Goal: Task Accomplishment & Management: Manage account settings

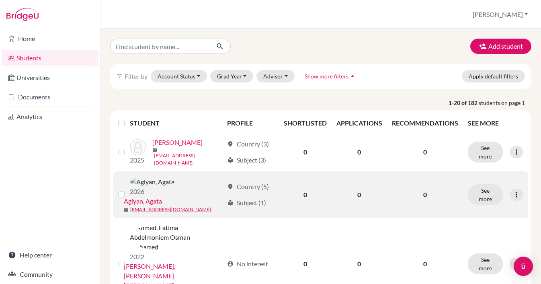
click at [125, 190] on div at bounding box center [123, 195] width 10 height 10
click at [162, 196] on link "Agiyan, Agata" at bounding box center [143, 201] width 38 height 10
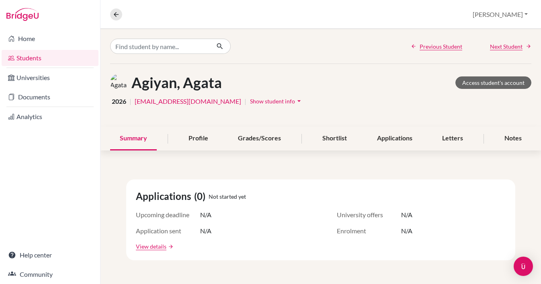
click at [273, 98] on span "Show student info" at bounding box center [272, 101] width 45 height 7
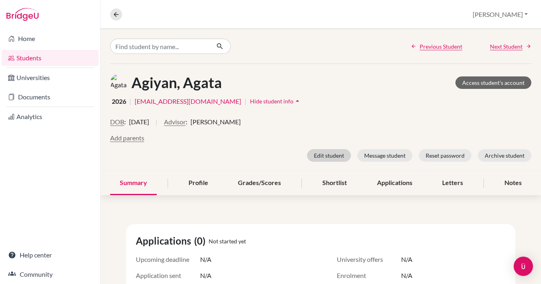
click at [334, 156] on button "Edit student" at bounding box center [329, 155] width 44 height 12
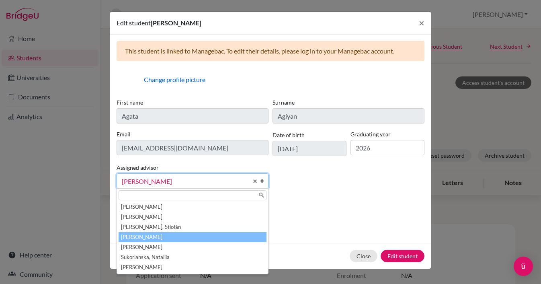
click at [250, 184] on link "[PERSON_NAME]" at bounding box center [192, 180] width 152 height 15
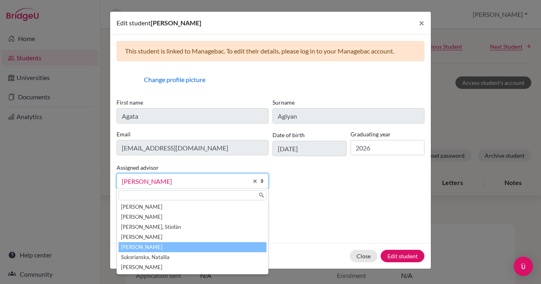
click at [161, 246] on li "[PERSON_NAME]" at bounding box center [193, 247] width 148 height 10
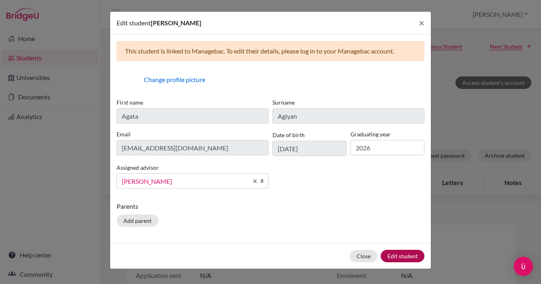
click at [397, 253] on button "Edit student" at bounding box center [402, 255] width 44 height 12
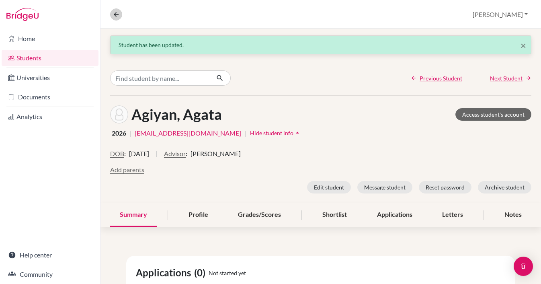
click at [116, 14] on icon at bounding box center [115, 14] width 7 height 7
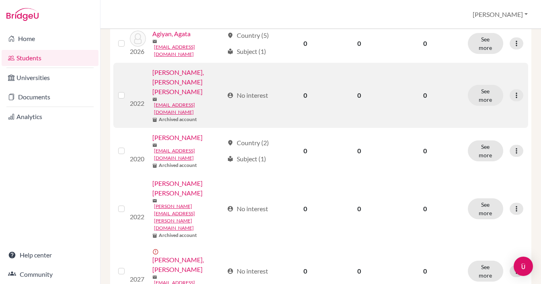
scroll to position [148, 0]
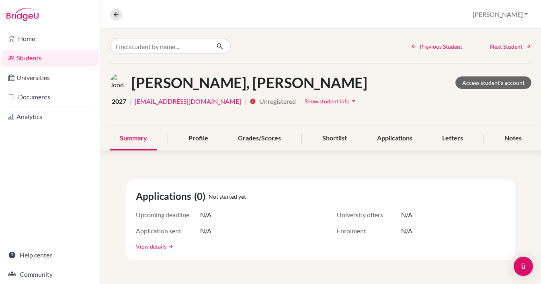
click at [309, 104] on span "Show student info" at bounding box center [326, 101] width 45 height 7
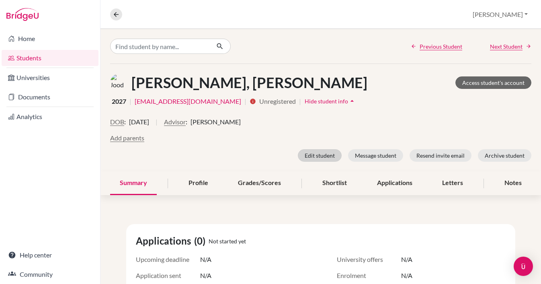
click at [323, 157] on button "Edit student" at bounding box center [320, 155] width 44 height 12
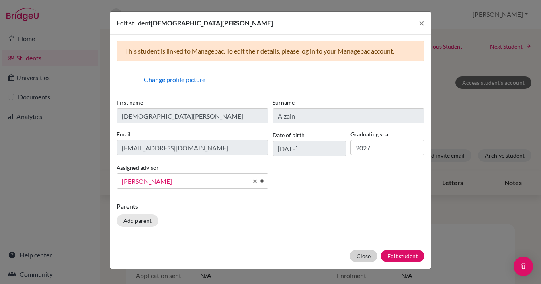
click at [365, 257] on button "Close" at bounding box center [363, 255] width 28 height 12
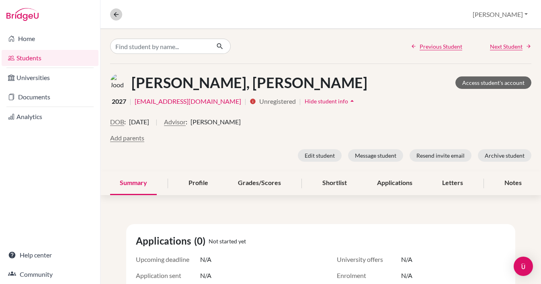
click at [120, 14] on button at bounding box center [116, 14] width 12 height 12
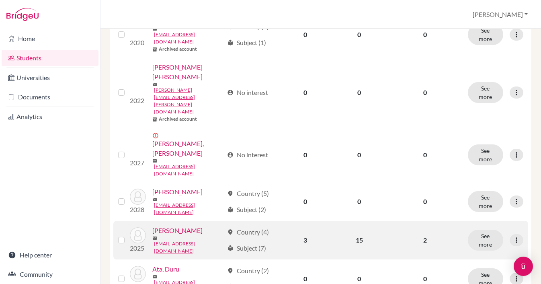
scroll to position [269, 0]
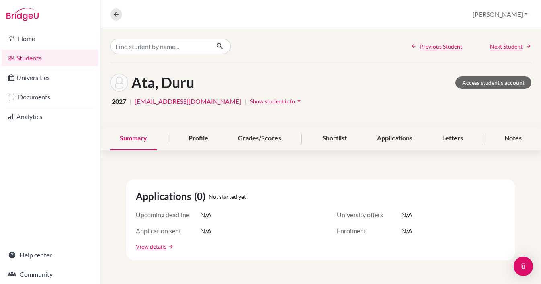
click at [249, 97] on button "Show student info arrow_drop_down" at bounding box center [276, 101] width 54 height 12
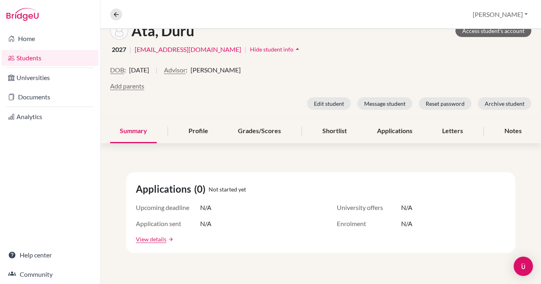
scroll to position [56, 0]
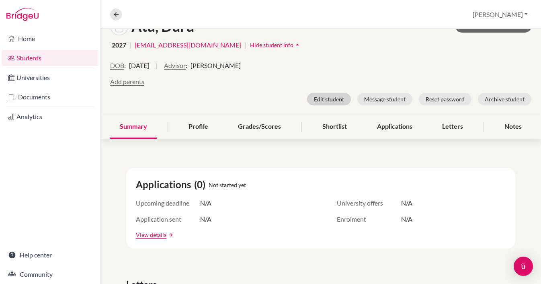
click at [327, 96] on button "Edit student" at bounding box center [329, 99] width 44 height 12
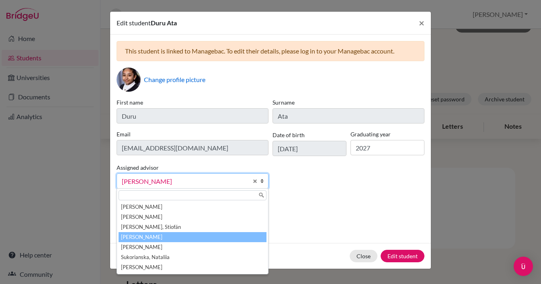
click at [201, 180] on span "Philipp, Verena" at bounding box center [185, 181] width 126 height 10
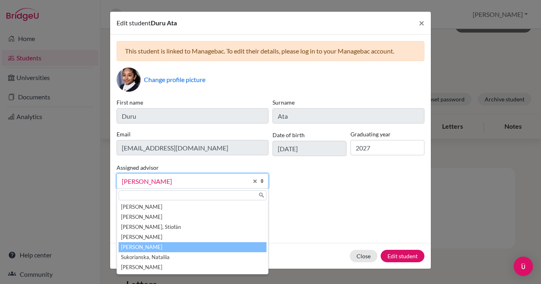
click at [156, 247] on li "Ritchie, Gemma" at bounding box center [193, 247] width 148 height 10
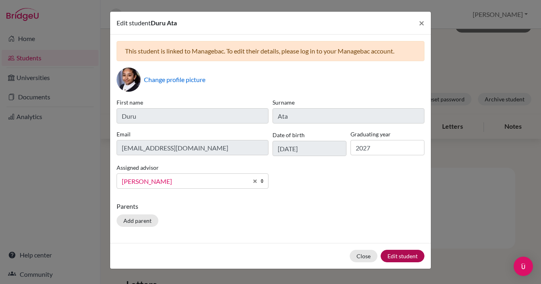
click at [398, 261] on button "Edit student" at bounding box center [402, 255] width 44 height 12
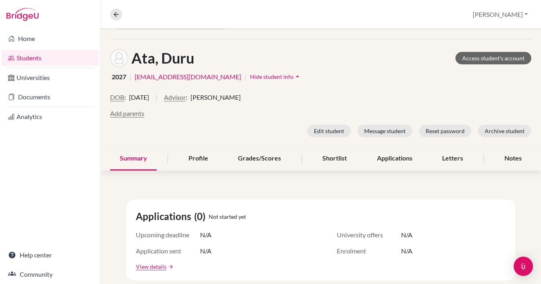
click at [36, 58] on link "Students" at bounding box center [50, 58] width 97 height 16
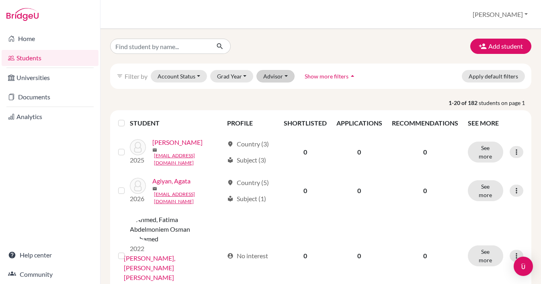
click at [289, 76] on button "Advisor" at bounding box center [275, 76] width 38 height 12
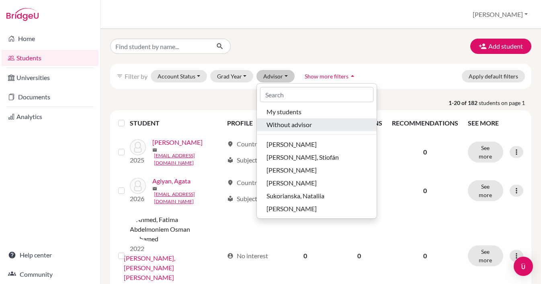
click at [290, 127] on span "Without advisor" at bounding box center [288, 125] width 45 height 10
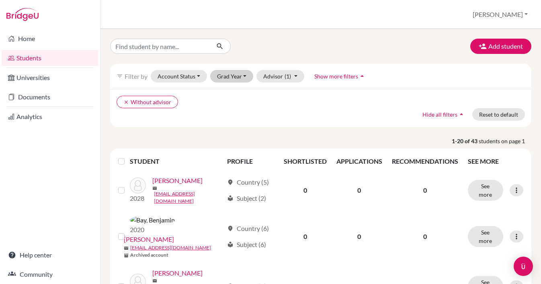
click at [243, 77] on button "Grad Year" at bounding box center [231, 76] width 43 height 12
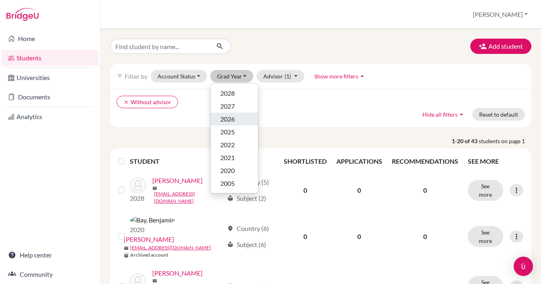
click at [233, 119] on span "2026" at bounding box center [227, 119] width 14 height 10
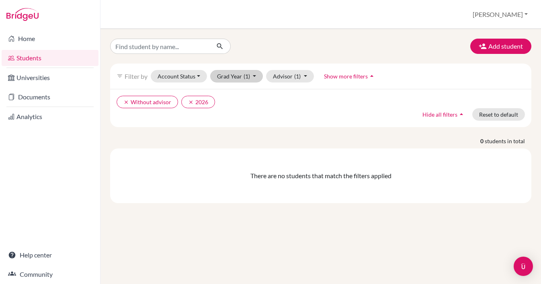
click at [247, 78] on span "(1)" at bounding box center [246, 76] width 6 height 7
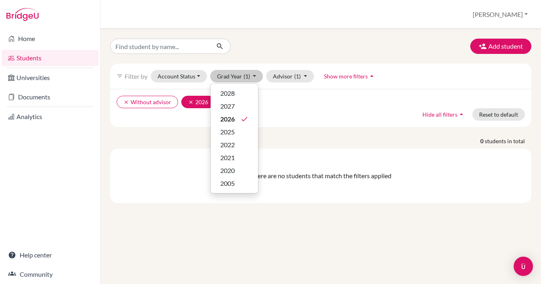
click at [201, 102] on button "clear 2026" at bounding box center [198, 102] width 34 height 12
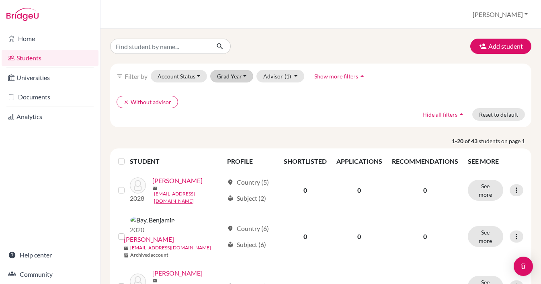
click at [241, 77] on button "Grad Year" at bounding box center [231, 76] width 43 height 12
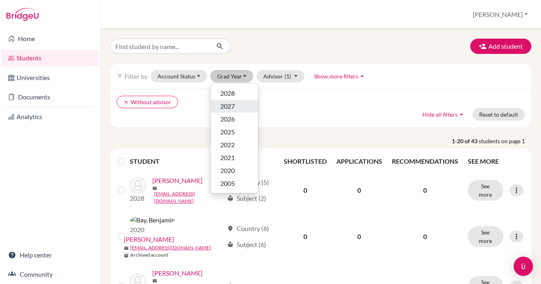
click at [234, 106] on span "2027" at bounding box center [227, 106] width 14 height 10
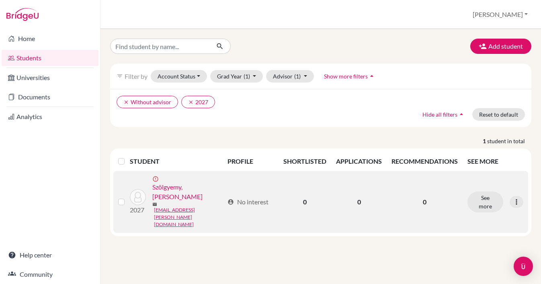
click at [170, 184] on link "Szölgyemy, [PERSON_NAME]" at bounding box center [188, 191] width 72 height 19
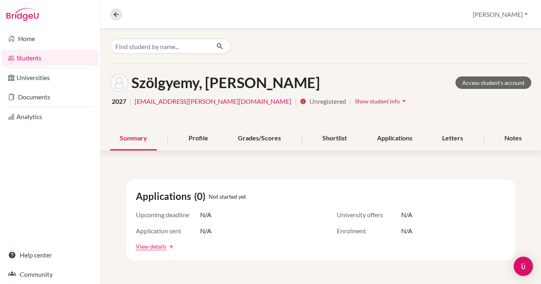
click at [355, 102] on span "Show student info" at bounding box center [377, 101] width 45 height 7
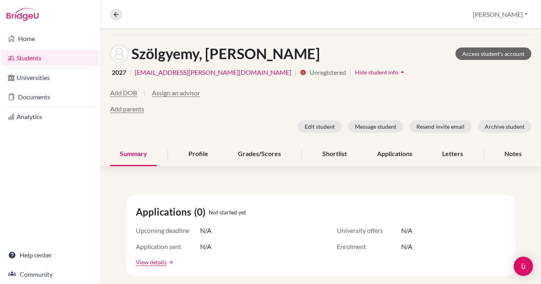
scroll to position [30, 0]
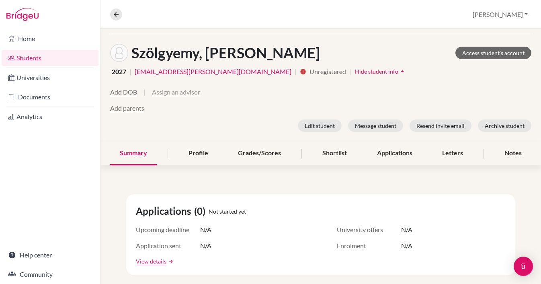
click at [182, 93] on button "Assign an advisor" at bounding box center [176, 92] width 48 height 10
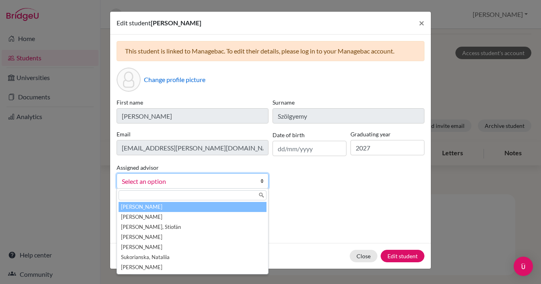
click at [231, 183] on span "Select an option" at bounding box center [187, 181] width 131 height 10
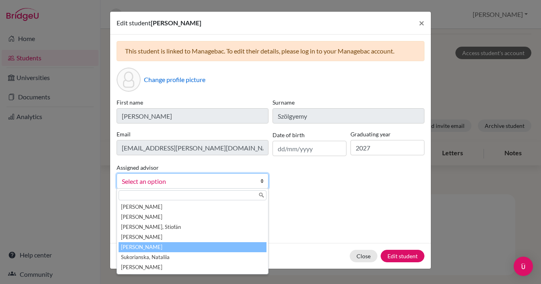
click at [173, 246] on li "[PERSON_NAME]" at bounding box center [193, 247] width 148 height 10
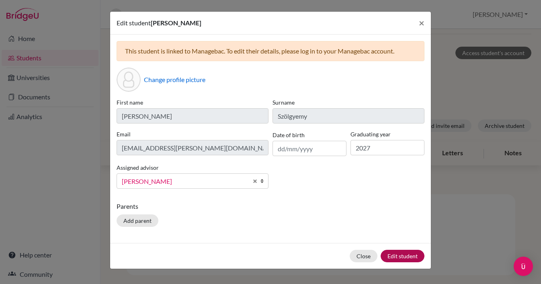
click at [408, 257] on button "Edit student" at bounding box center [402, 255] width 44 height 12
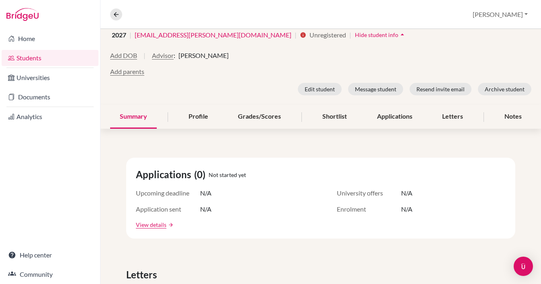
scroll to position [98, 0]
click at [445, 86] on button "Resend invite email" at bounding box center [440, 88] width 62 height 12
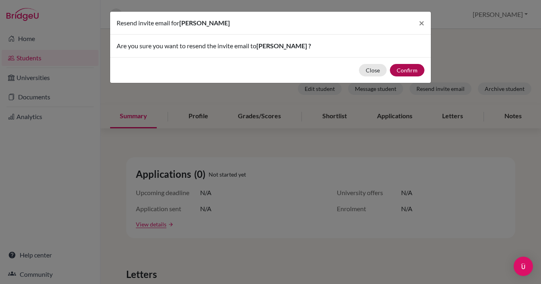
click at [406, 68] on button "Confirm" at bounding box center [407, 70] width 35 height 12
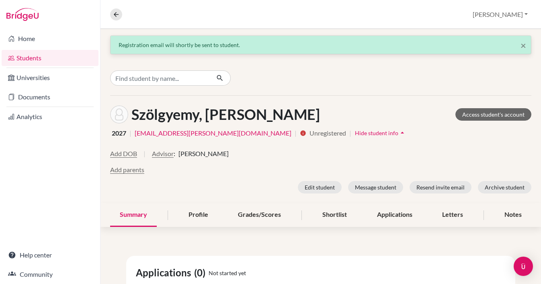
scroll to position [0, 0]
click at [40, 58] on link "Students" at bounding box center [50, 58] width 97 height 16
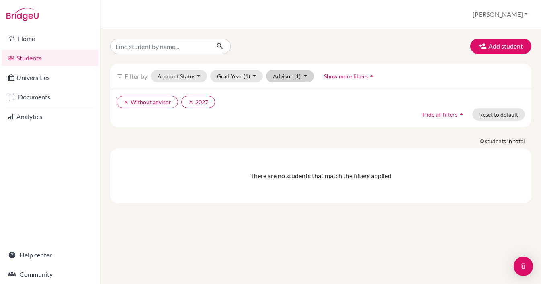
click at [302, 77] on button "Advisor (1)" at bounding box center [290, 76] width 48 height 12
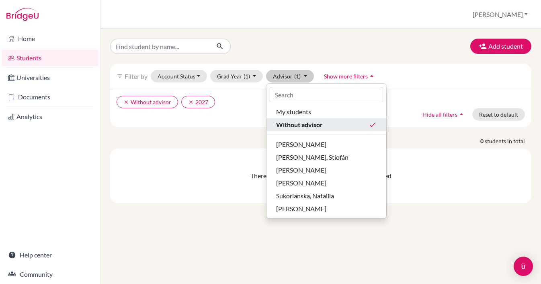
click at [315, 126] on span "Without advisor" at bounding box center [299, 125] width 47 height 10
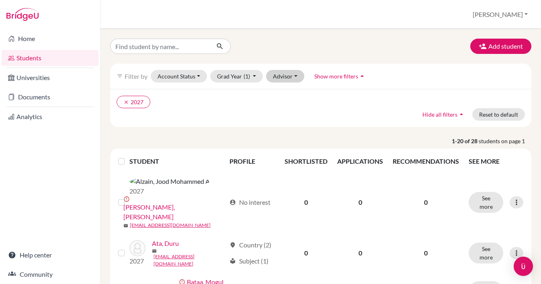
click at [300, 76] on button "Advisor" at bounding box center [285, 76] width 38 height 12
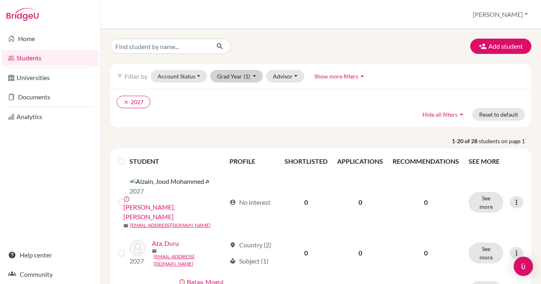
click at [255, 75] on button "Grad Year (1)" at bounding box center [236, 76] width 53 height 12
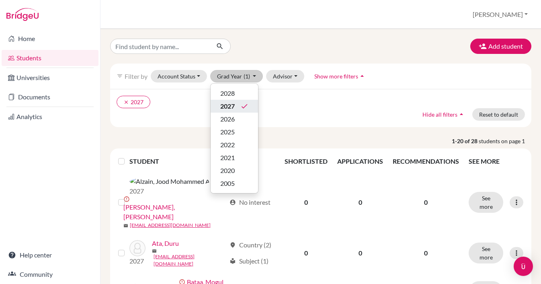
click at [235, 106] on div "2027 done" at bounding box center [234, 106] width 28 height 10
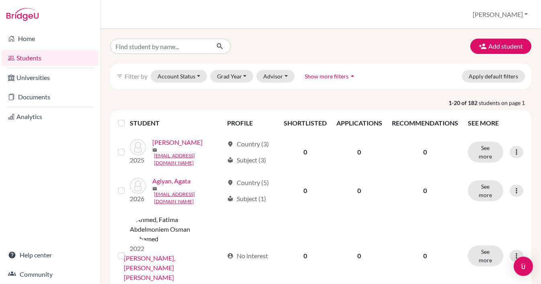
click at [333, 99] on p "1-20 of 182 students on page 1" at bounding box center [320, 102] width 433 height 8
click at [29, 58] on link "Students" at bounding box center [50, 58] width 97 height 16
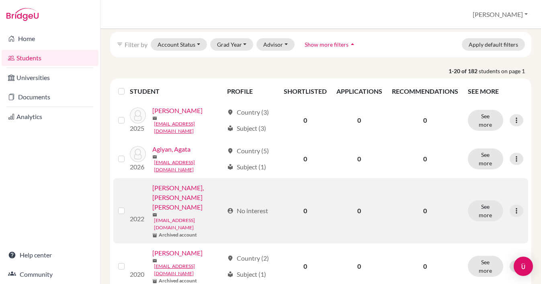
scroll to position [25, 0]
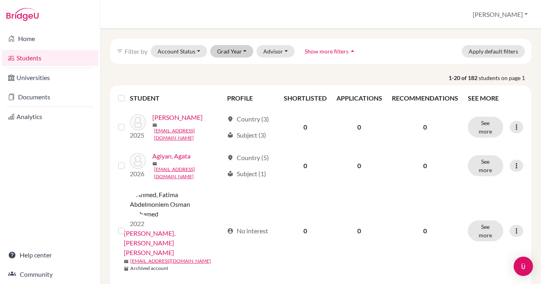
click at [237, 53] on button "Grad Year" at bounding box center [231, 51] width 43 height 12
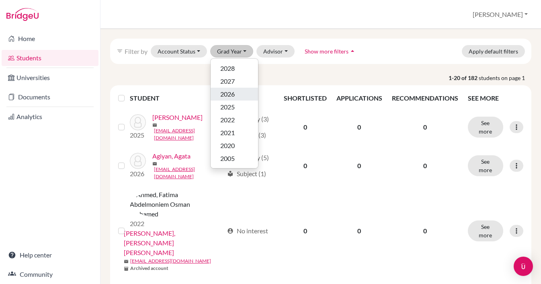
click at [235, 93] on div "2026" at bounding box center [234, 94] width 28 height 10
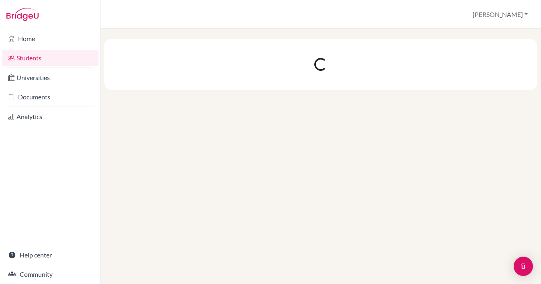
scroll to position [0, 0]
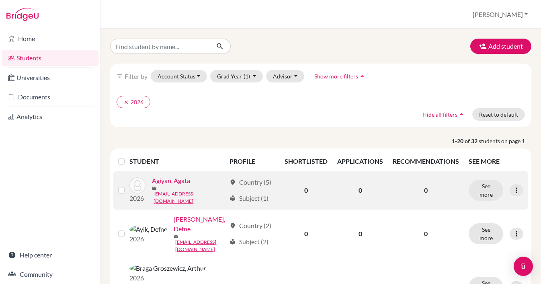
click at [184, 180] on link "Agiyan, Agata" at bounding box center [171, 181] width 38 height 10
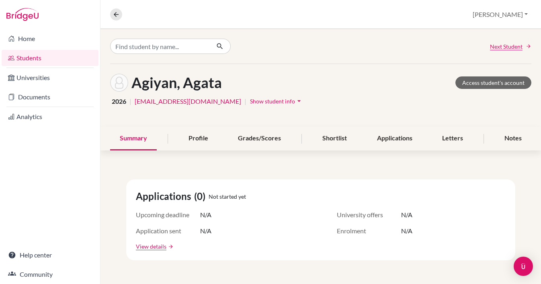
click at [269, 99] on span "Show student info" at bounding box center [272, 101] width 45 height 7
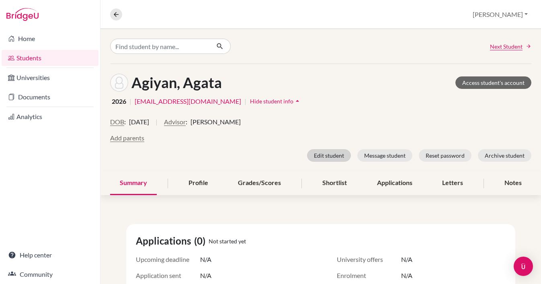
click at [338, 152] on button "Edit student" at bounding box center [329, 155] width 44 height 12
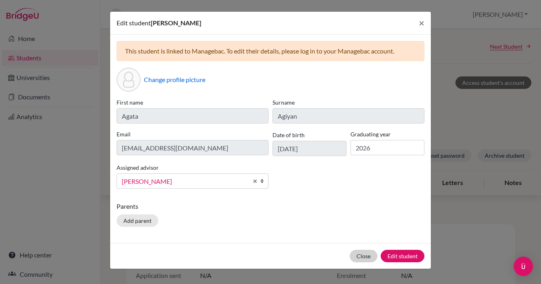
click at [363, 256] on button "Close" at bounding box center [363, 255] width 28 height 12
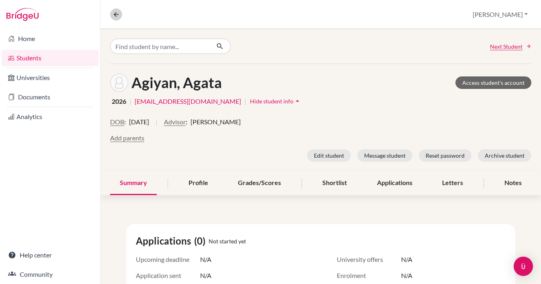
click at [118, 12] on icon at bounding box center [115, 14] width 7 height 7
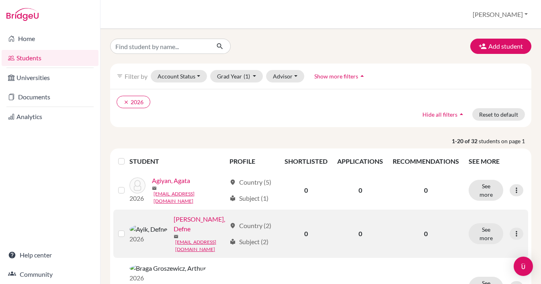
click at [174, 222] on link "[PERSON_NAME], Defne" at bounding box center [200, 223] width 52 height 19
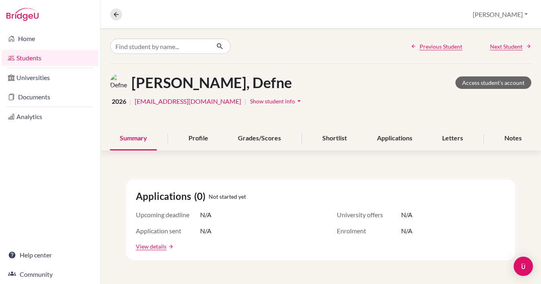
click at [252, 97] on button "Show student info arrow_drop_down" at bounding box center [276, 101] width 54 height 12
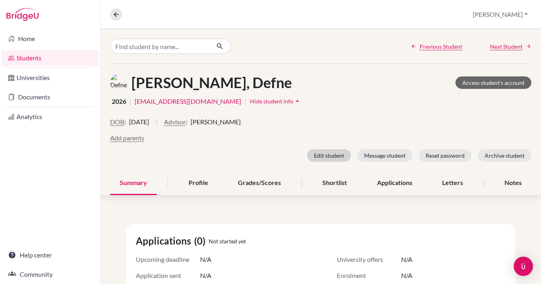
click at [327, 153] on button "Edit student" at bounding box center [329, 155] width 44 height 12
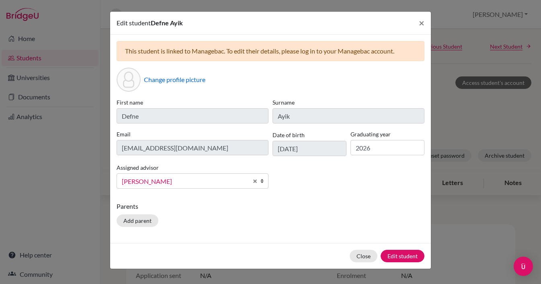
click at [204, 179] on span "[PERSON_NAME]" at bounding box center [185, 181] width 126 height 10
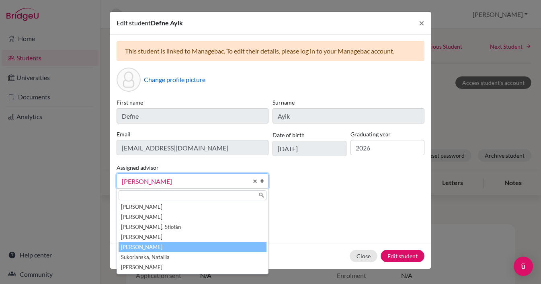
click at [161, 247] on li "[PERSON_NAME]" at bounding box center [193, 247] width 148 height 10
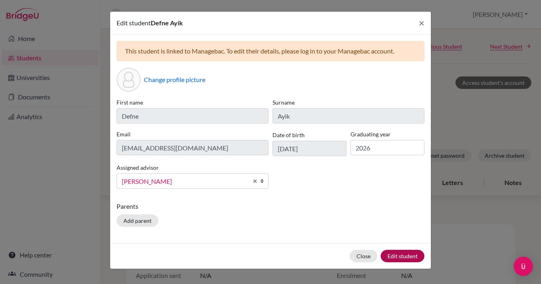
click at [405, 254] on button "Edit student" at bounding box center [402, 255] width 44 height 12
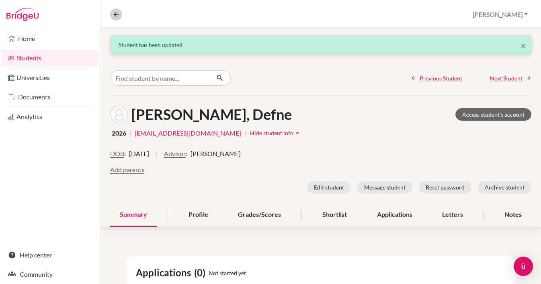
click at [117, 16] on icon at bounding box center [115, 14] width 7 height 7
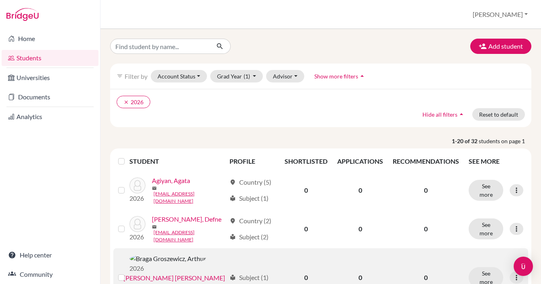
click at [196, 273] on link "[PERSON_NAME] [PERSON_NAME]" at bounding box center [174, 278] width 102 height 10
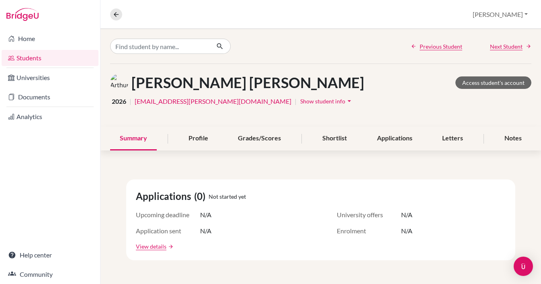
click at [300, 103] on span "Show student info" at bounding box center [322, 101] width 45 height 7
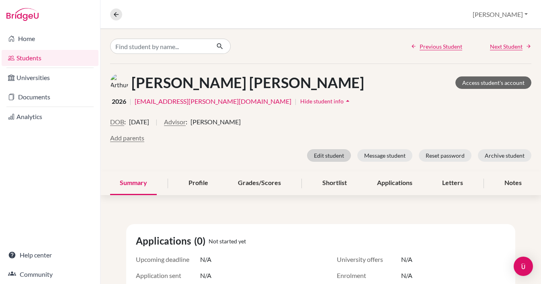
click at [333, 154] on button "Edit student" at bounding box center [329, 155] width 44 height 12
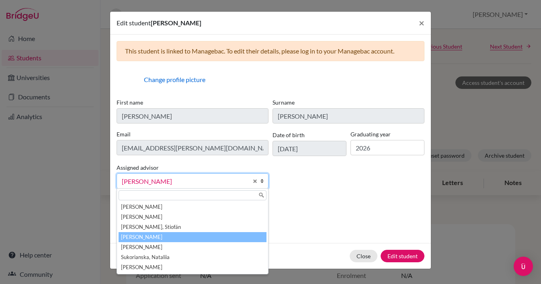
click at [197, 181] on span "[PERSON_NAME]" at bounding box center [185, 181] width 126 height 10
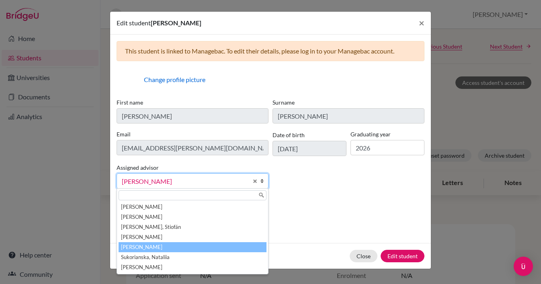
click at [167, 247] on li "[PERSON_NAME]" at bounding box center [193, 247] width 148 height 10
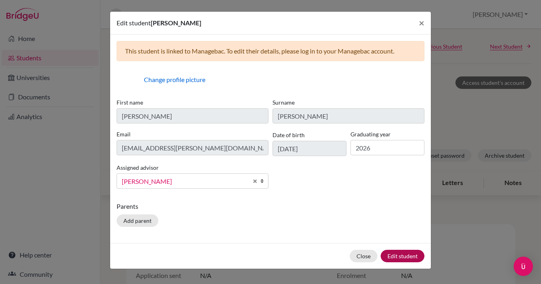
click at [407, 252] on button "Edit student" at bounding box center [402, 255] width 44 height 12
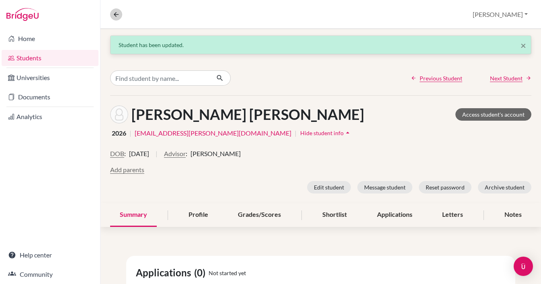
click at [117, 13] on icon at bounding box center [115, 14] width 7 height 7
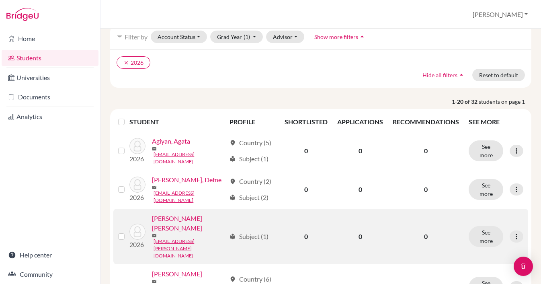
scroll to position [45, 0]
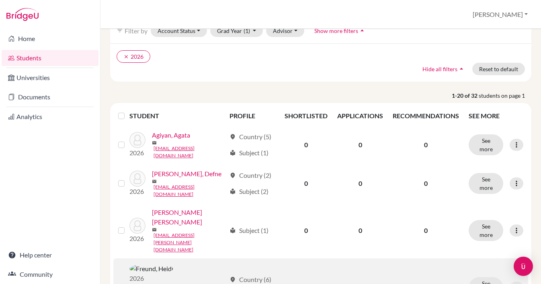
click at [168, 283] on link "Freund, Heidi" at bounding box center [148, 288] width 50 height 10
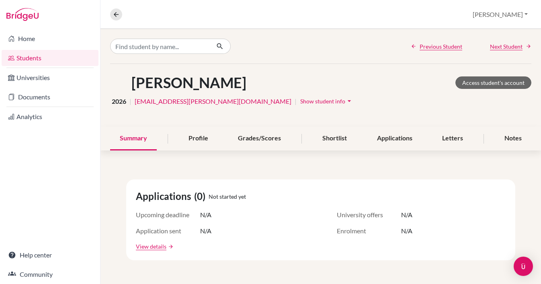
click at [300, 104] on span "Show student info" at bounding box center [322, 101] width 45 height 7
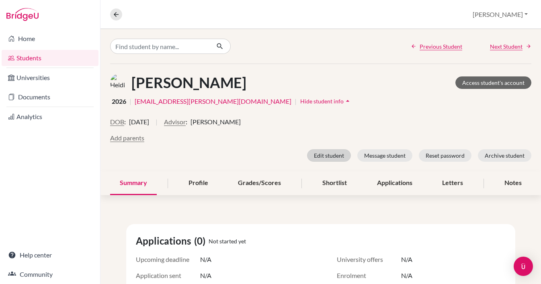
click at [338, 157] on button "Edit student" at bounding box center [329, 155] width 44 height 12
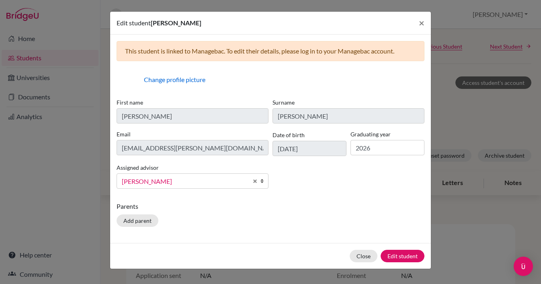
click at [206, 174] on link "Philipp, Verena" at bounding box center [192, 180] width 152 height 15
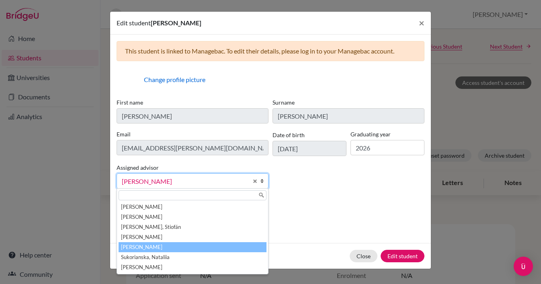
click at [163, 249] on li "Ritchie, Gemma" at bounding box center [193, 247] width 148 height 10
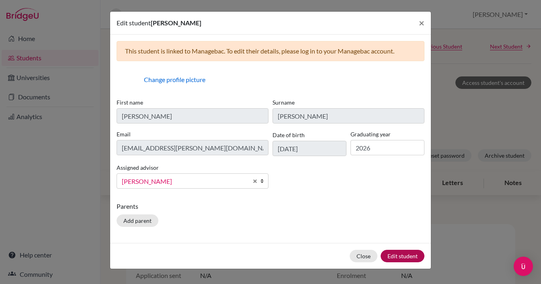
click at [415, 257] on button "Edit student" at bounding box center [402, 255] width 44 height 12
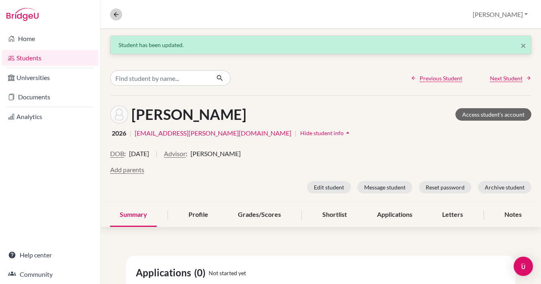
click at [117, 12] on icon at bounding box center [115, 14] width 7 height 7
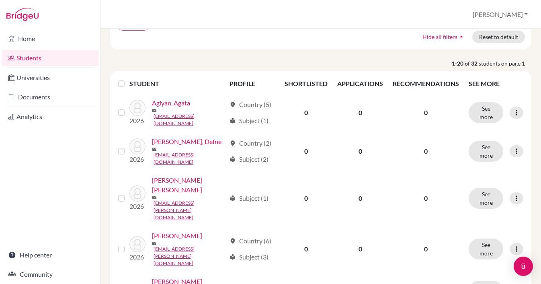
scroll to position [79, 0]
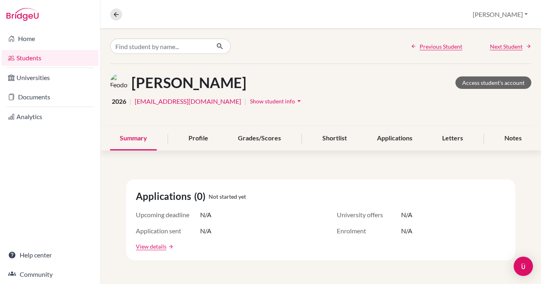
click at [265, 101] on span "Show student info" at bounding box center [272, 101] width 45 height 7
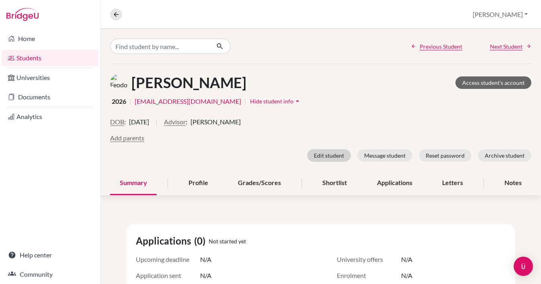
click at [329, 157] on button "Edit student" at bounding box center [329, 155] width 44 height 12
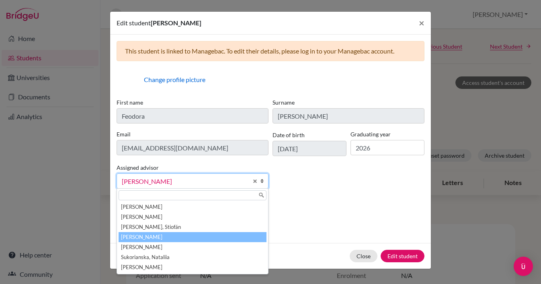
click at [207, 182] on span "[PERSON_NAME]" at bounding box center [185, 181] width 126 height 10
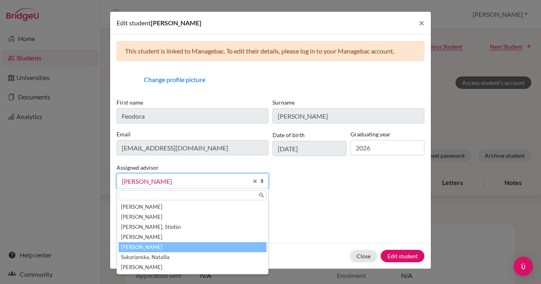
click at [162, 248] on li "[PERSON_NAME]" at bounding box center [193, 247] width 148 height 10
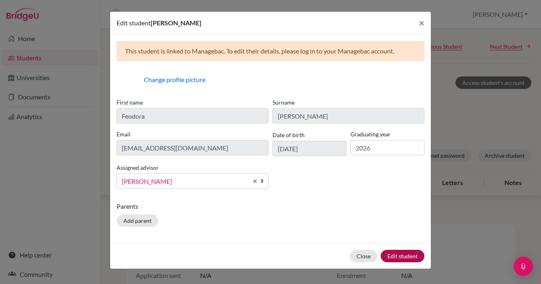
click at [397, 257] on button "Edit student" at bounding box center [402, 255] width 44 height 12
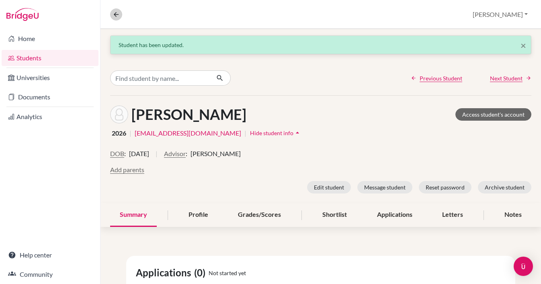
click at [112, 15] on icon at bounding box center [115, 14] width 7 height 7
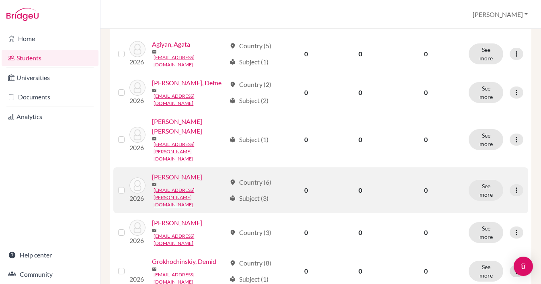
scroll to position [138, 0]
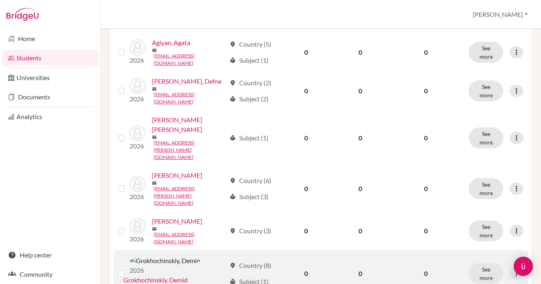
click at [188, 275] on link "Grokhochinskiy, Demid" at bounding box center [155, 280] width 64 height 10
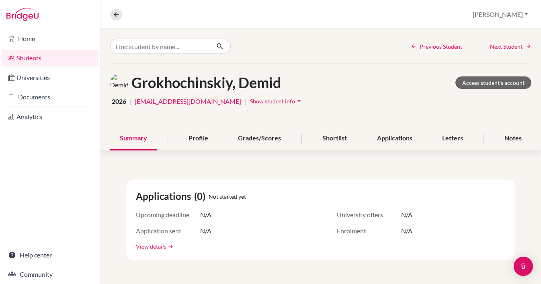
click at [262, 100] on span "Show student info" at bounding box center [272, 101] width 45 height 7
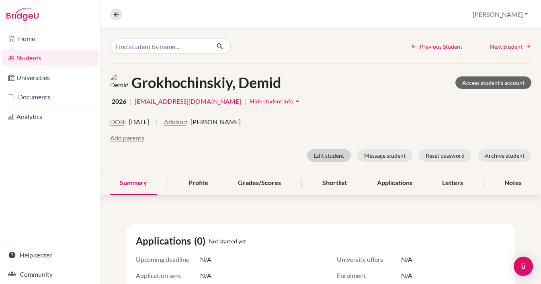
click at [344, 155] on button "Edit student" at bounding box center [329, 155] width 44 height 12
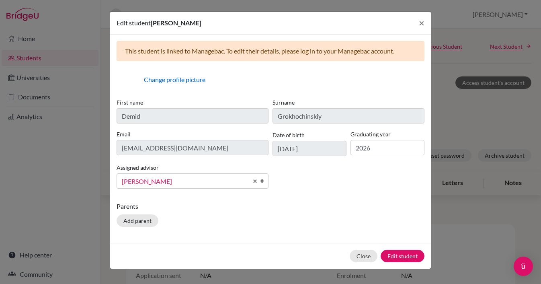
click at [190, 173] on div "Assigned advisor Erler, Daniela Hickey, Ailsa McFadden, Stiofán Philipp, Verena…" at bounding box center [192, 175] width 156 height 26
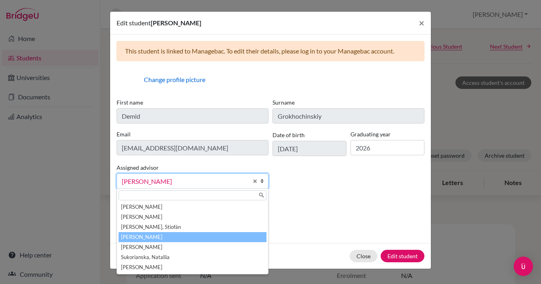
click at [180, 179] on span "[PERSON_NAME]" at bounding box center [185, 181] width 126 height 10
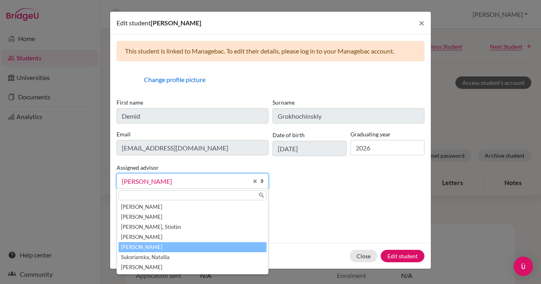
click at [157, 247] on li "[PERSON_NAME]" at bounding box center [193, 247] width 148 height 10
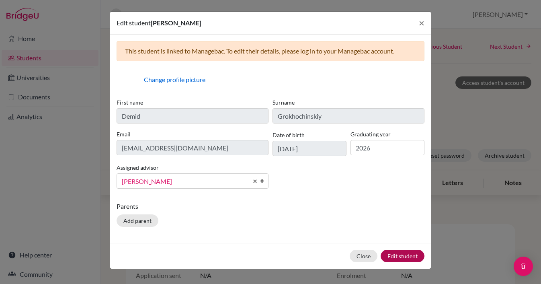
click at [404, 249] on button "Edit student" at bounding box center [402, 255] width 44 height 12
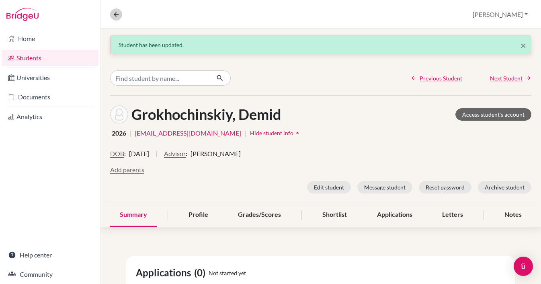
click at [115, 13] on icon at bounding box center [115, 14] width 7 height 7
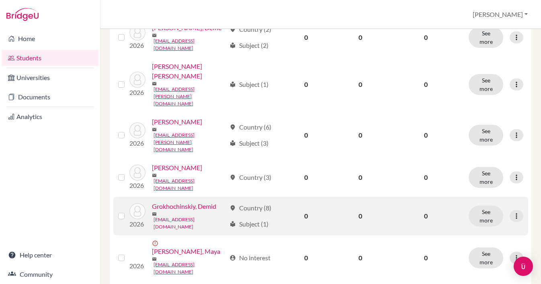
scroll to position [194, 0]
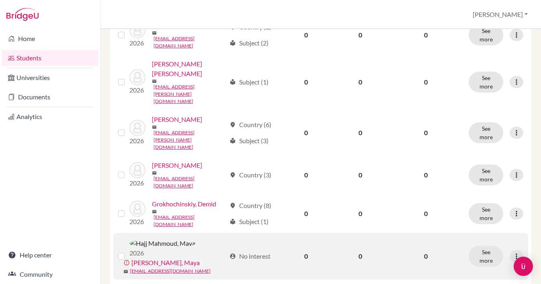
click at [190, 257] on link "Hajj Mahmoud, Maya" at bounding box center [165, 262] width 68 height 10
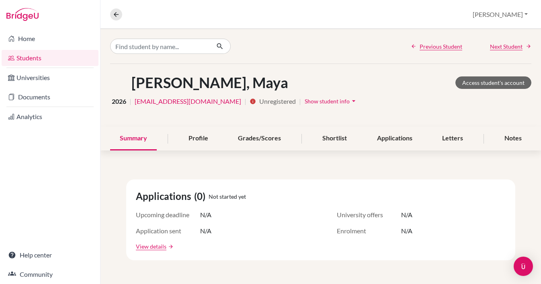
click at [259, 103] on span "Unregistered" at bounding box center [277, 101] width 37 height 10
click at [319, 97] on button "Show student info arrow_drop_down" at bounding box center [331, 101] width 54 height 12
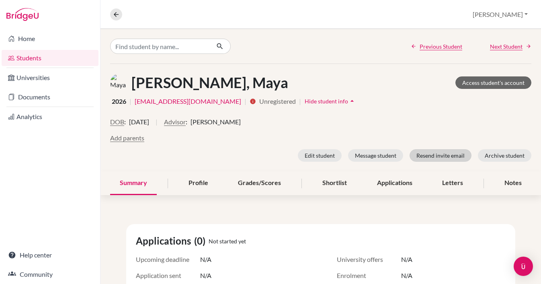
click at [443, 155] on button "Resend invite email" at bounding box center [440, 155] width 62 height 12
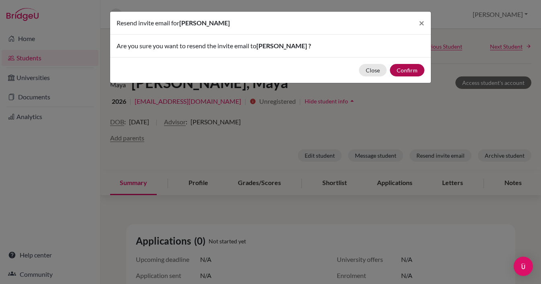
click at [405, 70] on button "Confirm" at bounding box center [407, 70] width 35 height 12
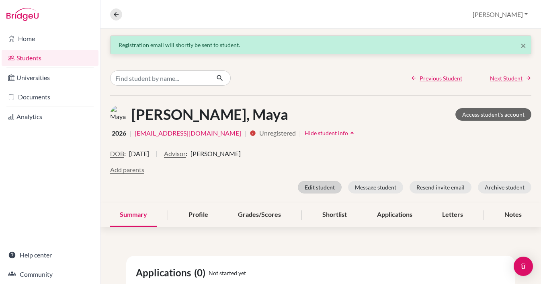
click at [321, 186] on button "Edit student" at bounding box center [320, 187] width 44 height 12
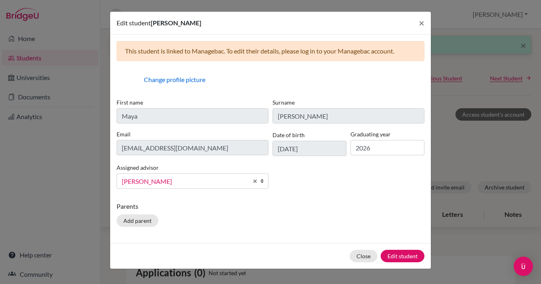
click at [179, 178] on span "[PERSON_NAME]" at bounding box center [185, 181] width 126 height 10
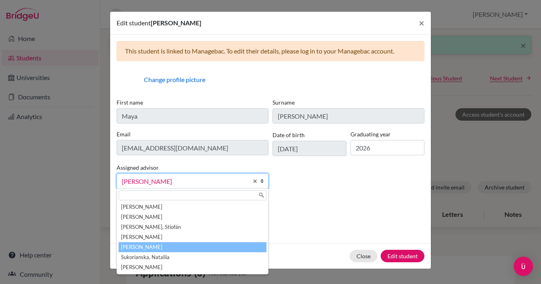
click at [154, 248] on li "[PERSON_NAME]" at bounding box center [193, 247] width 148 height 10
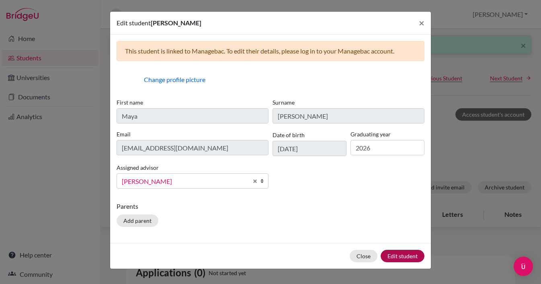
click at [399, 252] on button "Edit student" at bounding box center [402, 255] width 44 height 12
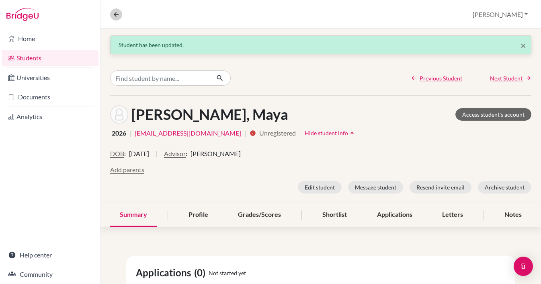
click at [119, 16] on icon at bounding box center [115, 14] width 7 height 7
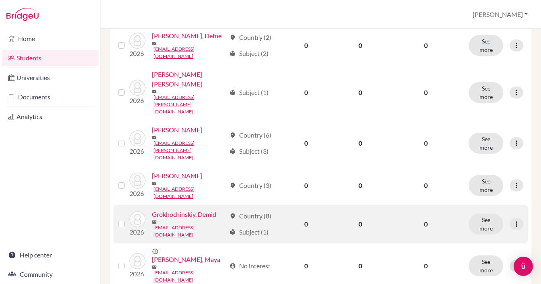
scroll to position [186, 0]
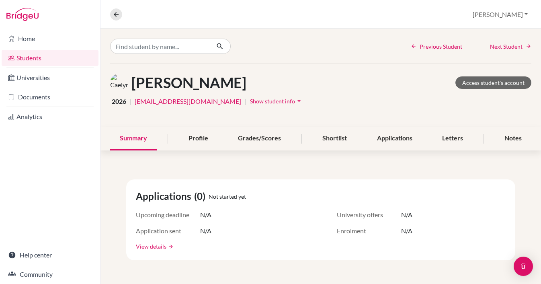
click at [258, 102] on span "Show student info" at bounding box center [272, 101] width 45 height 7
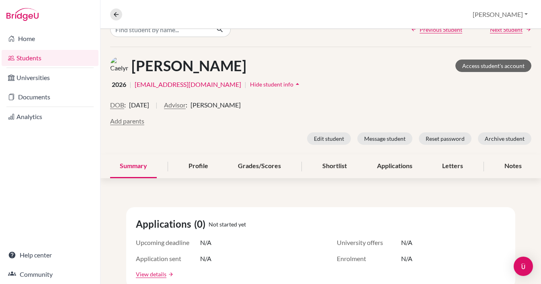
scroll to position [22, 0]
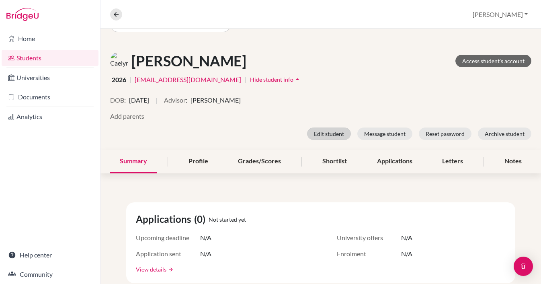
click at [336, 133] on button "Edit student" at bounding box center [329, 133] width 44 height 12
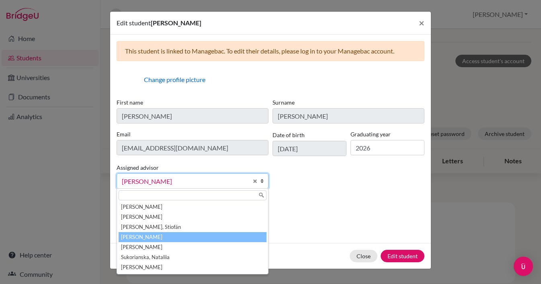
click at [170, 180] on span "[PERSON_NAME]" at bounding box center [185, 181] width 126 height 10
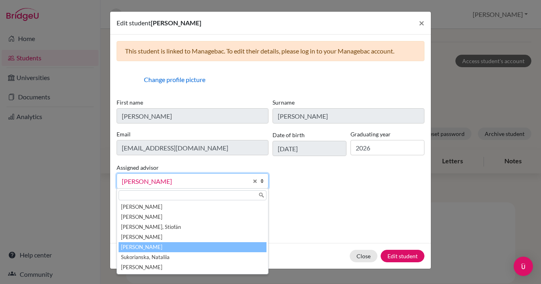
click at [146, 248] on li "[PERSON_NAME]" at bounding box center [193, 247] width 148 height 10
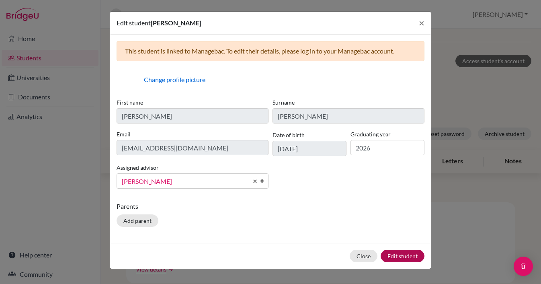
click at [399, 256] on button "Edit student" at bounding box center [402, 255] width 44 height 12
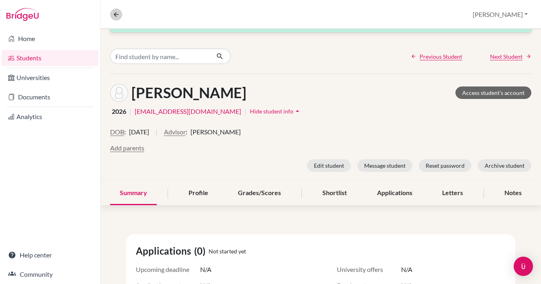
click at [116, 9] on button at bounding box center [116, 14] width 12 height 12
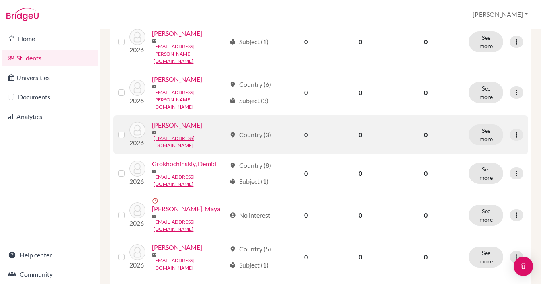
scroll to position [242, 0]
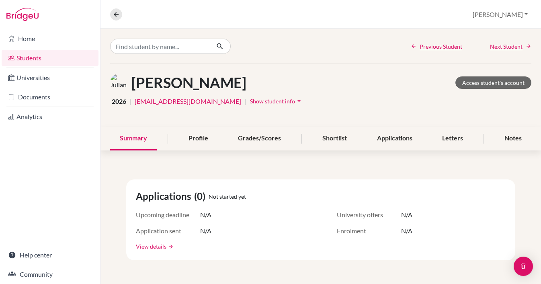
click at [258, 103] on span "Show student info" at bounding box center [272, 101] width 45 height 7
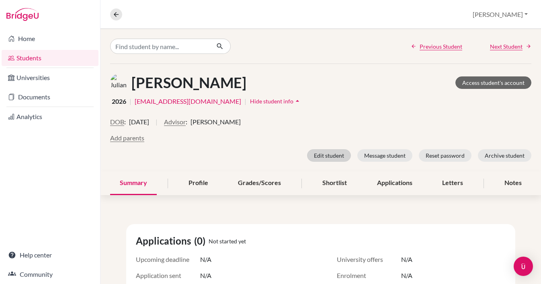
click at [338, 154] on button "Edit student" at bounding box center [329, 155] width 44 height 12
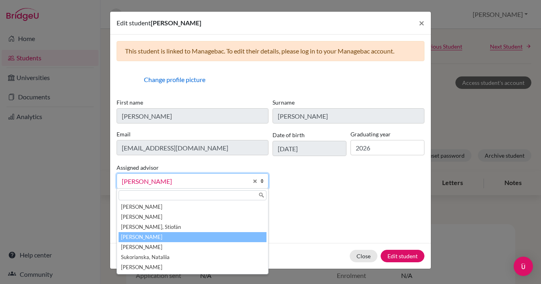
click at [210, 183] on span "[PERSON_NAME]" at bounding box center [185, 181] width 126 height 10
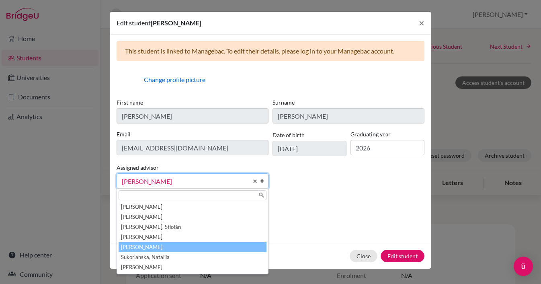
click at [155, 245] on li "[PERSON_NAME]" at bounding box center [193, 247] width 148 height 10
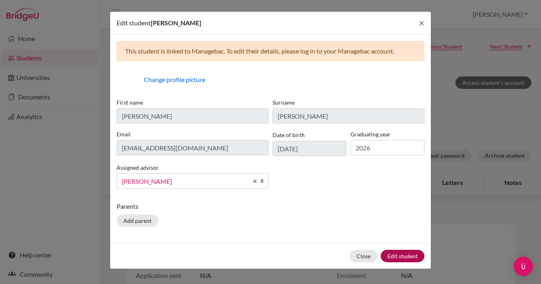
click at [399, 251] on button "Edit student" at bounding box center [402, 255] width 44 height 12
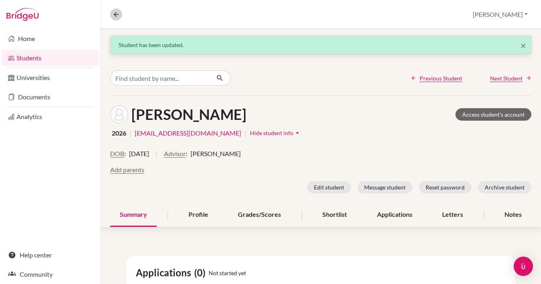
click at [117, 14] on icon at bounding box center [115, 14] width 7 height 7
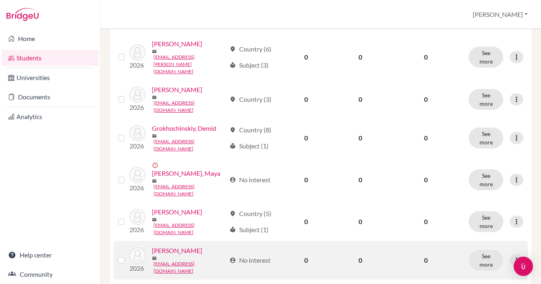
scroll to position [271, 0]
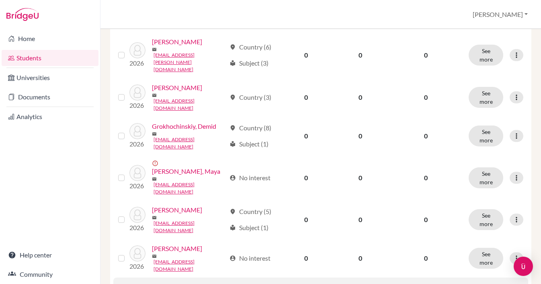
click at [173, 282] on link "Kanga, Ava" at bounding box center [188, 287] width 31 height 10
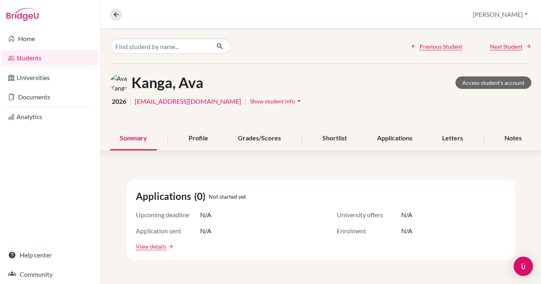
click at [250, 100] on span "Show student info" at bounding box center [272, 101] width 45 height 7
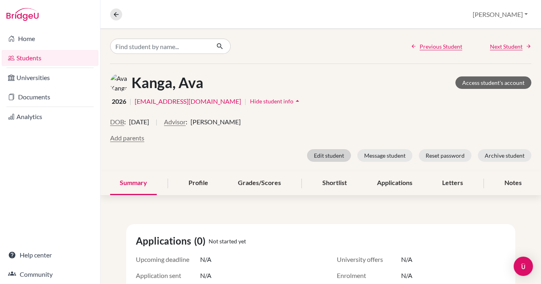
click at [330, 155] on button "Edit student" at bounding box center [329, 155] width 44 height 12
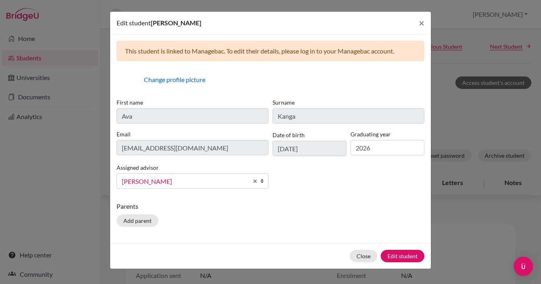
click at [173, 180] on span "[PERSON_NAME]" at bounding box center [185, 181] width 126 height 10
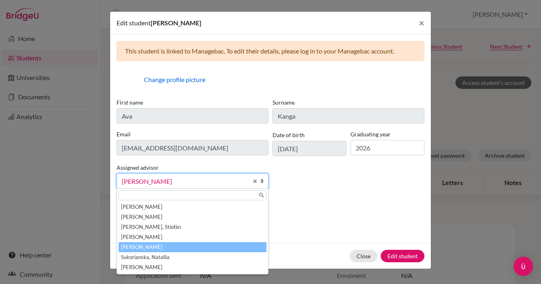
click at [146, 245] on li "[PERSON_NAME]" at bounding box center [193, 247] width 148 height 10
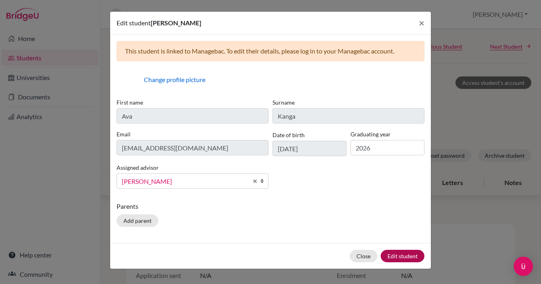
click at [397, 258] on button "Edit student" at bounding box center [402, 255] width 44 height 12
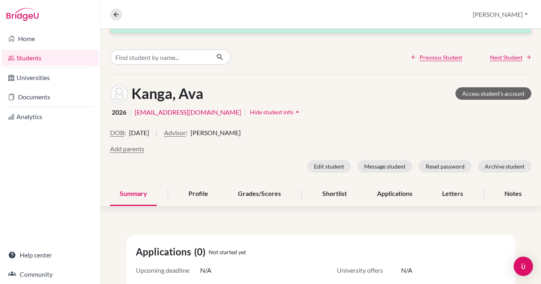
scroll to position [8, 0]
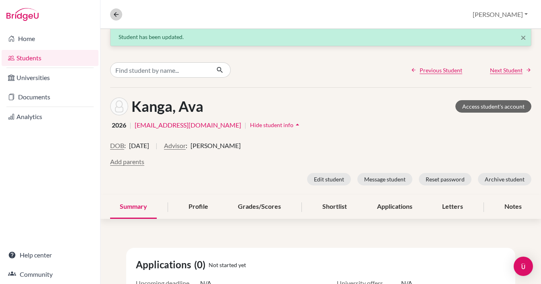
click at [116, 18] on icon at bounding box center [115, 14] width 7 height 7
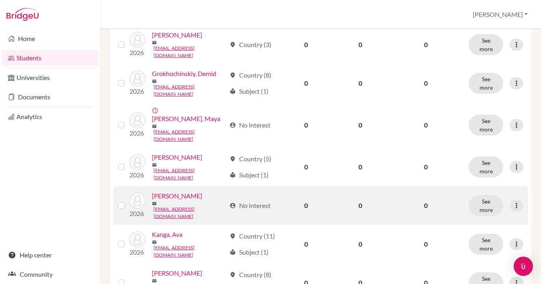
scroll to position [325, 0]
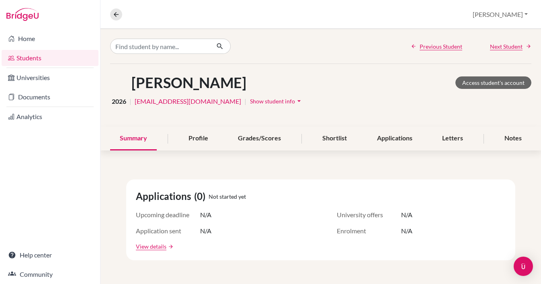
click at [260, 99] on span "Show student info" at bounding box center [272, 101] width 45 height 7
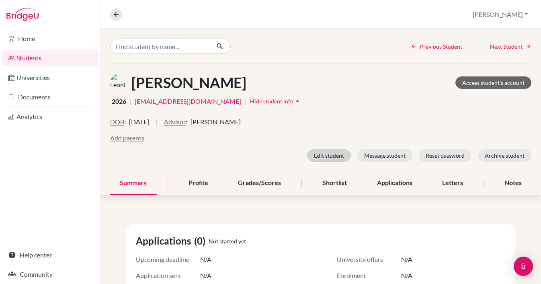
click at [342, 153] on button "Edit student" at bounding box center [329, 155] width 44 height 12
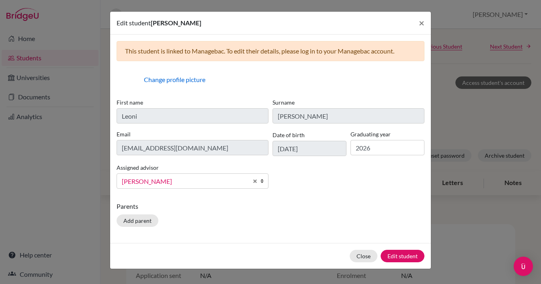
click at [176, 178] on span "[PERSON_NAME]" at bounding box center [185, 181] width 126 height 10
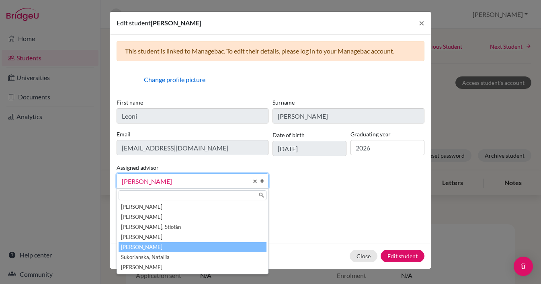
click at [152, 246] on li "[PERSON_NAME]" at bounding box center [193, 247] width 148 height 10
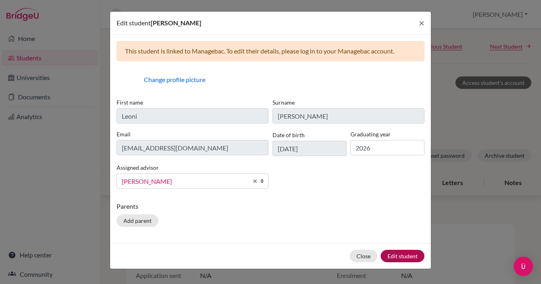
click at [407, 254] on button "Edit student" at bounding box center [402, 255] width 44 height 12
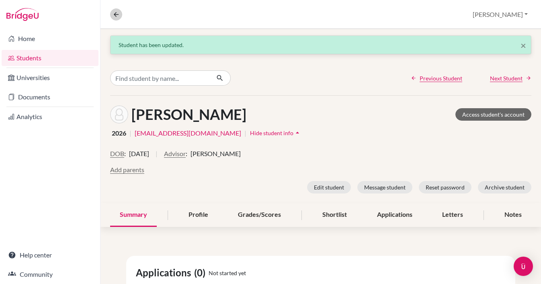
click at [116, 11] on icon at bounding box center [115, 14] width 7 height 7
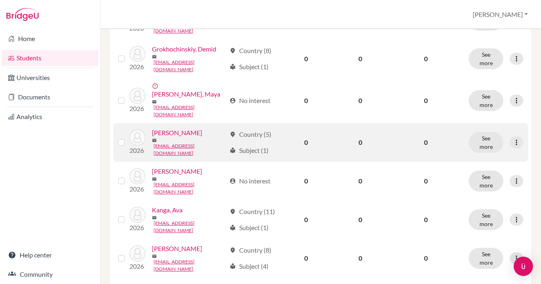
scroll to position [347, 0]
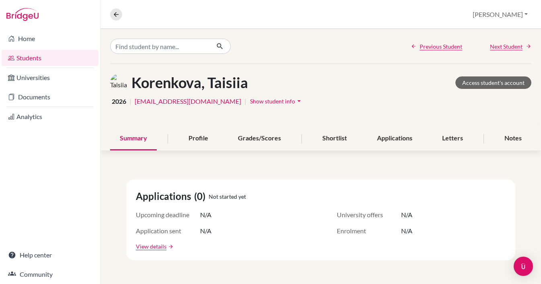
click at [252, 104] on span "Show student info" at bounding box center [272, 101] width 45 height 7
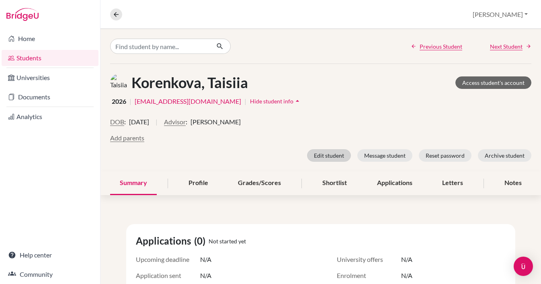
click at [324, 151] on button "Edit student" at bounding box center [329, 155] width 44 height 12
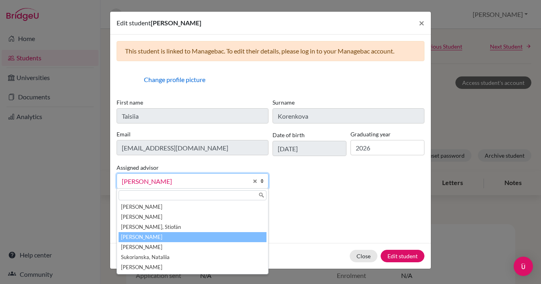
click at [176, 182] on span "[PERSON_NAME]" at bounding box center [185, 181] width 126 height 10
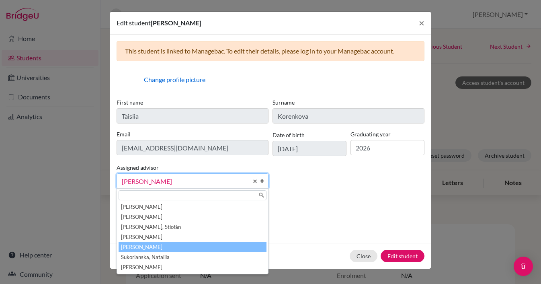
click at [147, 245] on li "[PERSON_NAME]" at bounding box center [193, 247] width 148 height 10
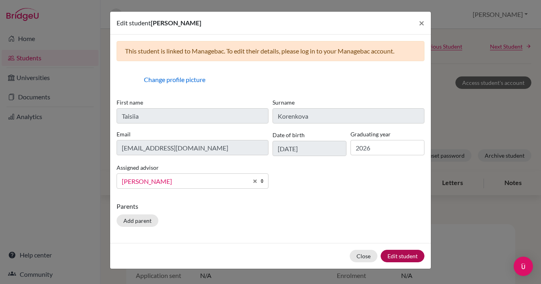
click at [404, 257] on button "Edit student" at bounding box center [402, 255] width 44 height 12
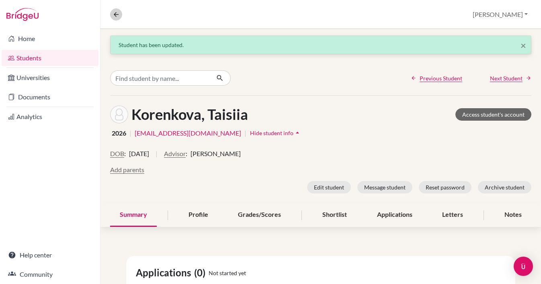
click at [118, 15] on icon at bounding box center [115, 14] width 7 height 7
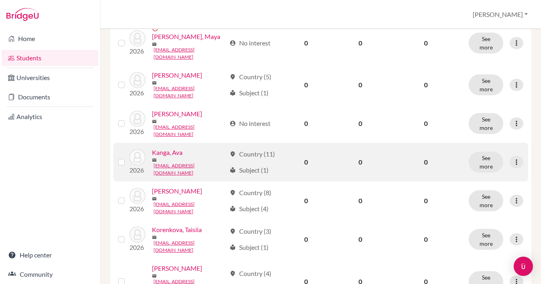
scroll to position [409, 0]
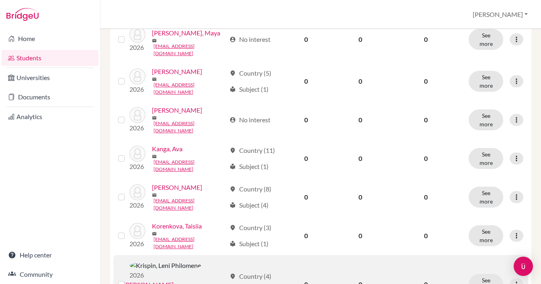
click at [174, 280] on link "Krispin, Leni Philomene" at bounding box center [148, 285] width 50 height 10
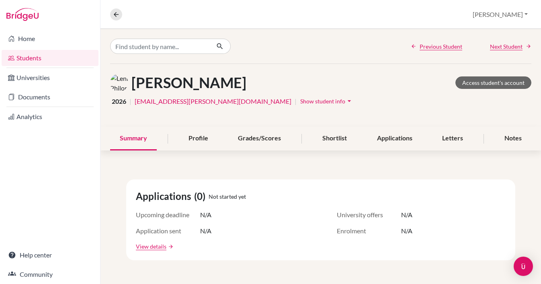
click at [300, 100] on span "Show student info" at bounding box center [322, 101] width 45 height 7
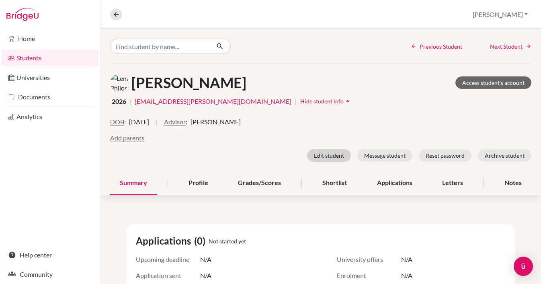
click at [326, 152] on button "Edit student" at bounding box center [329, 155] width 44 height 12
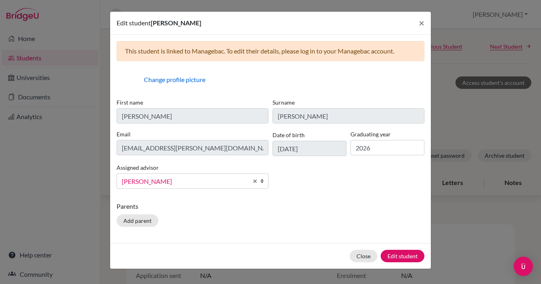
click at [198, 182] on span "[PERSON_NAME]" at bounding box center [185, 181] width 126 height 10
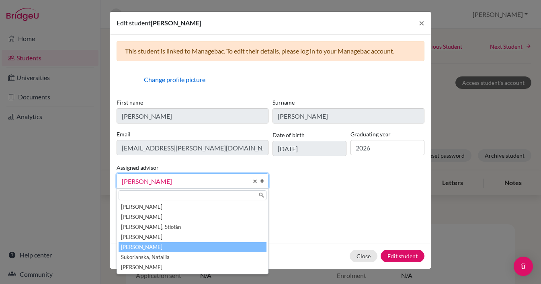
click at [142, 248] on li "[PERSON_NAME]" at bounding box center [193, 247] width 148 height 10
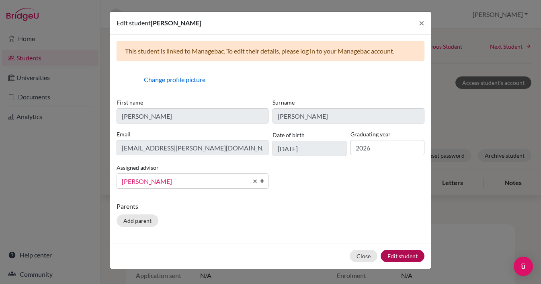
click at [402, 255] on button "Edit student" at bounding box center [402, 255] width 44 height 12
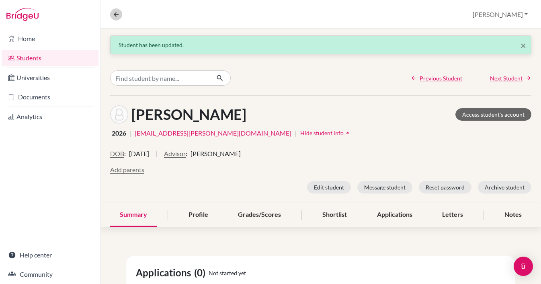
click at [116, 14] on icon at bounding box center [115, 14] width 7 height 7
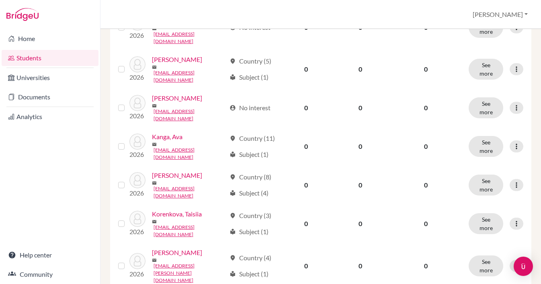
scroll to position [422, 0]
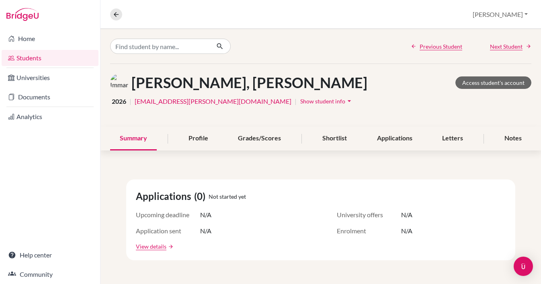
click at [300, 99] on span "Show student info" at bounding box center [322, 101] width 45 height 7
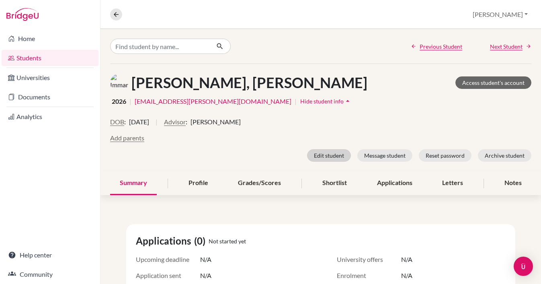
click at [322, 155] on button "Edit student" at bounding box center [329, 155] width 44 height 12
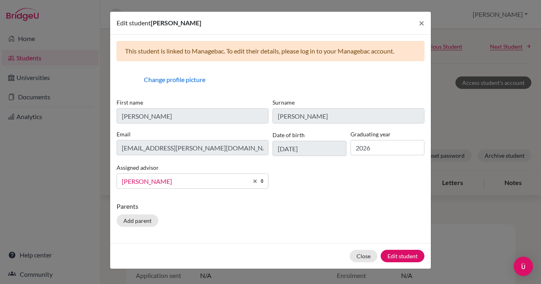
click at [204, 179] on span "[PERSON_NAME]" at bounding box center [185, 181] width 126 height 10
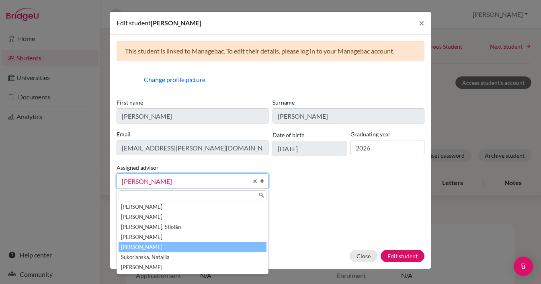
click at [154, 247] on li "[PERSON_NAME]" at bounding box center [193, 247] width 148 height 10
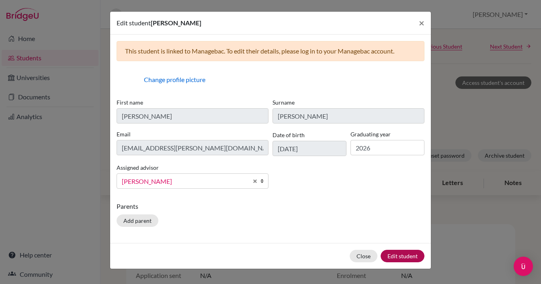
click at [414, 254] on button "Edit student" at bounding box center [402, 255] width 44 height 12
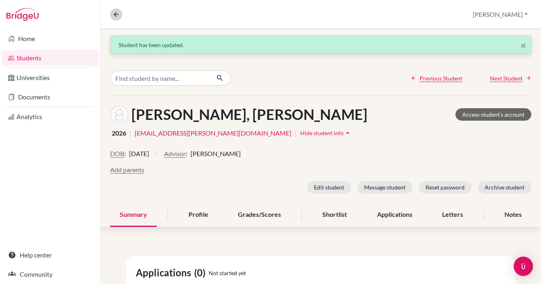
click at [115, 16] on icon at bounding box center [115, 14] width 7 height 7
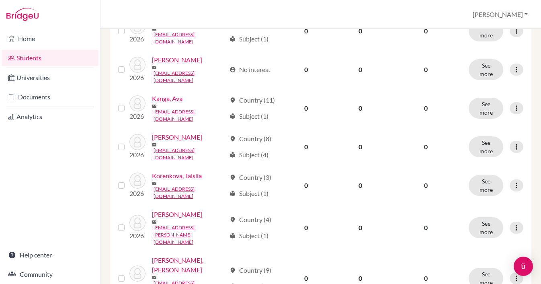
scroll to position [466, 0]
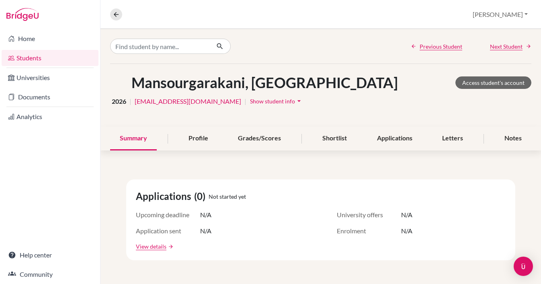
click at [268, 102] on span "Show student info" at bounding box center [272, 101] width 45 height 7
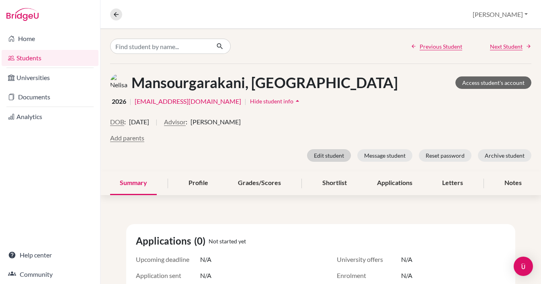
click at [332, 157] on button "Edit student" at bounding box center [329, 155] width 44 height 12
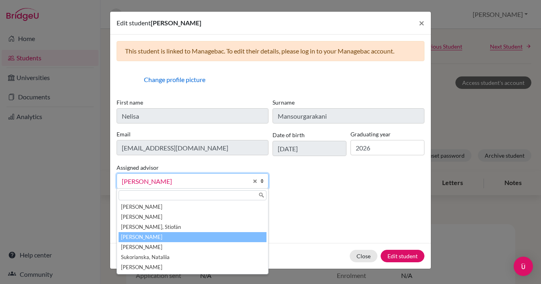
click at [187, 180] on span "[PERSON_NAME]" at bounding box center [185, 181] width 126 height 10
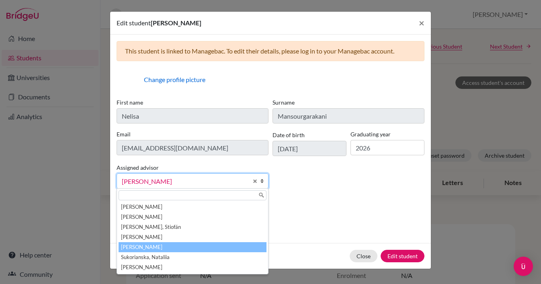
click at [157, 246] on li "[PERSON_NAME]" at bounding box center [193, 247] width 148 height 10
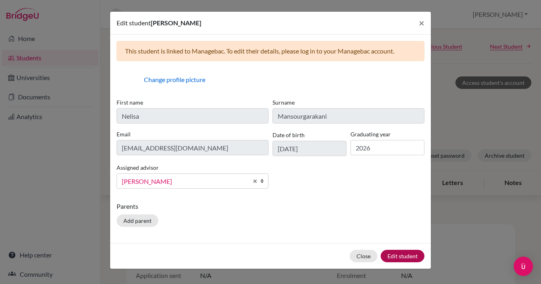
click at [411, 251] on button "Edit student" at bounding box center [402, 255] width 44 height 12
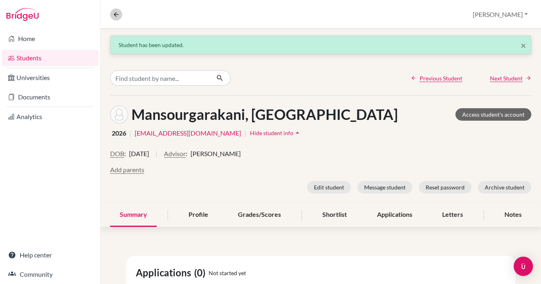
click at [117, 16] on icon at bounding box center [115, 14] width 7 height 7
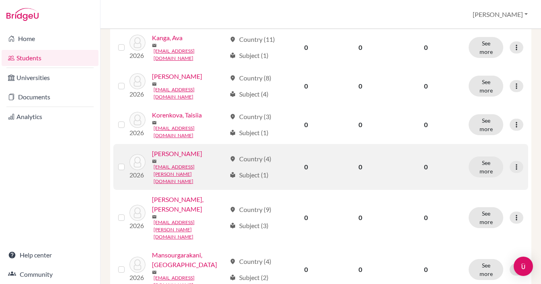
scroll to position [525, 0]
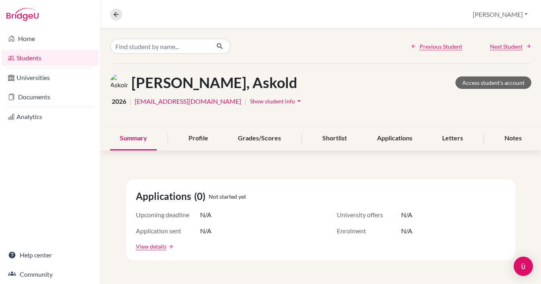
click at [263, 100] on span "Show student info" at bounding box center [272, 101] width 45 height 7
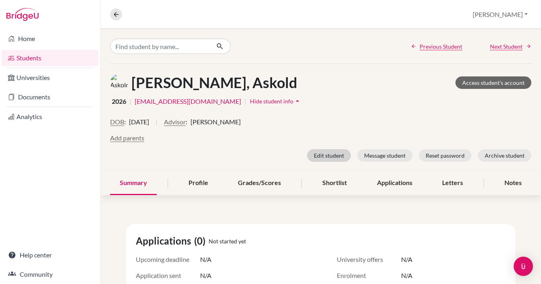
click at [327, 155] on button "Edit student" at bounding box center [329, 155] width 44 height 12
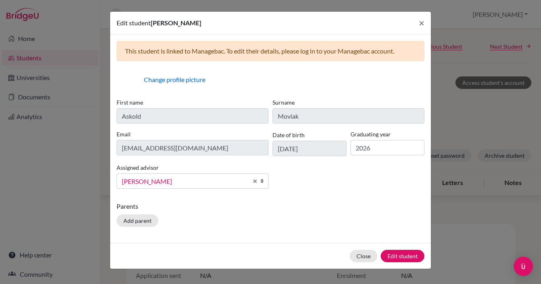
click at [202, 178] on span "[PERSON_NAME]" at bounding box center [185, 181] width 126 height 10
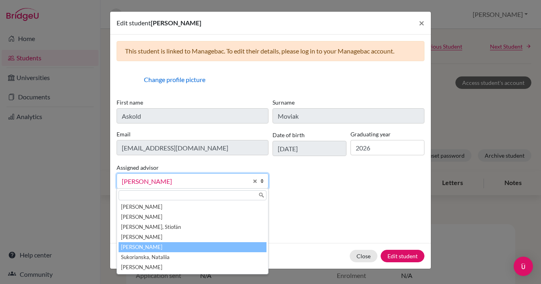
click at [138, 245] on li "[PERSON_NAME]" at bounding box center [193, 247] width 148 height 10
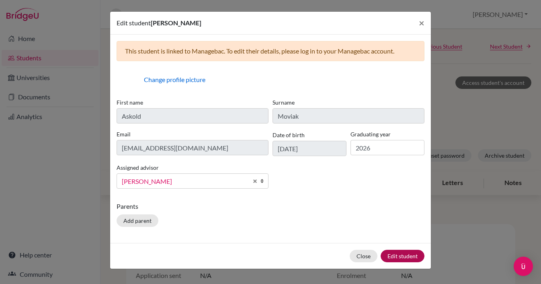
click at [408, 257] on button "Edit student" at bounding box center [402, 255] width 44 height 12
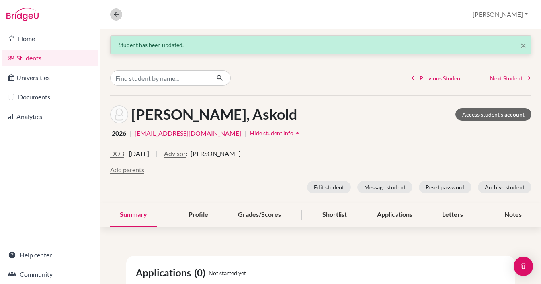
click at [117, 15] on icon at bounding box center [115, 14] width 7 height 7
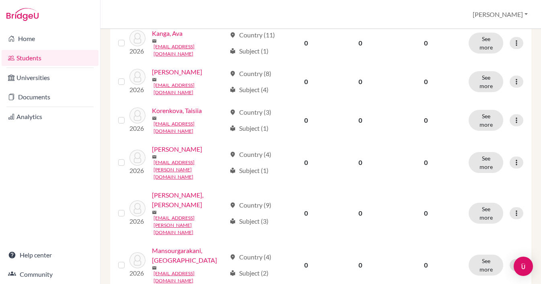
scroll to position [531, 0]
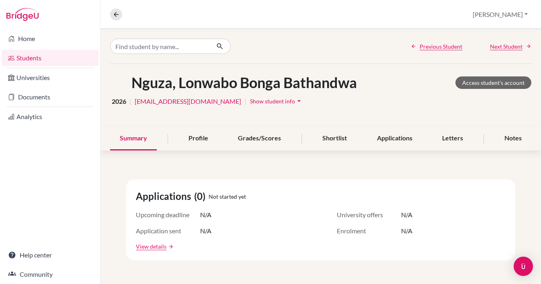
click at [262, 103] on span "Show student info" at bounding box center [272, 101] width 45 height 7
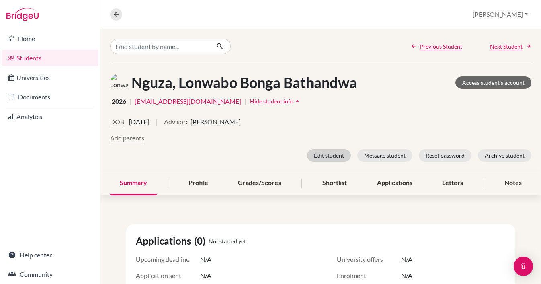
click at [331, 155] on button "Edit student" at bounding box center [329, 155] width 44 height 12
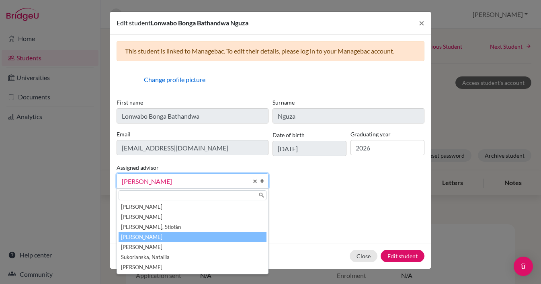
click at [180, 180] on span "[PERSON_NAME]" at bounding box center [185, 181] width 126 height 10
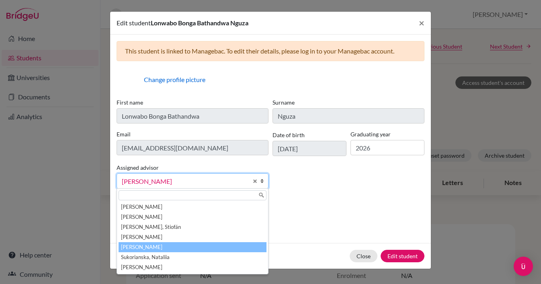
click at [155, 247] on li "[PERSON_NAME]" at bounding box center [193, 247] width 148 height 10
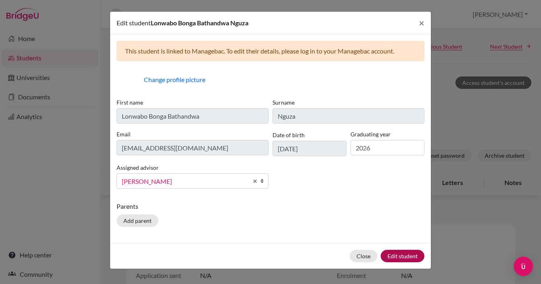
click at [402, 255] on button "Edit student" at bounding box center [402, 255] width 44 height 12
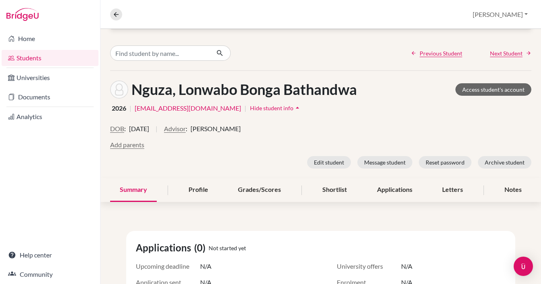
scroll to position [24, 0]
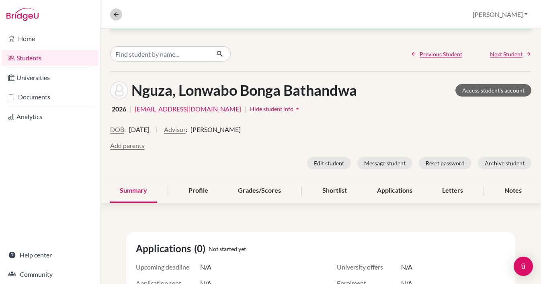
click at [116, 12] on icon at bounding box center [115, 14] width 7 height 7
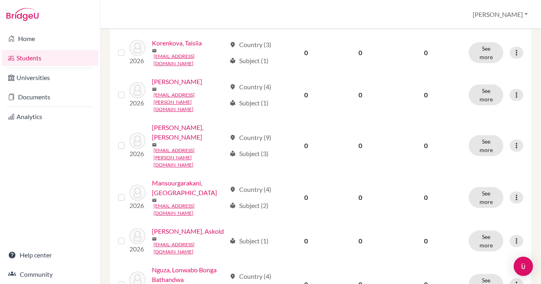
scroll to position [594, 0]
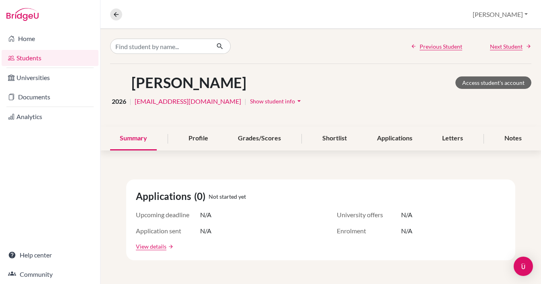
click at [258, 96] on button "Show student info arrow_drop_down" at bounding box center [276, 101] width 54 height 12
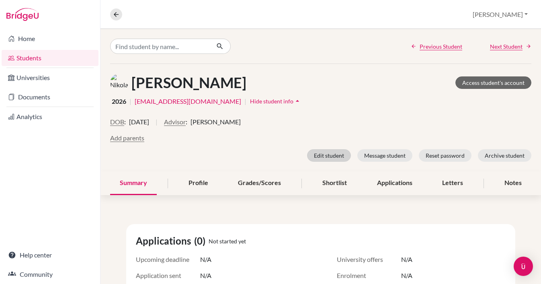
click at [331, 157] on button "Edit student" at bounding box center [329, 155] width 44 height 12
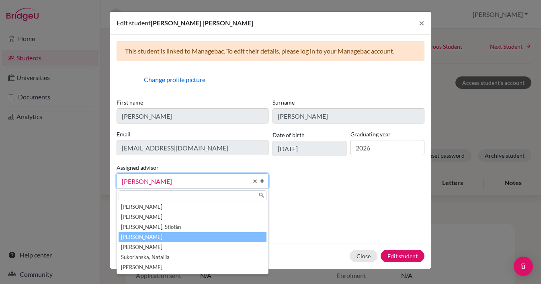
click at [181, 181] on span "[PERSON_NAME]" at bounding box center [185, 181] width 126 height 10
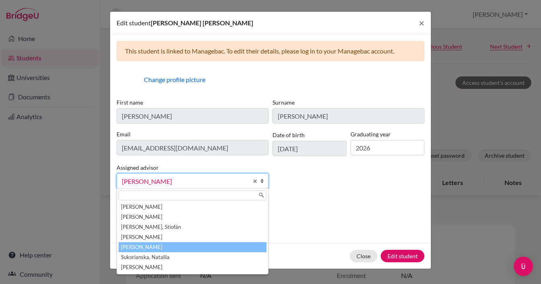
click at [145, 246] on li "[PERSON_NAME]" at bounding box center [193, 247] width 148 height 10
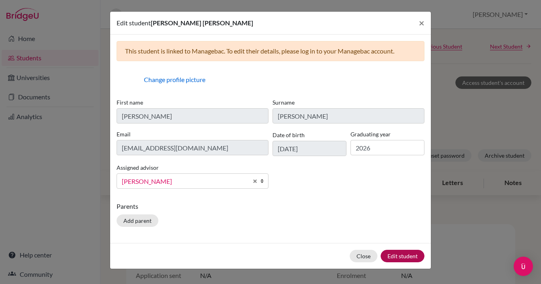
click at [398, 257] on button "Edit student" at bounding box center [402, 255] width 44 height 12
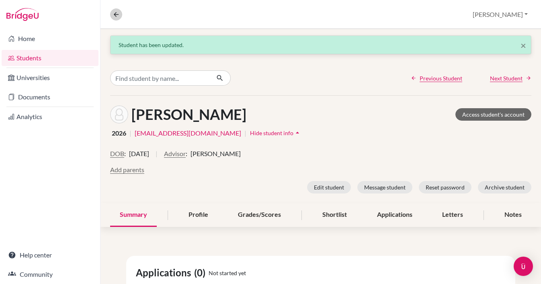
click at [115, 11] on icon at bounding box center [115, 14] width 7 height 7
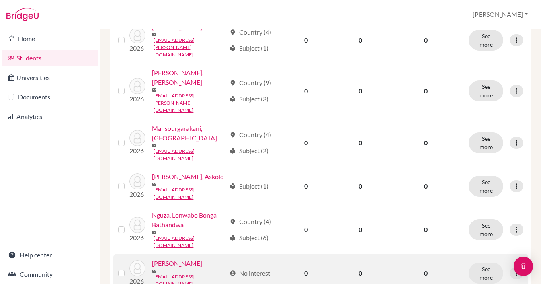
scroll to position [656, 0]
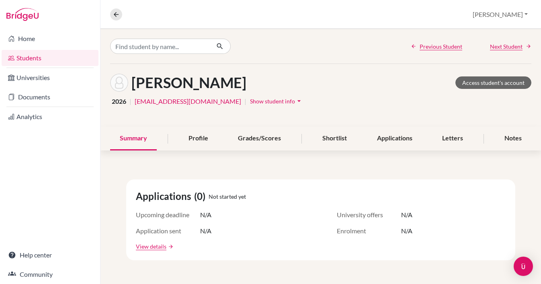
click at [258, 100] on span "Show student info" at bounding box center [272, 101] width 45 height 7
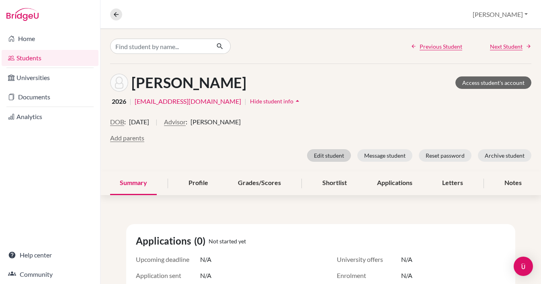
click at [321, 157] on button "Edit student" at bounding box center [329, 155] width 44 height 12
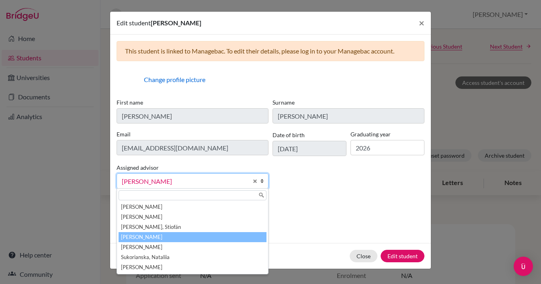
click at [164, 178] on span "[PERSON_NAME]" at bounding box center [185, 181] width 126 height 10
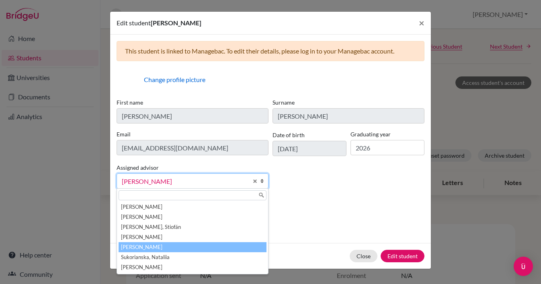
click at [143, 248] on li "[PERSON_NAME]" at bounding box center [193, 247] width 148 height 10
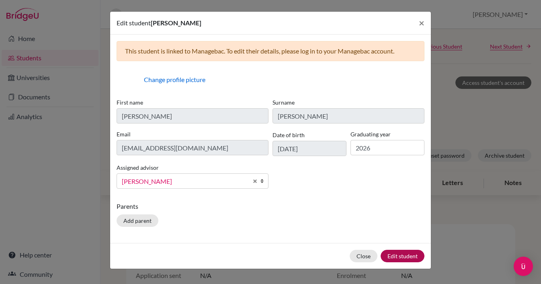
click at [403, 253] on button "Edit student" at bounding box center [402, 255] width 44 height 12
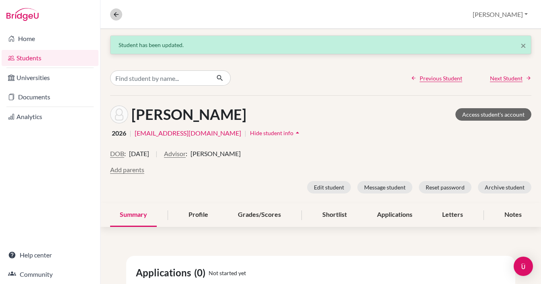
click at [119, 15] on icon at bounding box center [115, 14] width 7 height 7
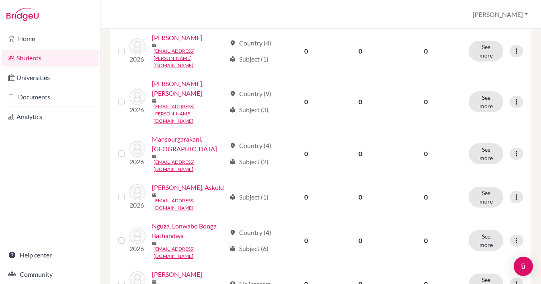
scroll to position [656, 0]
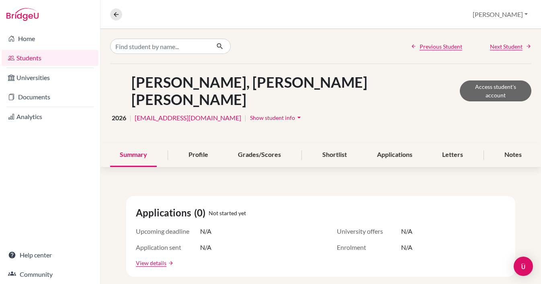
click at [264, 114] on span "Show student info" at bounding box center [272, 117] width 45 height 7
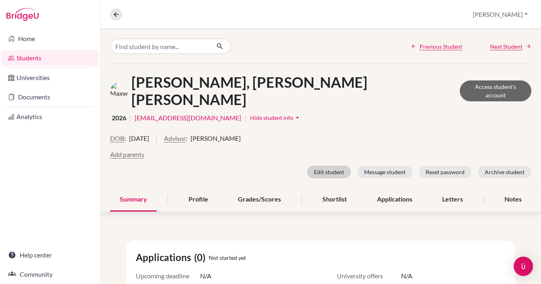
click at [337, 166] on button "Edit student" at bounding box center [329, 172] width 44 height 12
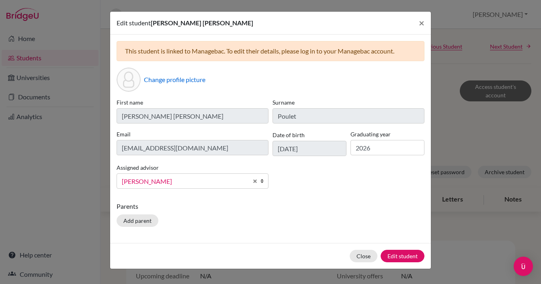
click at [158, 179] on span "[PERSON_NAME]" at bounding box center [185, 181] width 126 height 10
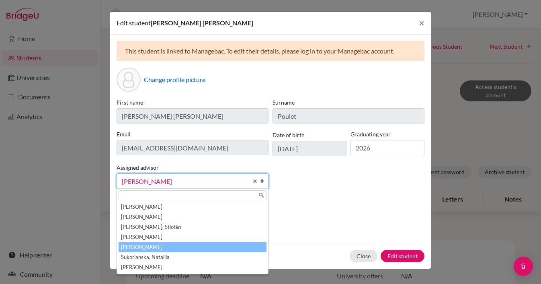
click at [161, 248] on li "[PERSON_NAME]" at bounding box center [193, 247] width 148 height 10
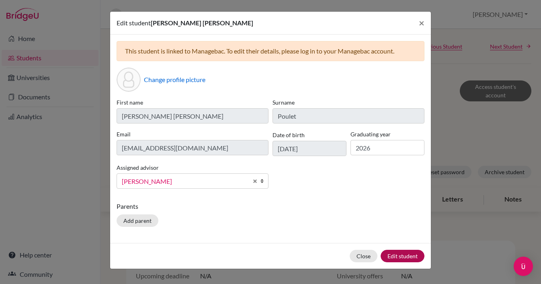
click at [407, 251] on button "Edit student" at bounding box center [402, 255] width 44 height 12
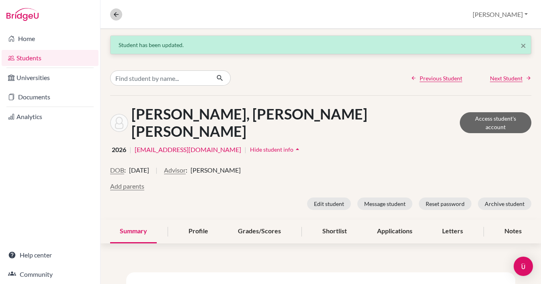
click at [118, 14] on icon at bounding box center [115, 14] width 7 height 7
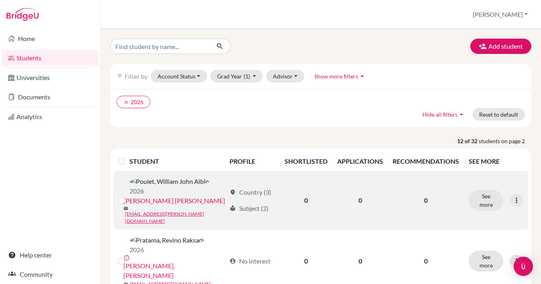
click at [209, 196] on link "Poulet, William John Albin" at bounding box center [174, 201] width 102 height 10
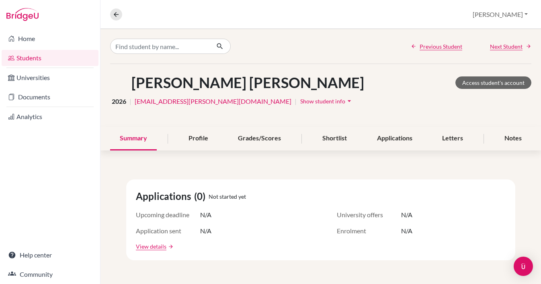
click at [300, 103] on span "Show student info" at bounding box center [322, 101] width 45 height 7
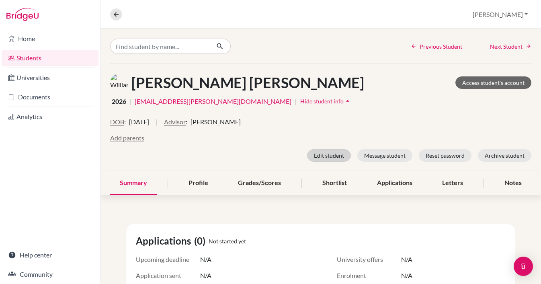
click at [327, 149] on button "Edit student" at bounding box center [329, 155] width 44 height 12
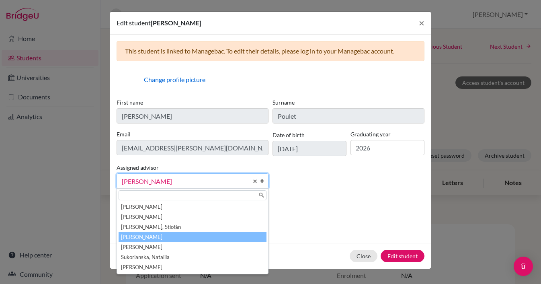
click at [191, 180] on span "[PERSON_NAME]" at bounding box center [185, 181] width 126 height 10
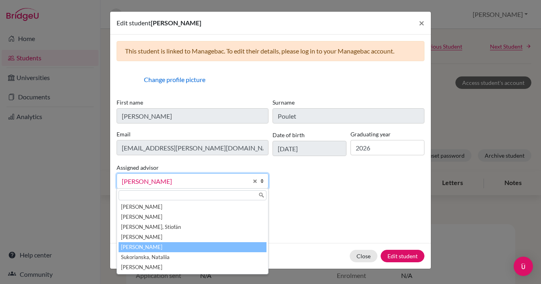
click at [149, 249] on li "[PERSON_NAME]" at bounding box center [193, 247] width 148 height 10
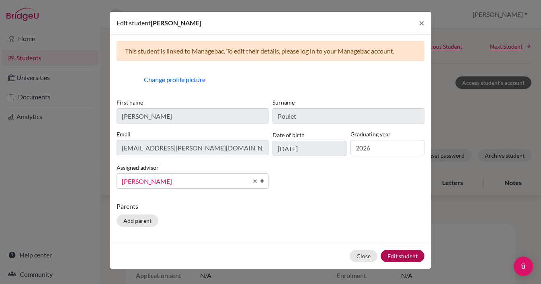
click at [388, 261] on button "Edit student" at bounding box center [402, 255] width 44 height 12
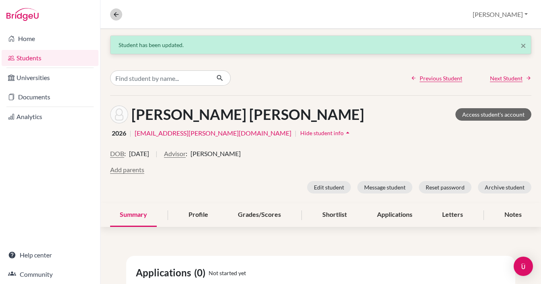
click at [120, 15] on button at bounding box center [116, 14] width 12 height 12
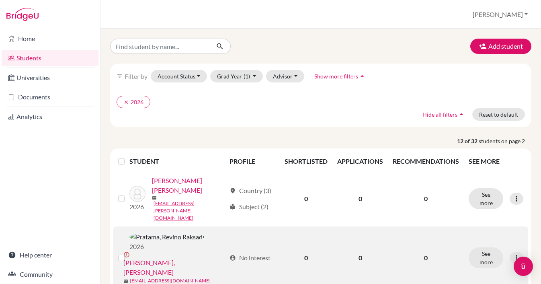
click at [204, 257] on link "Pratama, Revino Raksadi" at bounding box center [174, 266] width 102 height 19
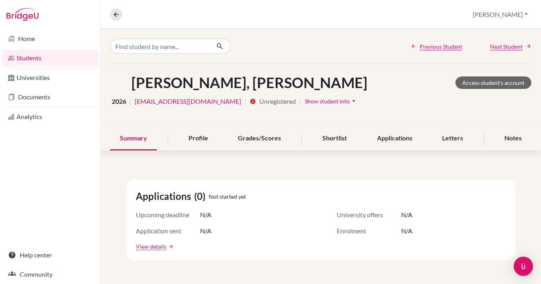
click at [320, 98] on span "Show student info" at bounding box center [326, 101] width 45 height 7
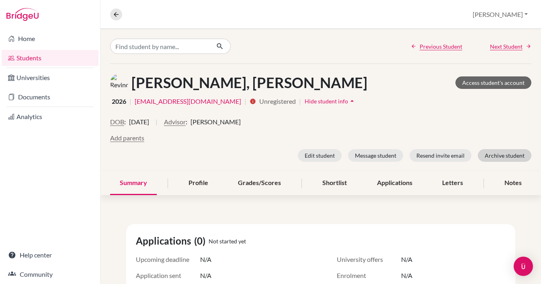
click at [503, 155] on button "Archive student" at bounding box center [504, 155] width 53 height 12
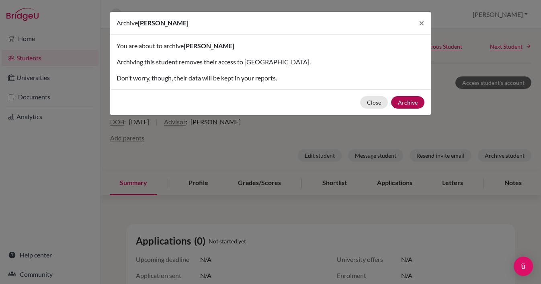
click at [399, 106] on button "Archive" at bounding box center [407, 102] width 33 height 12
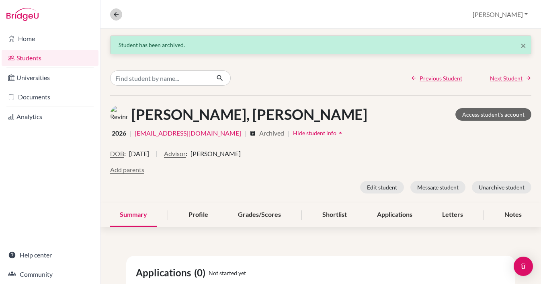
click at [115, 15] on icon at bounding box center [115, 14] width 7 height 7
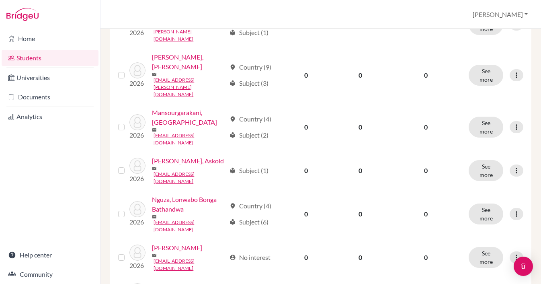
scroll to position [662, 0]
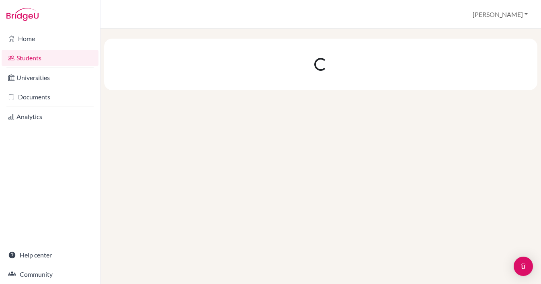
scroll to position [0, 0]
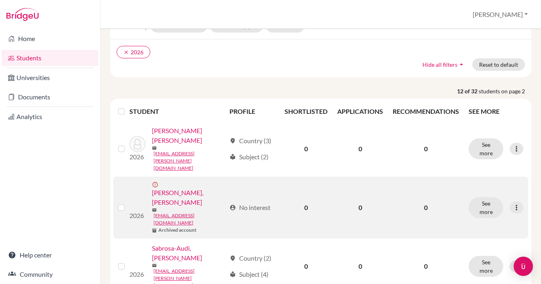
scroll to position [56, 0]
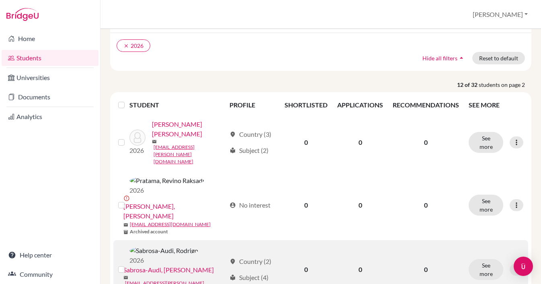
click at [192, 265] on link "Sabrosa-Audi, Rodrigo" at bounding box center [168, 270] width 90 height 10
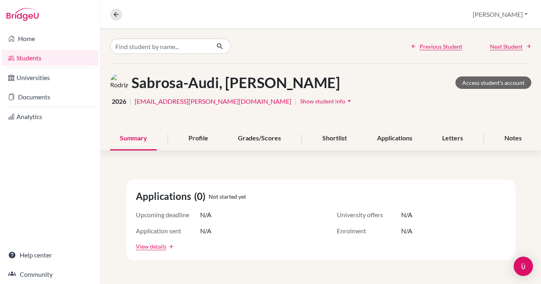
click at [300, 103] on span "Show student info" at bounding box center [322, 101] width 45 height 7
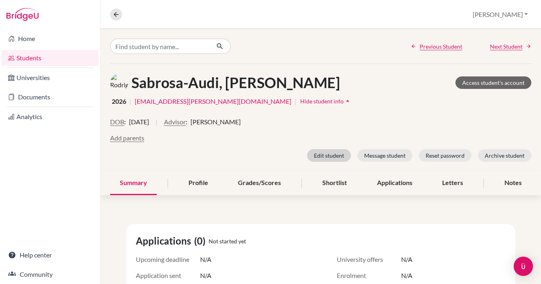
click at [327, 159] on button "Edit student" at bounding box center [329, 155] width 44 height 12
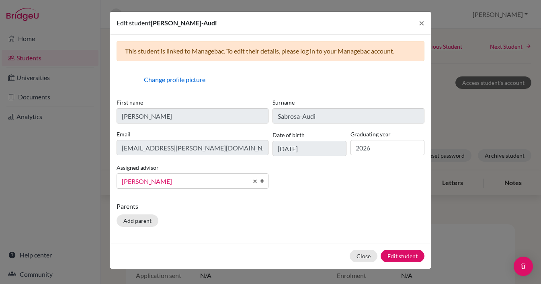
click at [161, 179] on span "[PERSON_NAME]" at bounding box center [185, 181] width 126 height 10
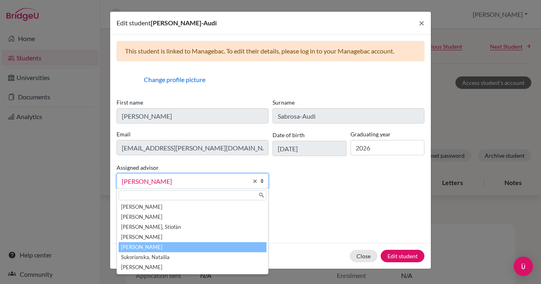
click at [149, 244] on li "[PERSON_NAME]" at bounding box center [193, 247] width 148 height 10
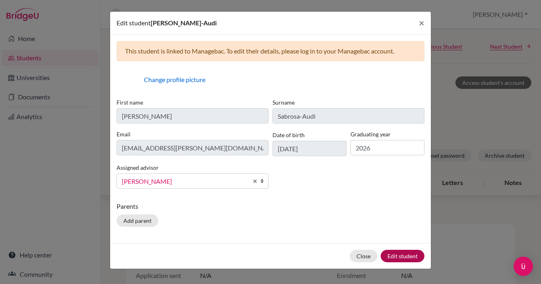
click at [402, 252] on button "Edit student" at bounding box center [402, 255] width 44 height 12
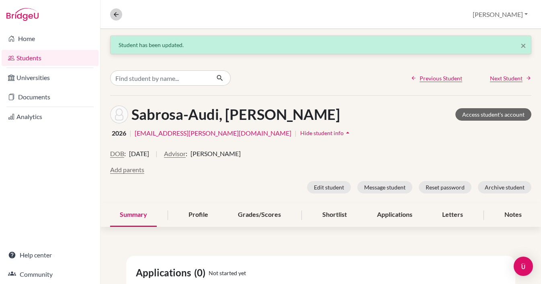
click at [117, 12] on icon at bounding box center [115, 14] width 7 height 7
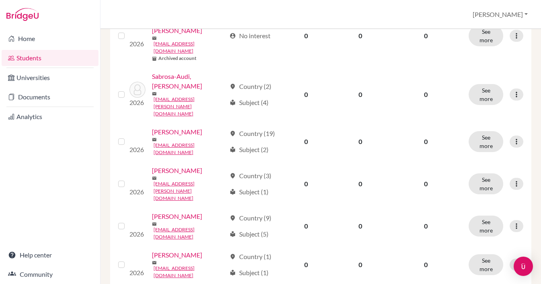
scroll to position [186, 0]
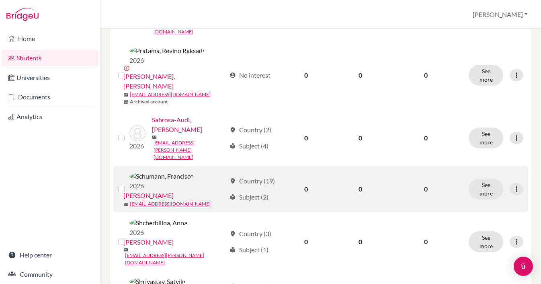
click at [174, 190] on link "Schumann, Francisco" at bounding box center [148, 195] width 50 height 10
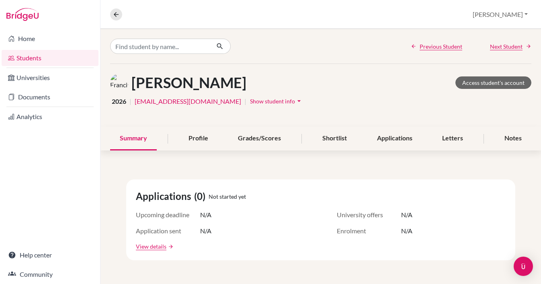
click at [272, 103] on span "Show student info" at bounding box center [272, 101] width 45 height 7
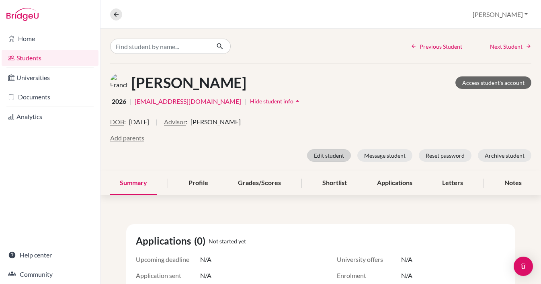
click at [328, 151] on button "Edit student" at bounding box center [329, 155] width 44 height 12
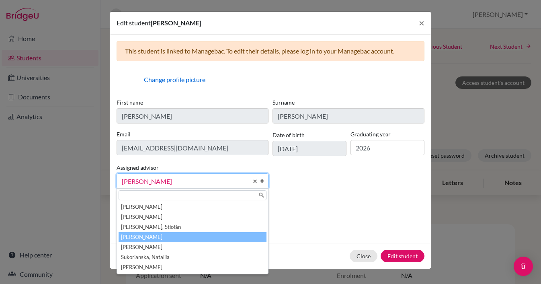
click at [168, 184] on span "[PERSON_NAME]" at bounding box center [185, 181] width 126 height 10
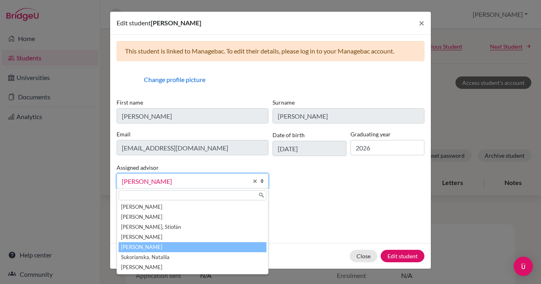
click at [162, 246] on li "[PERSON_NAME]" at bounding box center [193, 247] width 148 height 10
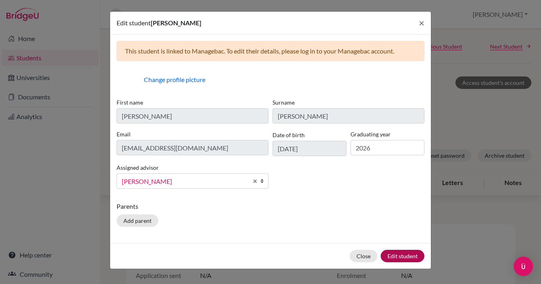
click at [405, 257] on button "Edit student" at bounding box center [402, 255] width 44 height 12
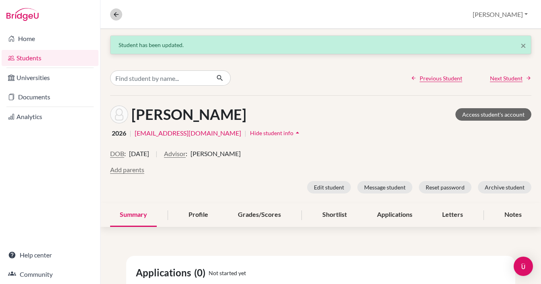
click at [118, 16] on icon at bounding box center [115, 14] width 7 height 7
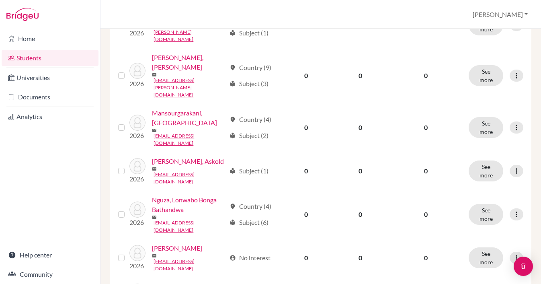
scroll to position [662, 0]
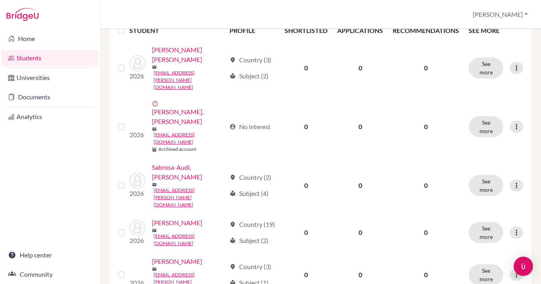
scroll to position [151, 0]
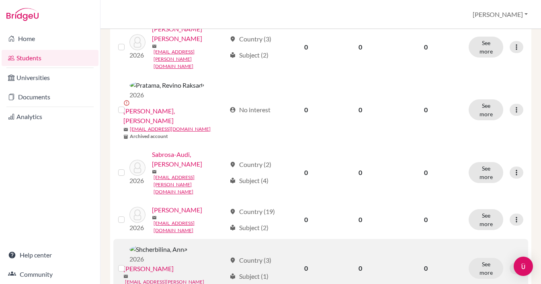
click at [174, 264] on link "Shcherbilina, Anna" at bounding box center [148, 269] width 50 height 10
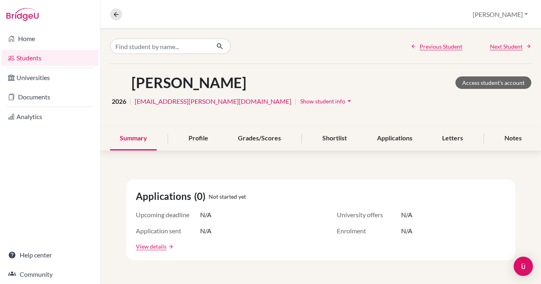
click at [300, 101] on span "Show student info" at bounding box center [322, 101] width 45 height 7
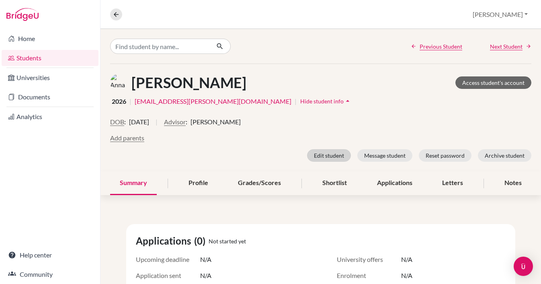
click at [340, 157] on button "Edit student" at bounding box center [329, 155] width 44 height 12
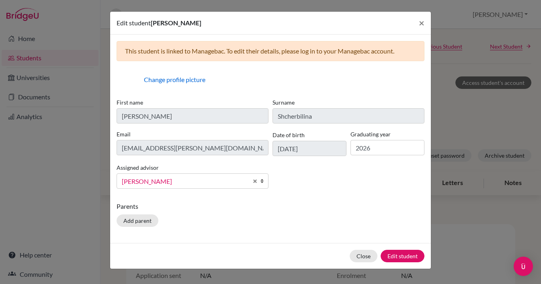
click at [174, 182] on span "[PERSON_NAME]" at bounding box center [185, 181] width 126 height 10
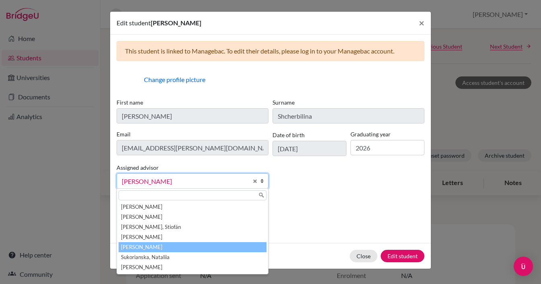
click at [151, 245] on li "[PERSON_NAME]" at bounding box center [193, 247] width 148 height 10
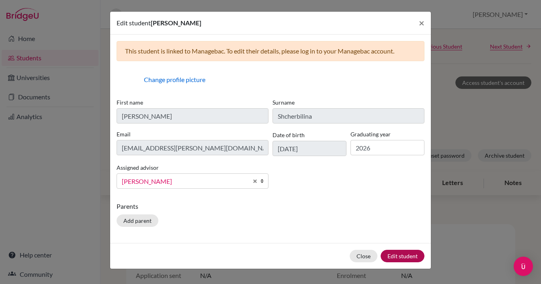
click at [411, 255] on button "Edit student" at bounding box center [402, 255] width 44 height 12
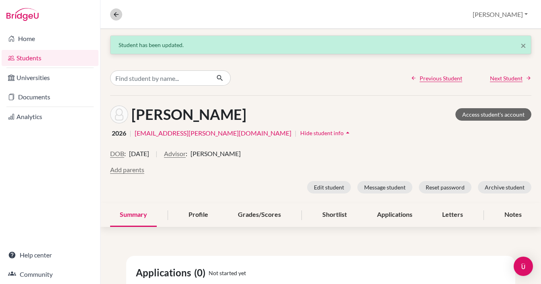
click at [119, 18] on button at bounding box center [116, 14] width 12 height 12
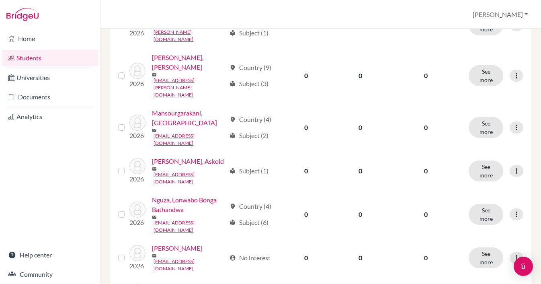
scroll to position [662, 0]
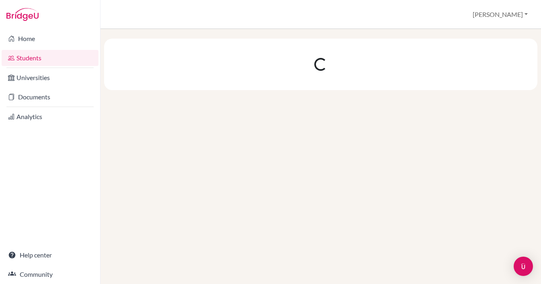
scroll to position [0, 0]
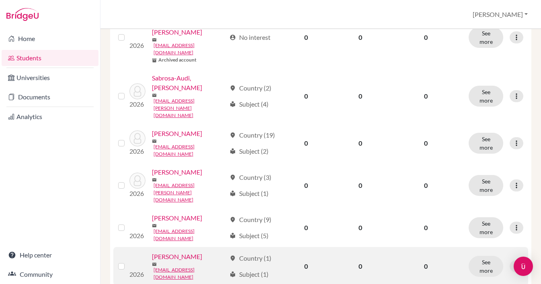
scroll to position [229, 0]
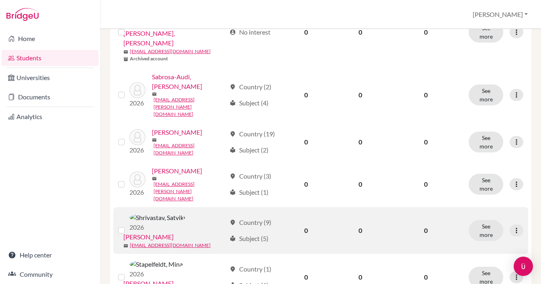
click at [174, 232] on link "Shrivastav, Satviki" at bounding box center [148, 237] width 50 height 10
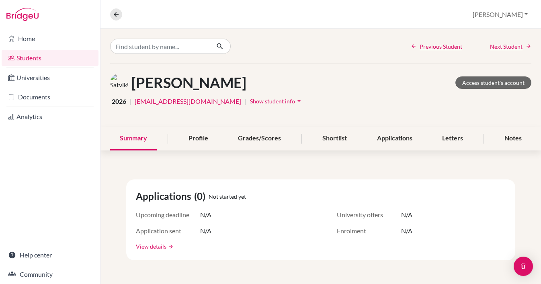
click at [276, 100] on span "Show student info" at bounding box center [272, 101] width 45 height 7
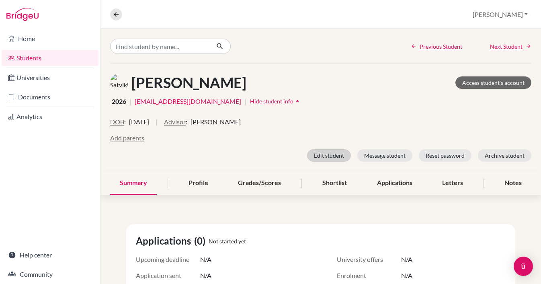
click at [342, 151] on button "Edit student" at bounding box center [329, 155] width 44 height 12
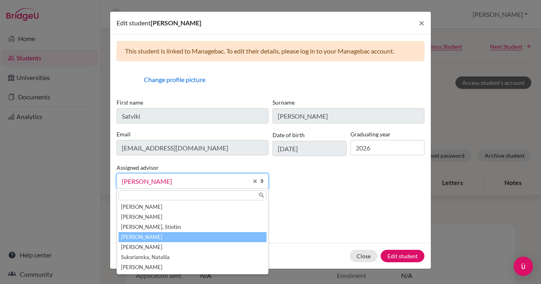
click at [194, 177] on span "[PERSON_NAME]" at bounding box center [185, 181] width 126 height 10
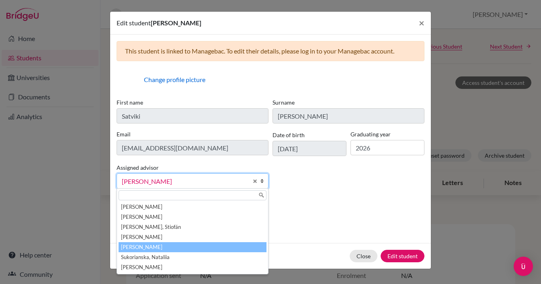
click at [149, 243] on li "[PERSON_NAME]" at bounding box center [193, 247] width 148 height 10
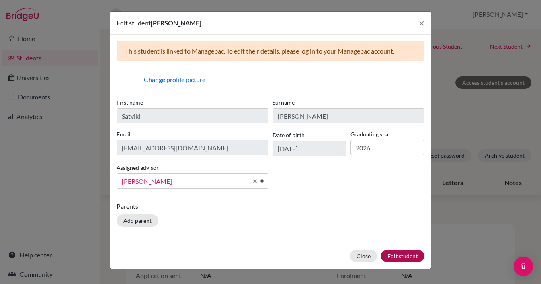
click at [405, 252] on button "Edit student" at bounding box center [402, 255] width 44 height 12
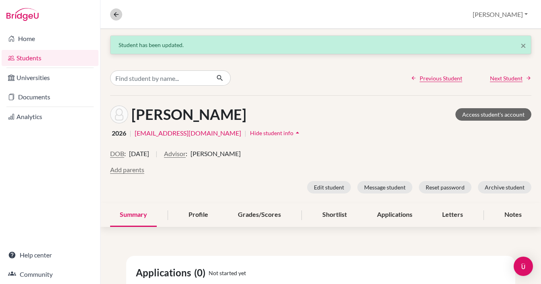
click at [117, 16] on icon at bounding box center [115, 14] width 7 height 7
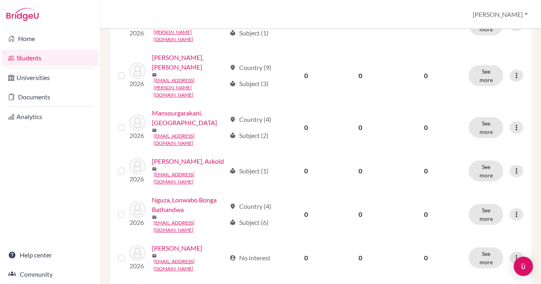
scroll to position [662, 0]
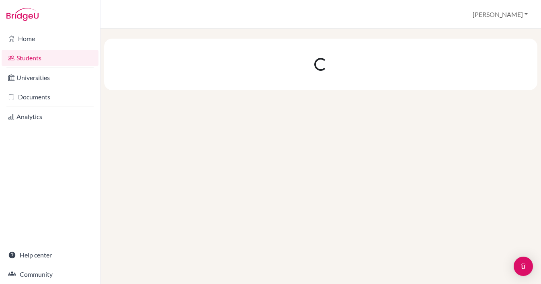
scroll to position [0, 0]
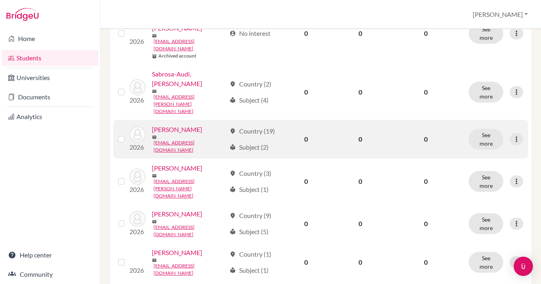
scroll to position [228, 0]
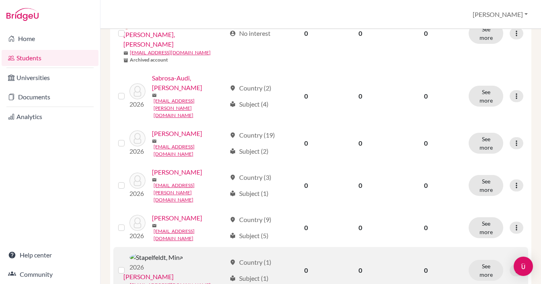
click at [174, 272] on link "Stapelfeldt, Mina" at bounding box center [148, 277] width 50 height 10
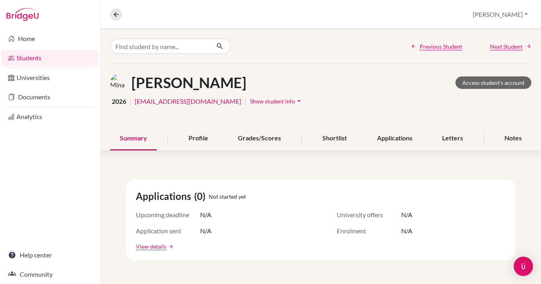
click at [262, 103] on span "Show student info" at bounding box center [272, 101] width 45 height 7
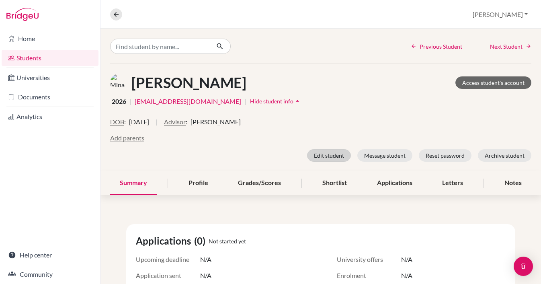
click at [329, 157] on button "Edit student" at bounding box center [329, 155] width 44 height 12
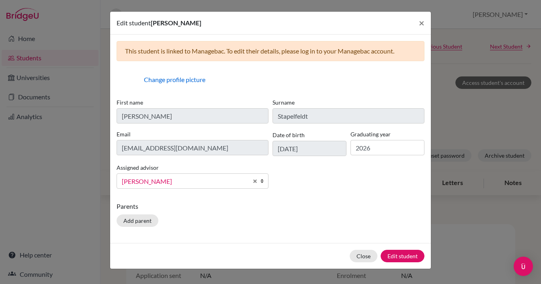
click at [215, 180] on span "[PERSON_NAME]" at bounding box center [185, 181] width 126 height 10
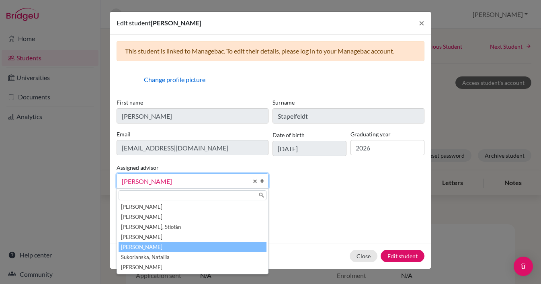
click at [179, 247] on li "[PERSON_NAME]" at bounding box center [193, 247] width 148 height 10
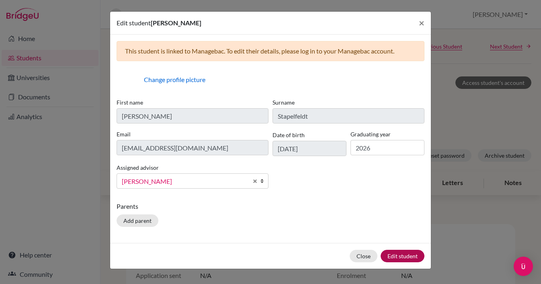
click at [396, 251] on button "Edit student" at bounding box center [402, 255] width 44 height 12
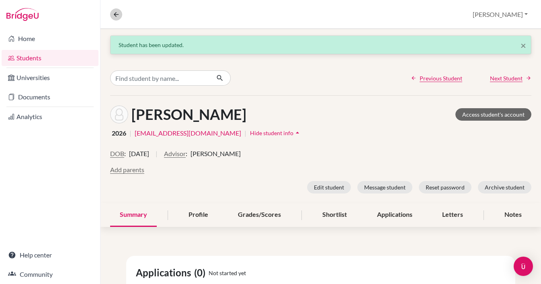
click at [115, 14] on icon at bounding box center [115, 14] width 7 height 7
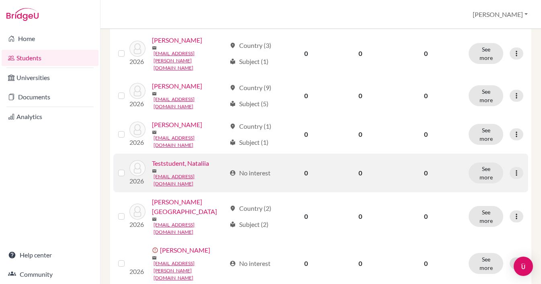
scroll to position [351, 0]
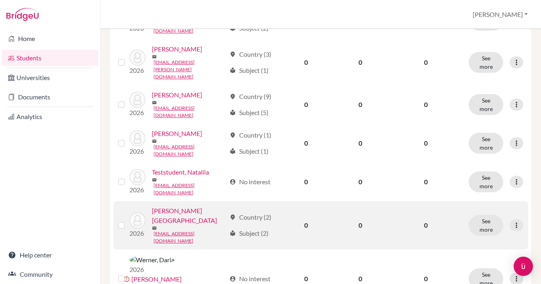
click at [179, 206] on link "Tran, Phuong Anh" at bounding box center [189, 215] width 74 height 19
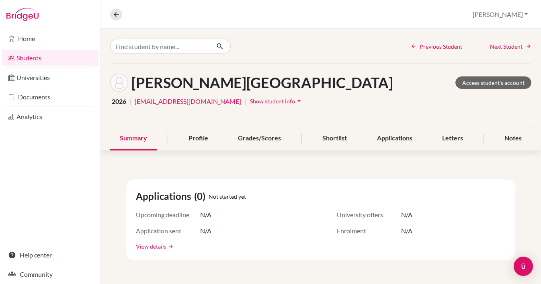
click at [258, 101] on span "Show student info" at bounding box center [272, 101] width 45 height 7
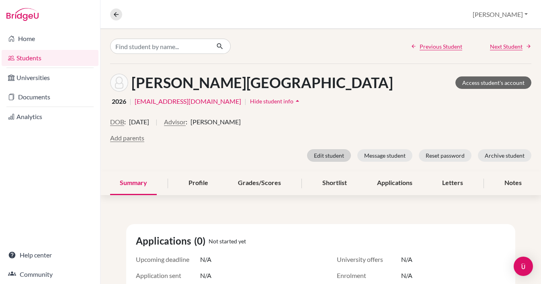
click at [329, 155] on button "Edit student" at bounding box center [329, 155] width 44 height 12
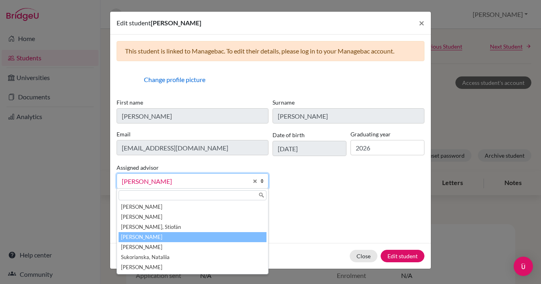
click at [192, 182] on span "[PERSON_NAME]" at bounding box center [185, 181] width 126 height 10
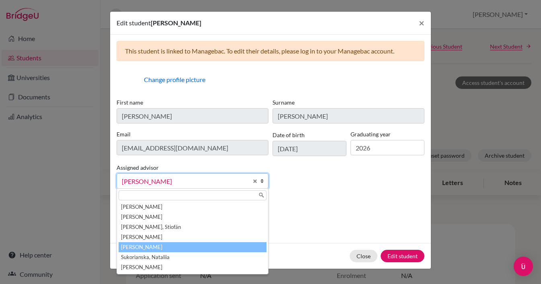
click at [158, 247] on li "[PERSON_NAME]" at bounding box center [193, 247] width 148 height 10
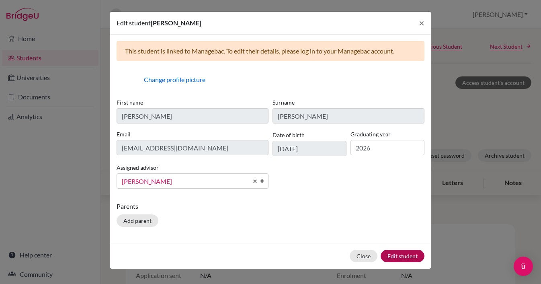
click at [400, 253] on button "Edit student" at bounding box center [402, 255] width 44 height 12
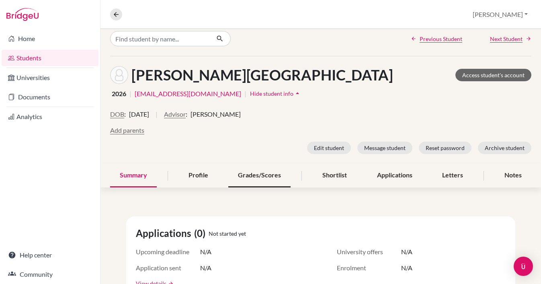
scroll to position [40, 0]
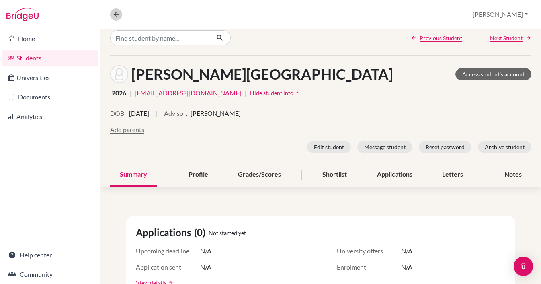
click at [116, 14] on icon at bounding box center [115, 14] width 7 height 7
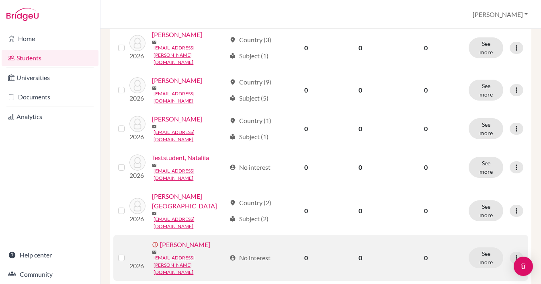
scroll to position [356, 0]
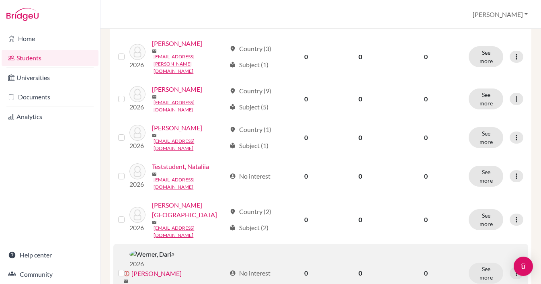
click at [182, 268] on link "Werner, Daria" at bounding box center [156, 273] width 50 height 10
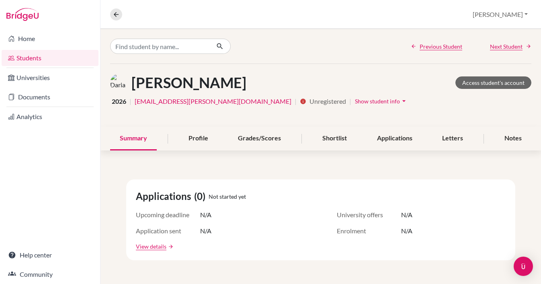
click at [355, 101] on span "Show student info" at bounding box center [377, 101] width 45 height 7
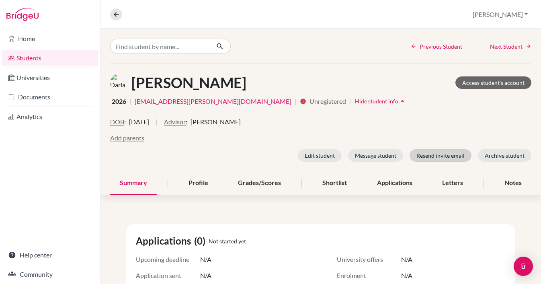
click at [455, 153] on button "Resend invite email" at bounding box center [440, 155] width 62 height 12
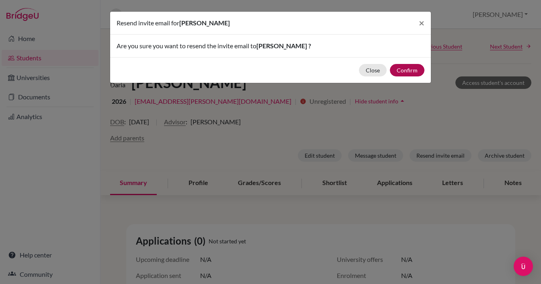
click at [409, 69] on button "Confirm" at bounding box center [407, 70] width 35 height 12
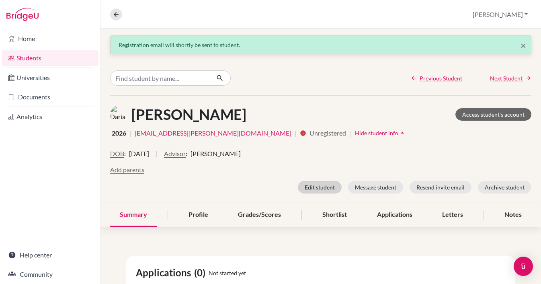
click at [317, 186] on button "Edit student" at bounding box center [320, 187] width 44 height 12
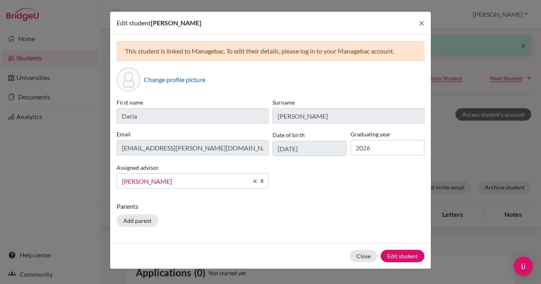
click at [187, 173] on link "[PERSON_NAME]" at bounding box center [192, 180] width 152 height 15
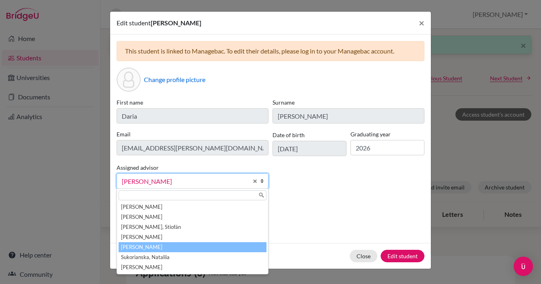
click at [163, 249] on li "[PERSON_NAME]" at bounding box center [193, 247] width 148 height 10
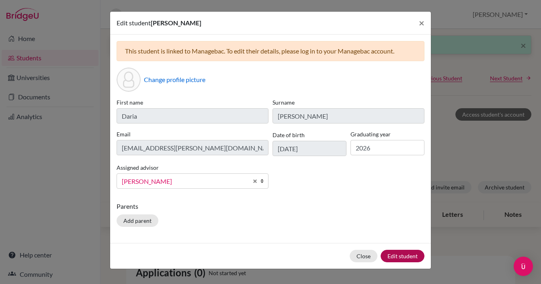
click at [408, 256] on button "Edit student" at bounding box center [402, 255] width 44 height 12
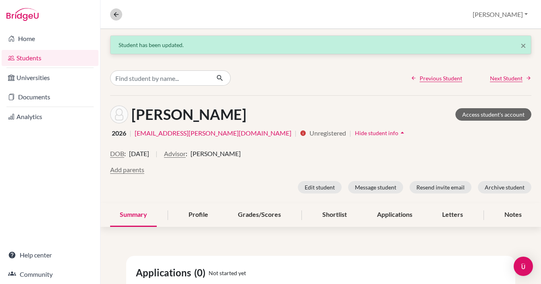
click at [117, 16] on icon at bounding box center [115, 14] width 7 height 7
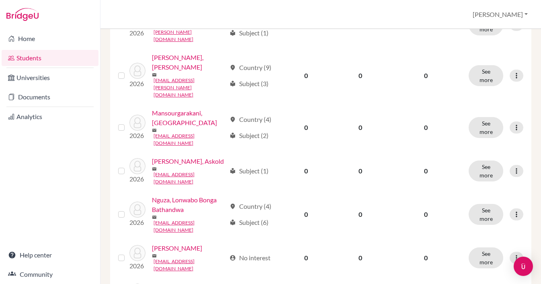
scroll to position [662, 0]
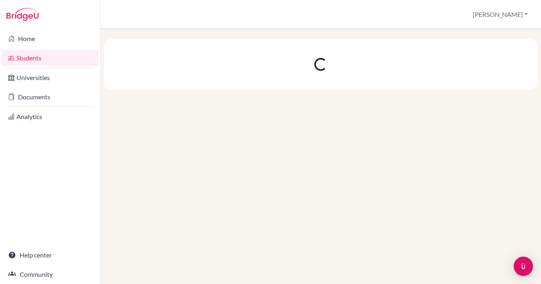
scroll to position [0, 0]
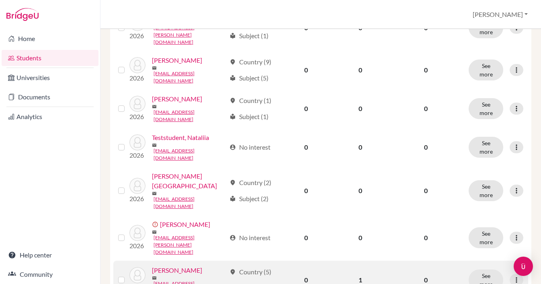
click at [196, 265] on link "Westerhausen, Andre" at bounding box center [177, 270] width 50 height 10
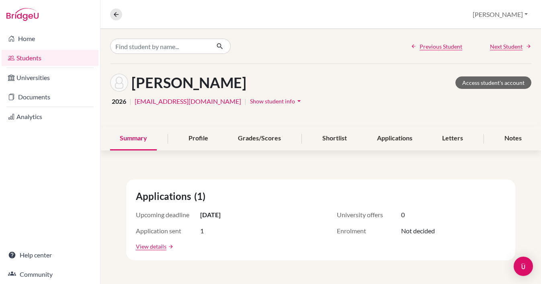
click at [263, 101] on span "Show student info" at bounding box center [272, 101] width 45 height 7
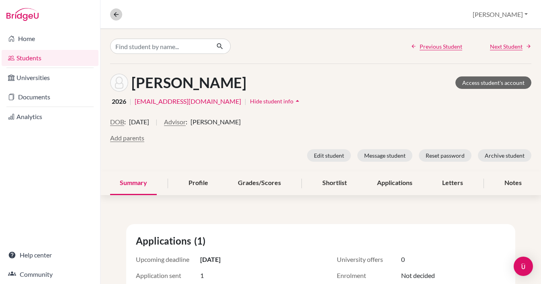
click at [116, 16] on icon at bounding box center [115, 14] width 7 height 7
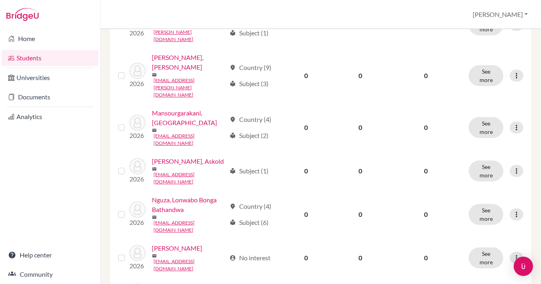
scroll to position [662, 0]
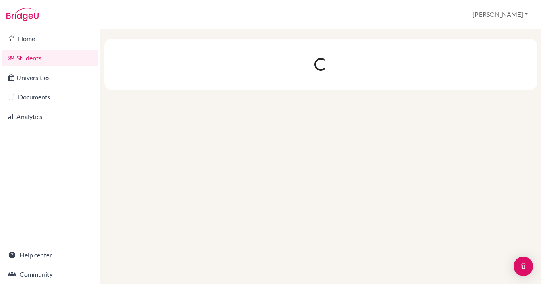
scroll to position [0, 0]
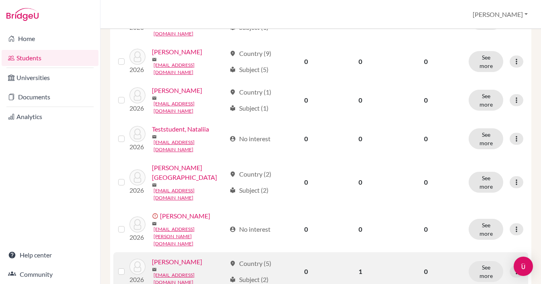
scroll to position [385, 0]
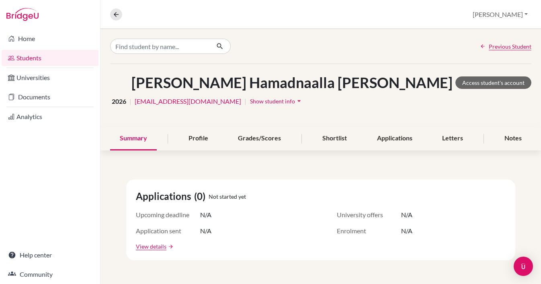
click at [250, 102] on span "Show student info" at bounding box center [272, 101] width 45 height 7
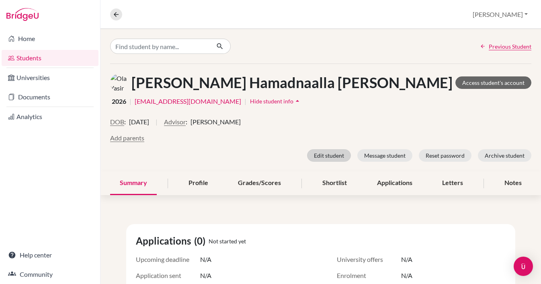
click at [330, 155] on button "Edit student" at bounding box center [329, 155] width 44 height 12
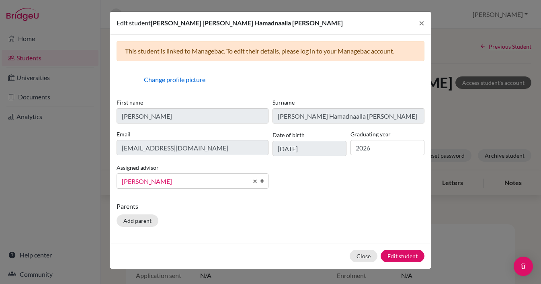
click at [180, 182] on span "[PERSON_NAME]" at bounding box center [185, 181] width 126 height 10
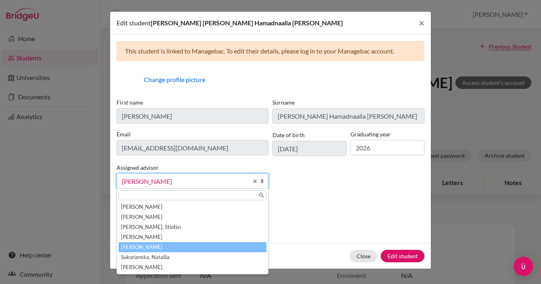
click at [154, 244] on li "[PERSON_NAME]" at bounding box center [193, 247] width 148 height 10
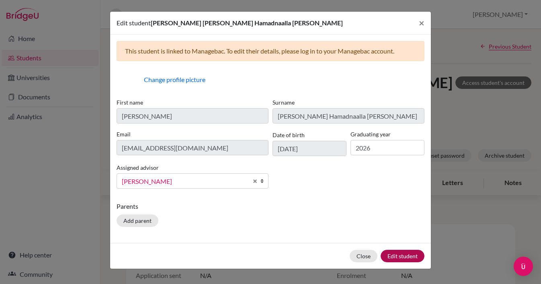
click at [410, 257] on button "Edit student" at bounding box center [402, 255] width 44 height 12
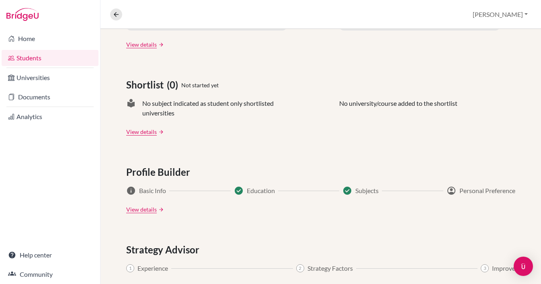
scroll to position [386, 0]
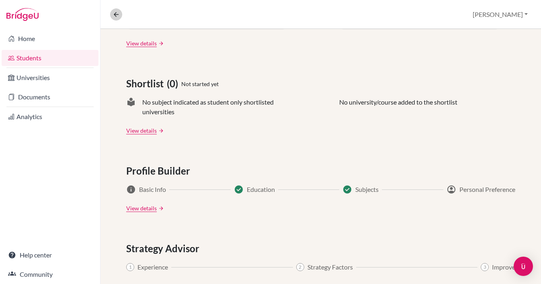
click at [118, 17] on icon at bounding box center [115, 14] width 7 height 7
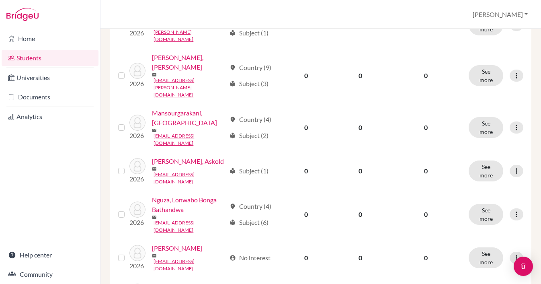
scroll to position [662, 0]
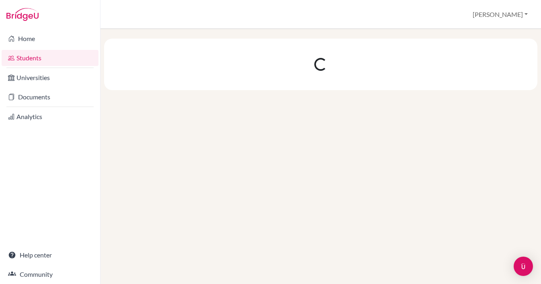
scroll to position [0, 0]
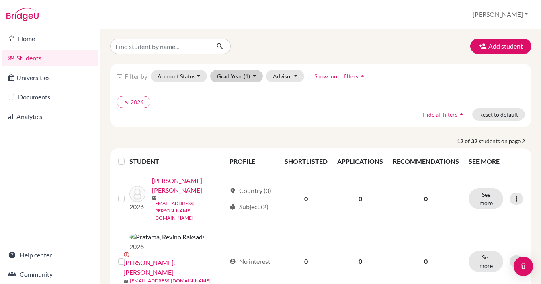
click at [249, 73] on span "(1)" at bounding box center [246, 76] width 6 height 7
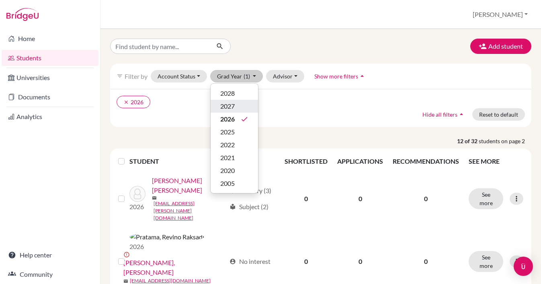
click at [235, 108] on div "2027" at bounding box center [234, 106] width 28 height 10
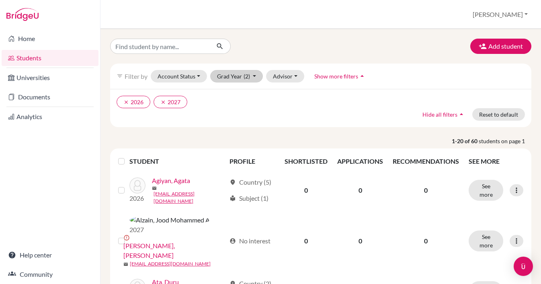
click at [251, 74] on button "Grad Year (2)" at bounding box center [236, 76] width 53 height 12
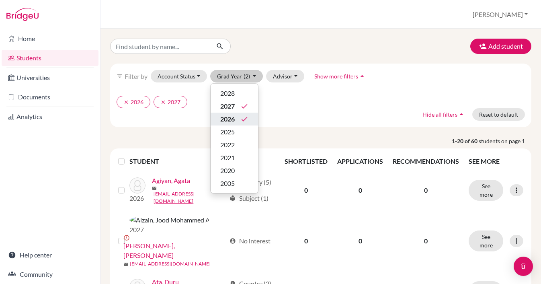
click at [239, 122] on div "2026 done" at bounding box center [234, 119] width 28 height 10
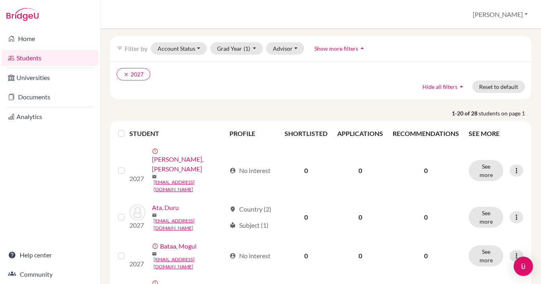
scroll to position [30, 0]
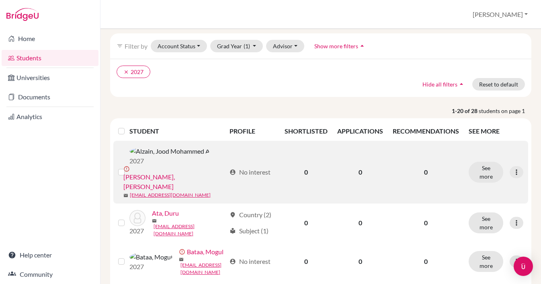
click at [193, 172] on link "Alzain, Jood Mohammed A" at bounding box center [174, 181] width 102 height 19
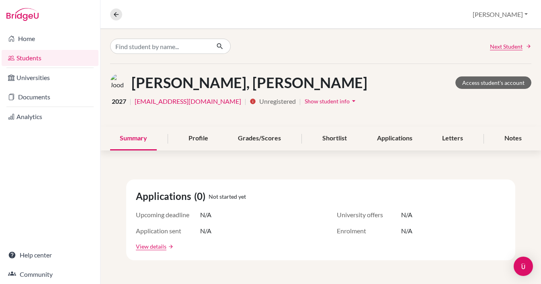
click at [309, 102] on span "Show student info" at bounding box center [326, 101] width 45 height 7
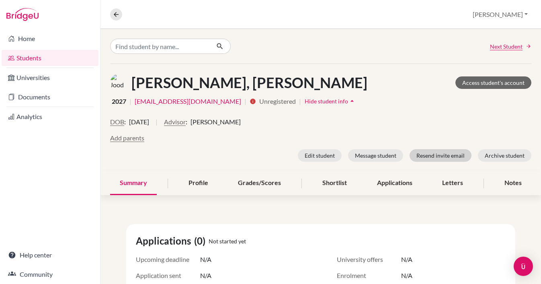
click at [443, 158] on button "Resend invite email" at bounding box center [440, 155] width 62 height 12
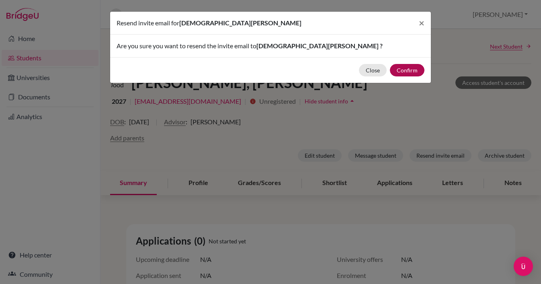
click at [409, 72] on button "Confirm" at bounding box center [407, 70] width 35 height 12
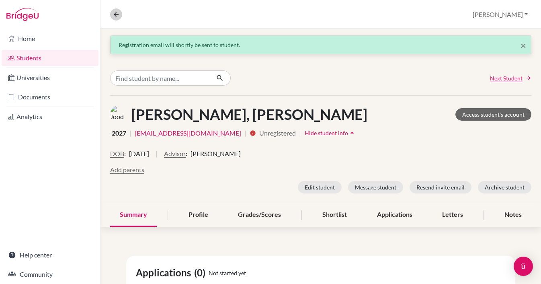
click at [119, 14] on icon at bounding box center [115, 14] width 7 height 7
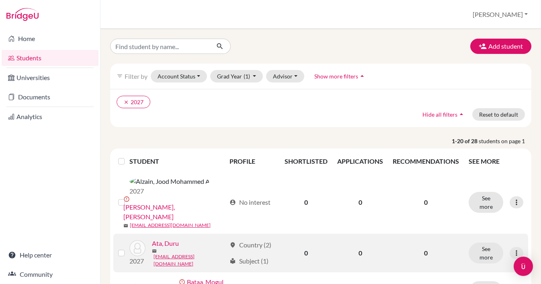
click at [170, 238] on link "Ata, Duru" at bounding box center [165, 243] width 27 height 10
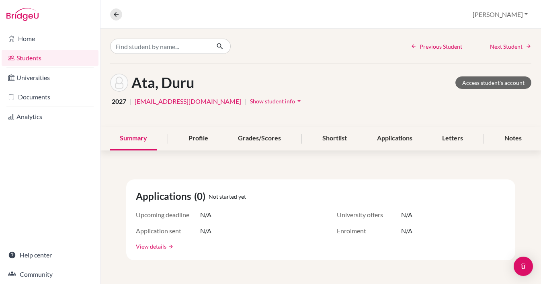
click at [263, 101] on span "Show student info" at bounding box center [272, 101] width 45 height 7
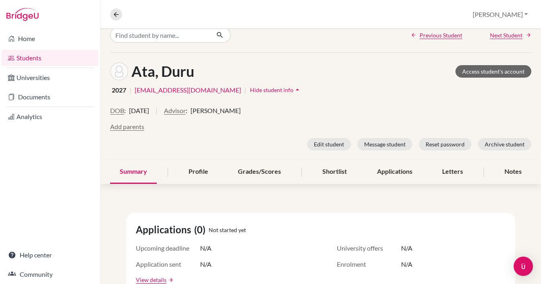
scroll to position [12, 0]
click at [119, 16] on icon at bounding box center [115, 14] width 7 height 7
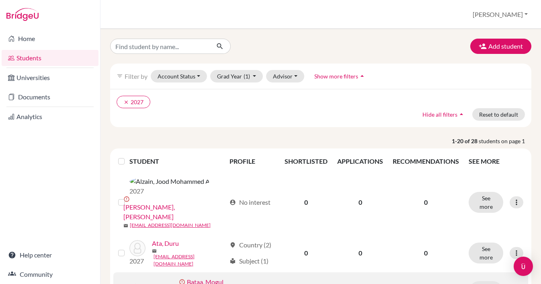
click at [187, 277] on link "Bataa, Mogul" at bounding box center [205, 282] width 37 height 10
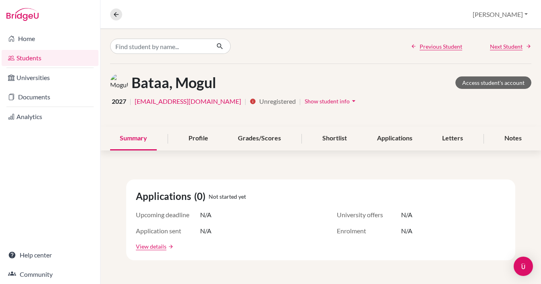
click at [318, 102] on span "Show student info" at bounding box center [326, 101] width 45 height 7
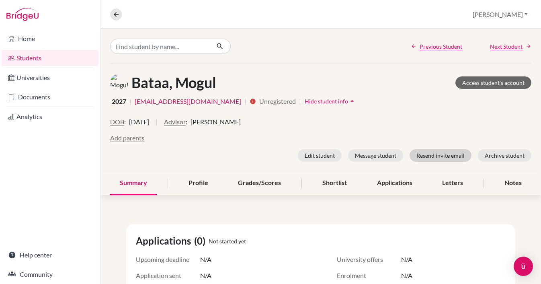
click at [450, 155] on button "Resend invite email" at bounding box center [440, 155] width 62 height 12
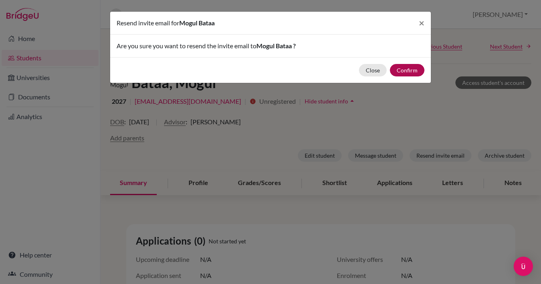
click at [410, 73] on button "Confirm" at bounding box center [407, 70] width 35 height 12
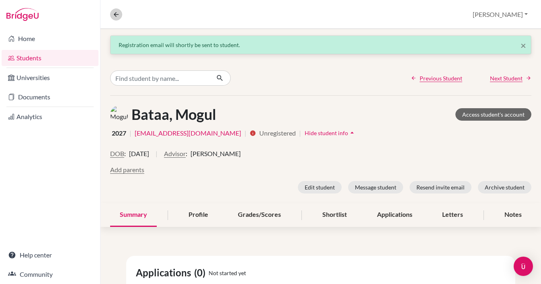
click at [114, 14] on icon at bounding box center [115, 14] width 7 height 7
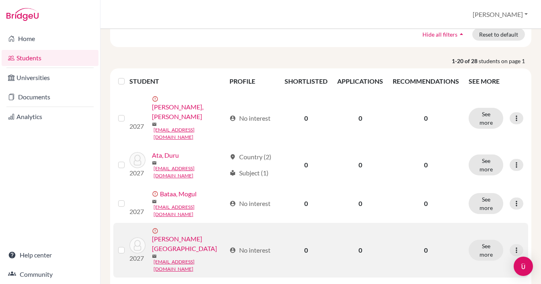
scroll to position [80, 0]
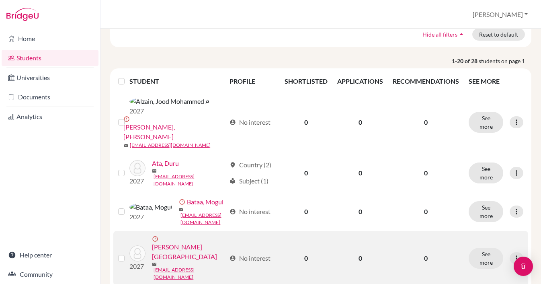
click at [189, 242] on link "Bradlow, Nidal" at bounding box center [189, 251] width 74 height 19
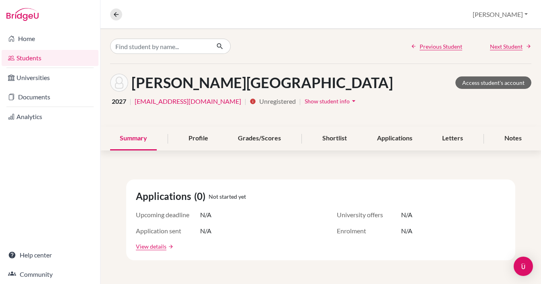
click at [311, 102] on span "Show student info" at bounding box center [326, 101] width 45 height 7
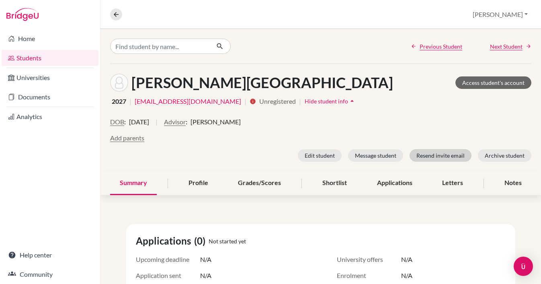
click at [446, 153] on button "Resend invite email" at bounding box center [440, 155] width 62 height 12
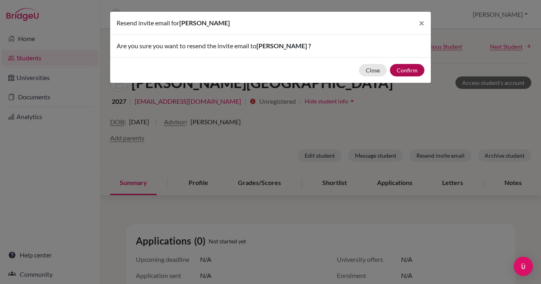
click at [408, 67] on button "Confirm" at bounding box center [407, 70] width 35 height 12
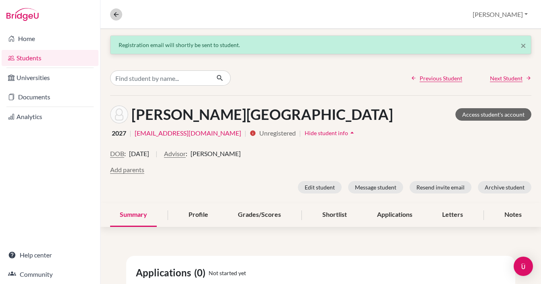
click at [117, 12] on icon at bounding box center [115, 14] width 7 height 7
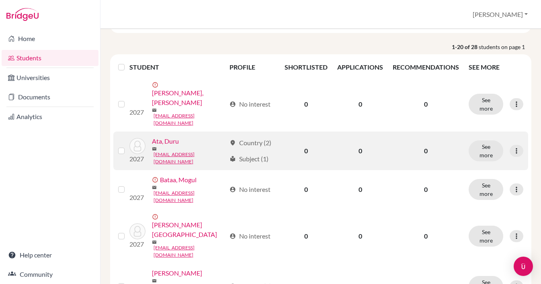
scroll to position [94, 0]
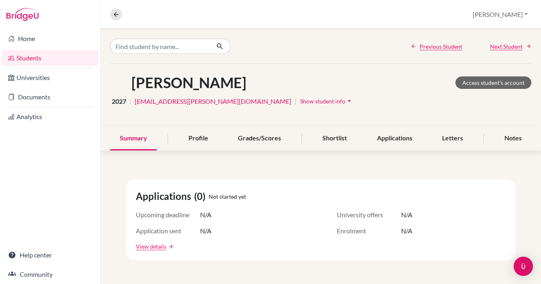
click at [300, 99] on span "Show student info" at bounding box center [322, 101] width 45 height 7
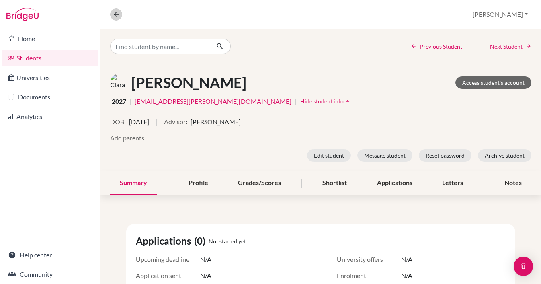
click at [112, 13] on icon at bounding box center [115, 14] width 7 height 7
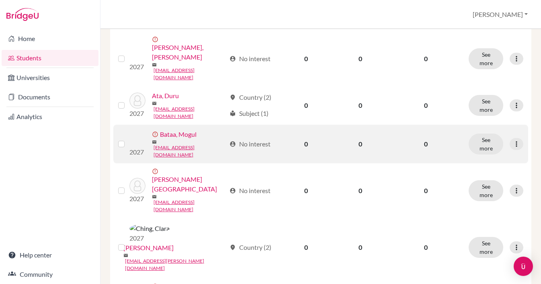
scroll to position [139, 0]
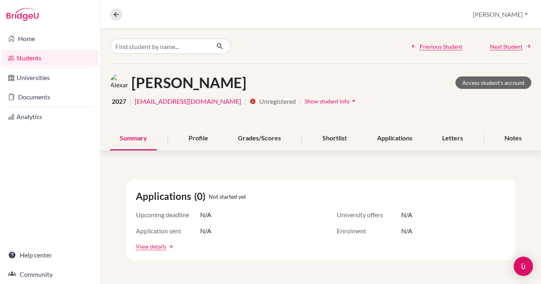
click at [328, 98] on span "Show student info" at bounding box center [326, 101] width 45 height 7
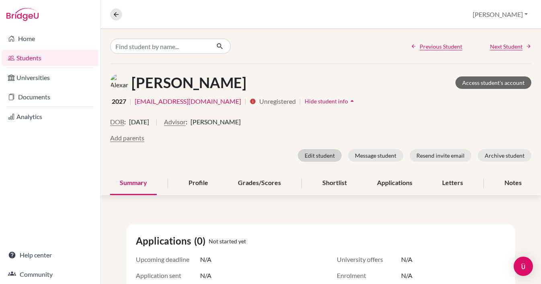
click at [323, 155] on button "Edit student" at bounding box center [320, 155] width 44 height 12
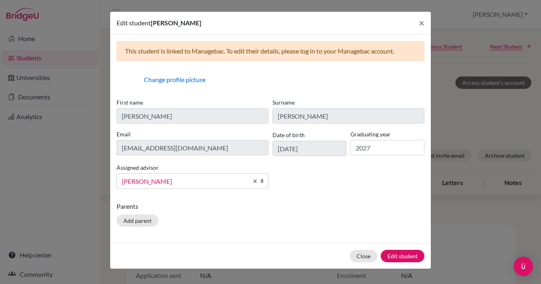
click at [195, 183] on span "[PERSON_NAME]" at bounding box center [185, 181] width 126 height 10
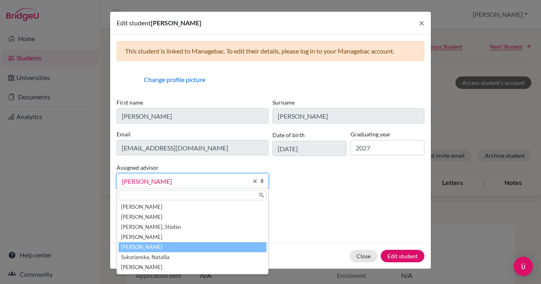
click at [163, 249] on li "[PERSON_NAME]" at bounding box center [193, 247] width 148 height 10
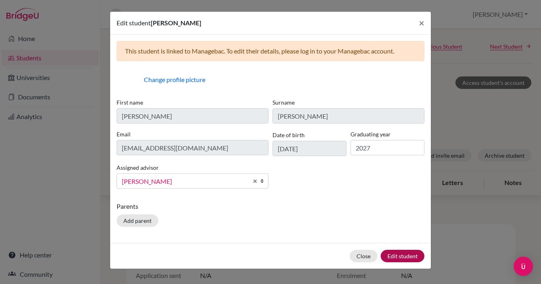
click at [411, 257] on button "Edit student" at bounding box center [402, 255] width 44 height 12
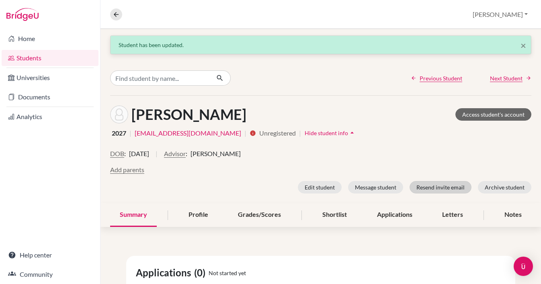
click at [446, 188] on button "Resend invite email" at bounding box center [440, 187] width 62 height 12
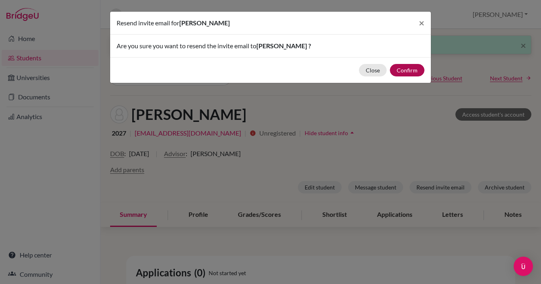
click at [410, 69] on button "Confirm" at bounding box center [407, 70] width 35 height 12
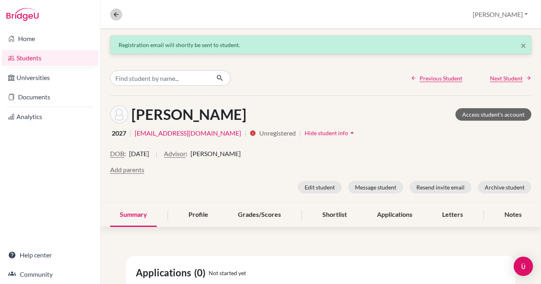
click at [116, 12] on icon at bounding box center [115, 14] width 7 height 7
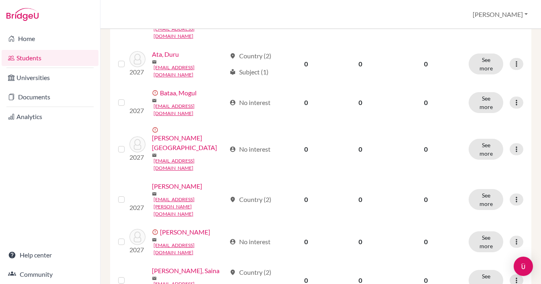
scroll to position [186, 0]
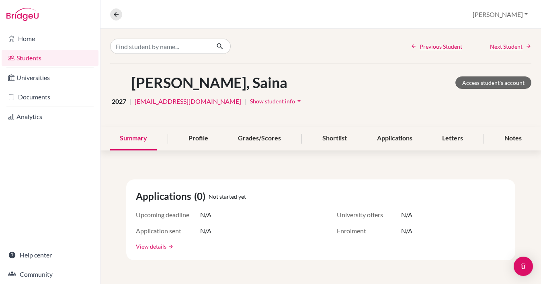
click at [258, 104] on span "Show student info" at bounding box center [272, 101] width 45 height 7
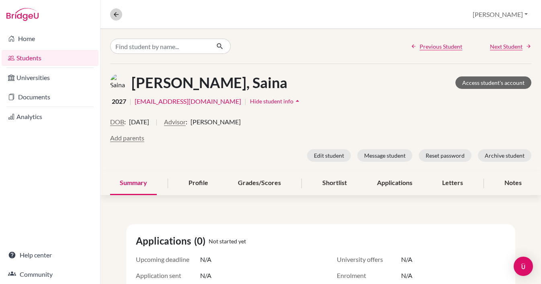
click at [116, 13] on icon at bounding box center [115, 14] width 7 height 7
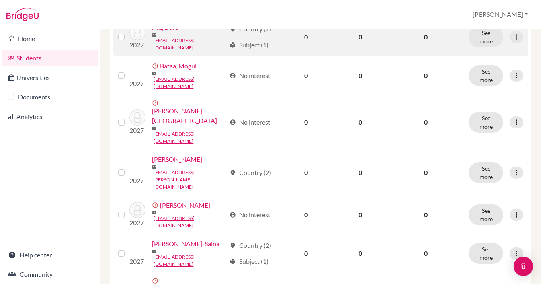
scroll to position [207, 0]
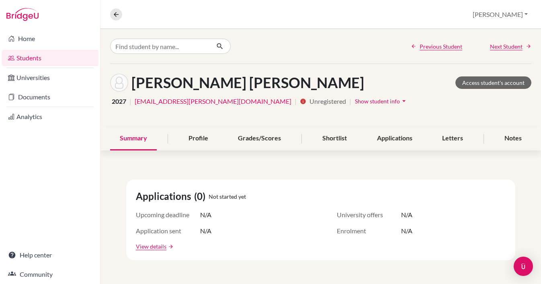
click at [355, 100] on span "Show student info" at bounding box center [377, 101] width 45 height 7
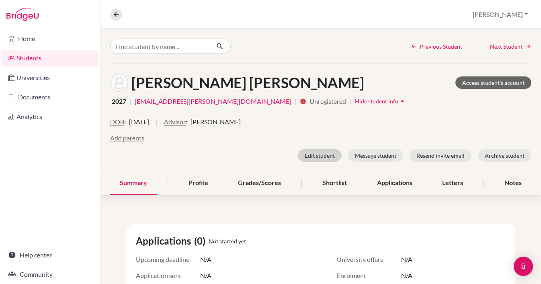
click at [332, 155] on button "Edit student" at bounding box center [320, 155] width 44 height 12
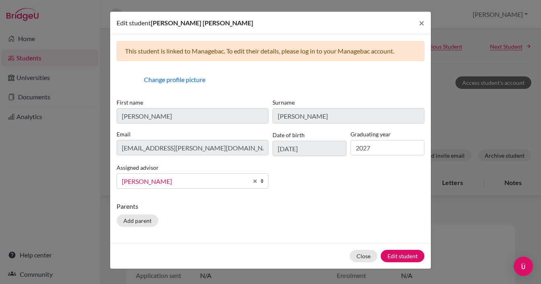
click at [206, 183] on span "[PERSON_NAME]" at bounding box center [185, 181] width 126 height 10
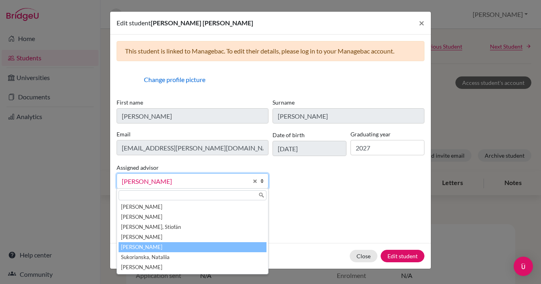
click at [144, 246] on li "[PERSON_NAME]" at bounding box center [193, 247] width 148 height 10
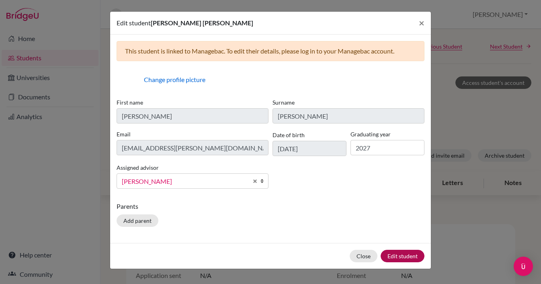
click at [407, 254] on button "Edit student" at bounding box center [402, 255] width 44 height 12
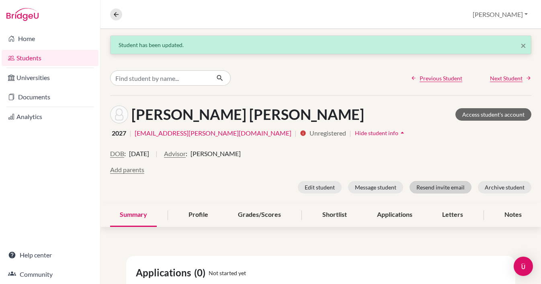
click at [441, 183] on button "Resend invite email" at bounding box center [440, 187] width 62 height 12
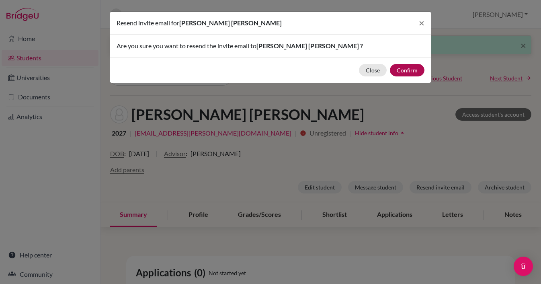
click at [411, 69] on button "Confirm" at bounding box center [407, 70] width 35 height 12
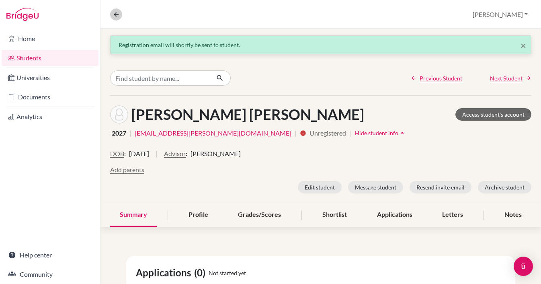
click at [117, 14] on icon at bounding box center [115, 14] width 7 height 7
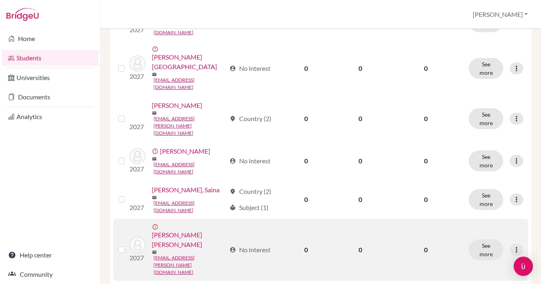
scroll to position [264, 0]
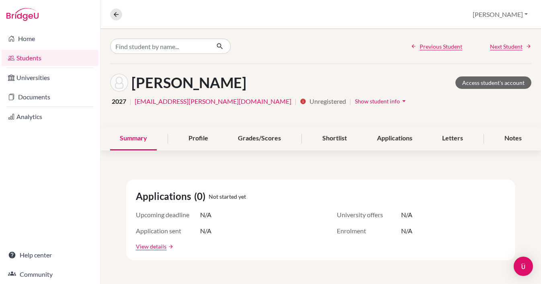
click at [354, 105] on button "Show student info arrow_drop_down" at bounding box center [381, 101] width 54 height 12
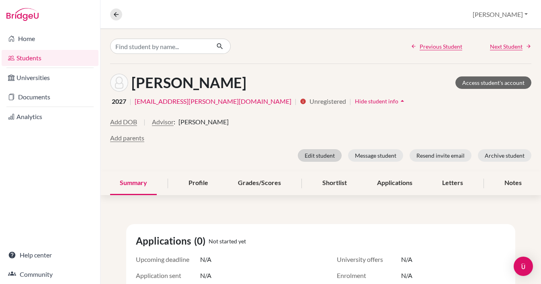
click at [333, 157] on button "Edit student" at bounding box center [320, 155] width 44 height 12
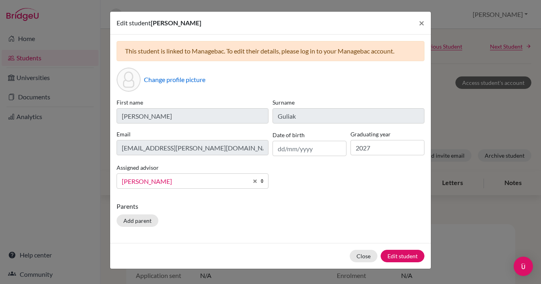
click at [191, 181] on span "[PERSON_NAME]" at bounding box center [185, 181] width 126 height 10
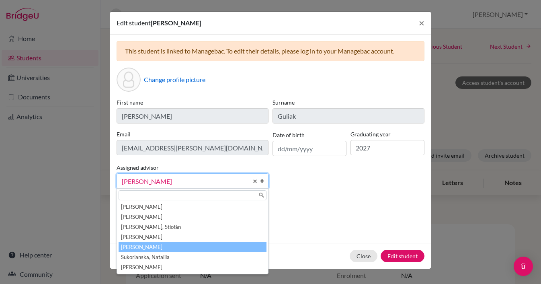
click at [145, 244] on li "[PERSON_NAME]" at bounding box center [193, 247] width 148 height 10
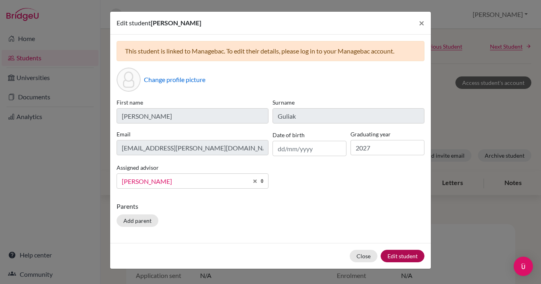
click at [411, 254] on button "Edit student" at bounding box center [402, 255] width 44 height 12
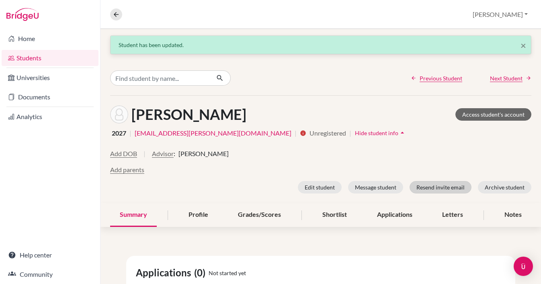
click at [438, 185] on button "Resend invite email" at bounding box center [440, 187] width 62 height 12
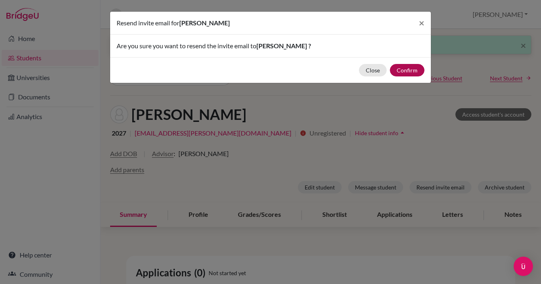
click at [404, 69] on button "Confirm" at bounding box center [407, 70] width 35 height 12
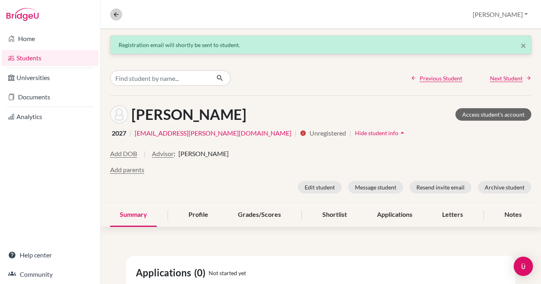
click at [116, 14] on icon at bounding box center [115, 14] width 7 height 7
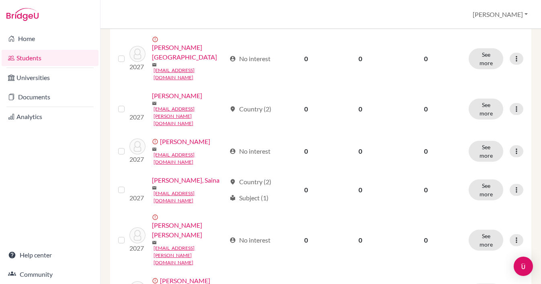
scroll to position [272, 0]
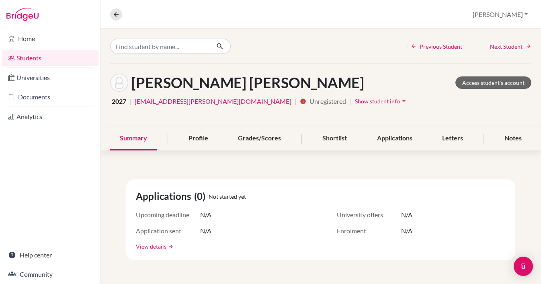
click at [354, 97] on button "Show student info arrow_drop_down" at bounding box center [381, 101] width 54 height 12
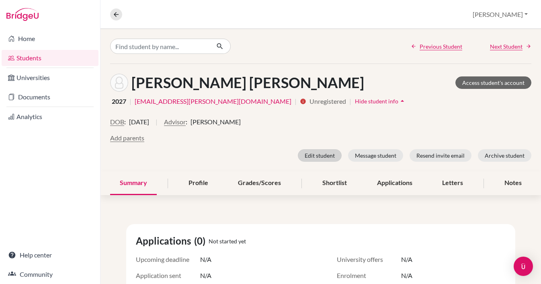
click at [328, 156] on button "Edit student" at bounding box center [320, 155] width 44 height 12
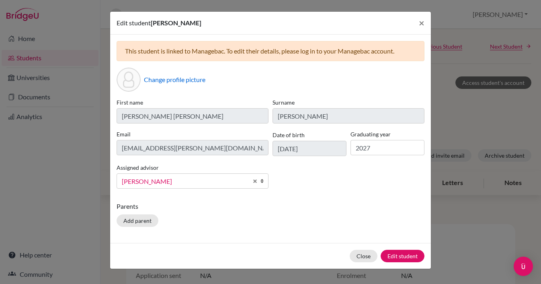
click at [191, 180] on span "[PERSON_NAME]" at bounding box center [185, 181] width 126 height 10
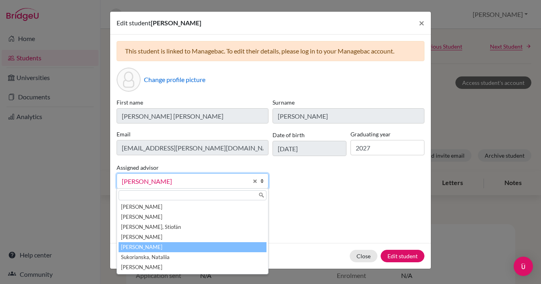
click at [147, 247] on li "[PERSON_NAME]" at bounding box center [193, 247] width 148 height 10
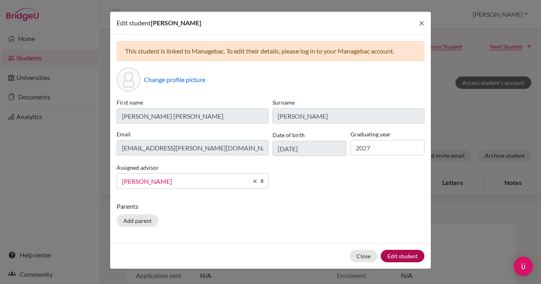
click at [415, 255] on button "Edit student" at bounding box center [402, 255] width 44 height 12
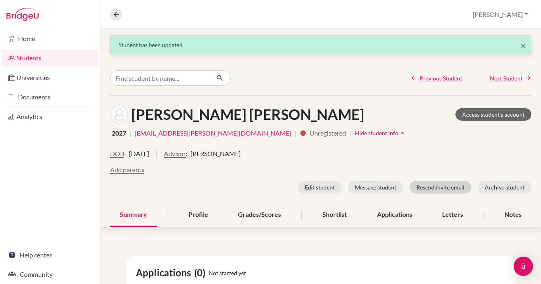
click at [437, 183] on button "Resend invite email" at bounding box center [440, 187] width 62 height 12
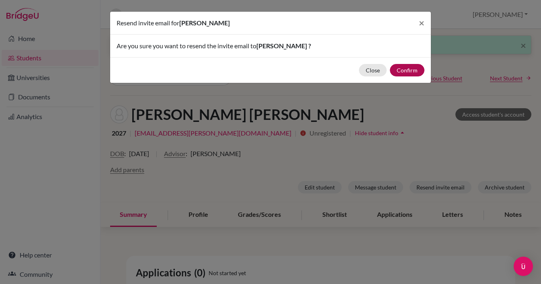
click at [404, 66] on button "Confirm" at bounding box center [407, 70] width 35 height 12
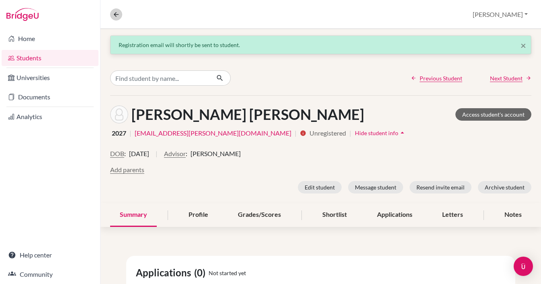
click at [116, 11] on icon at bounding box center [115, 14] width 7 height 7
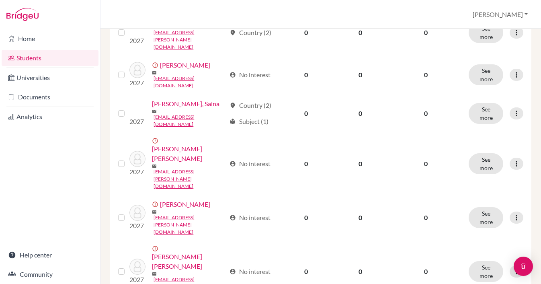
scroll to position [347, 0]
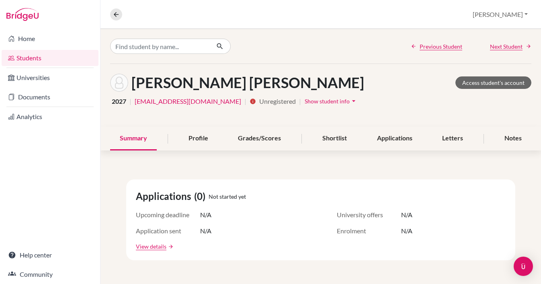
click at [317, 100] on span "Show student info" at bounding box center [326, 101] width 45 height 7
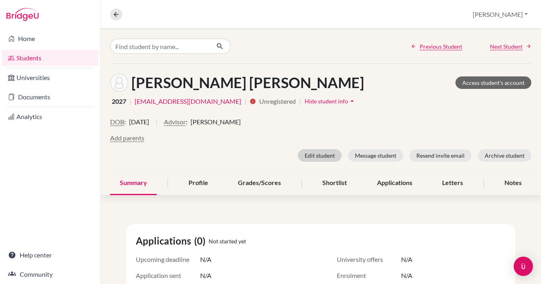
click at [323, 151] on button "Edit student" at bounding box center [320, 155] width 44 height 12
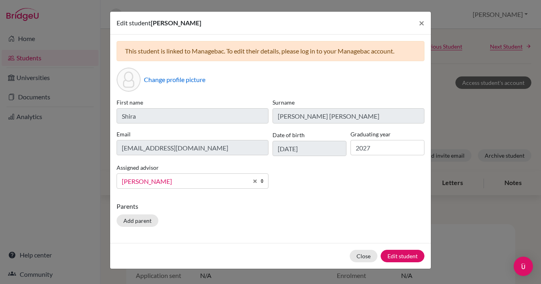
click at [176, 185] on span "[PERSON_NAME]" at bounding box center [185, 181] width 126 height 10
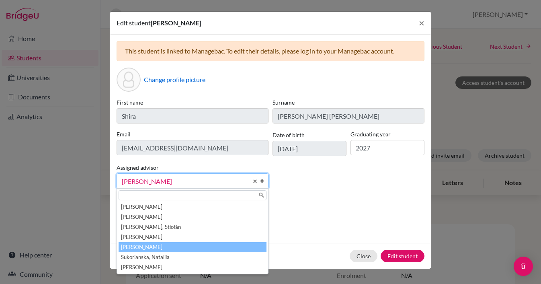
click at [152, 247] on li "[PERSON_NAME]" at bounding box center [193, 247] width 148 height 10
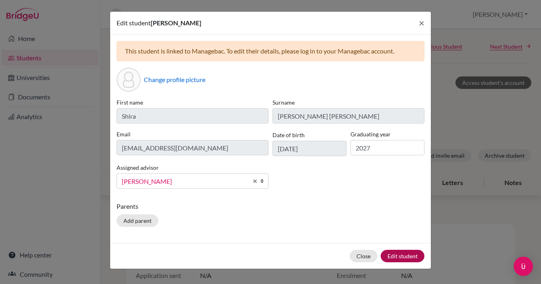
click at [400, 254] on button "Edit student" at bounding box center [402, 255] width 44 height 12
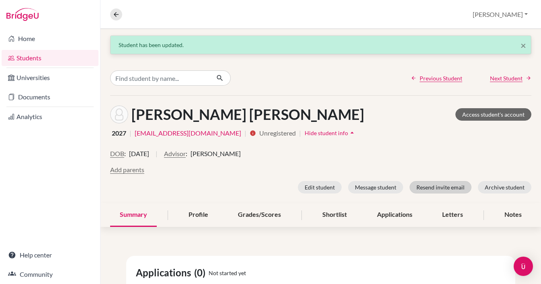
click at [448, 182] on button "Resend invite email" at bounding box center [440, 187] width 62 height 12
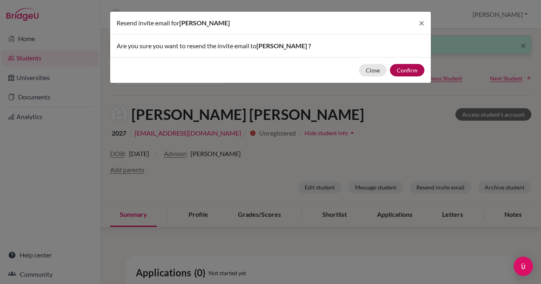
click at [407, 71] on button "Confirm" at bounding box center [407, 70] width 35 height 12
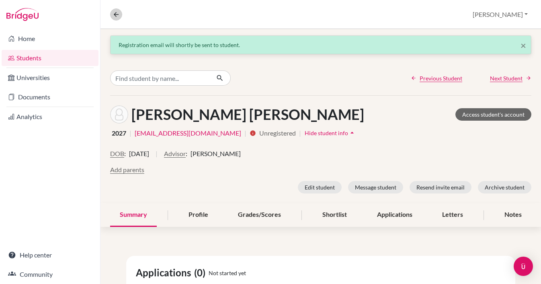
click at [117, 13] on icon at bounding box center [115, 14] width 7 height 7
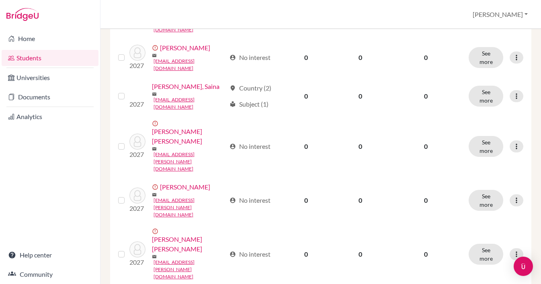
scroll to position [368, 0]
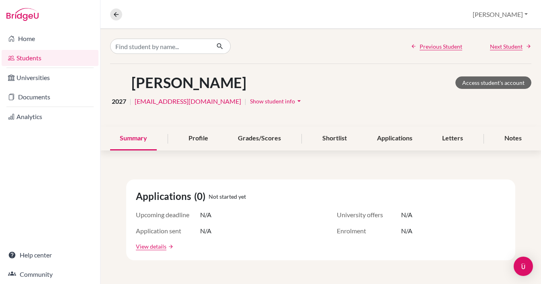
click at [264, 101] on span "Show student info" at bounding box center [272, 101] width 45 height 7
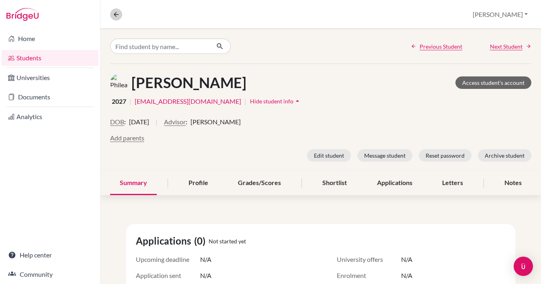
click at [115, 10] on button at bounding box center [116, 14] width 12 height 12
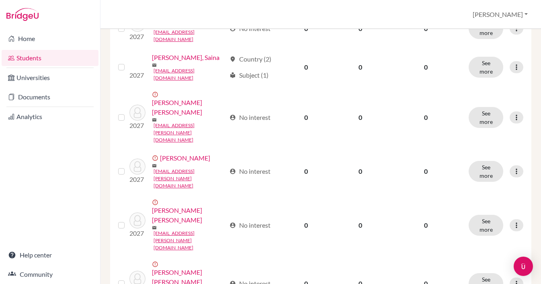
scroll to position [413, 0]
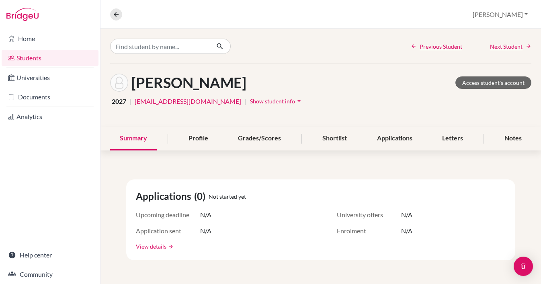
click at [264, 100] on span "Show student info" at bounding box center [272, 101] width 45 height 7
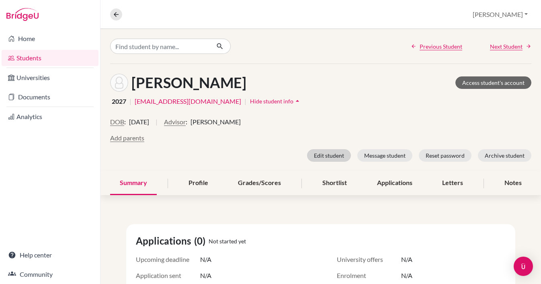
click at [340, 154] on button "Edit student" at bounding box center [329, 155] width 44 height 12
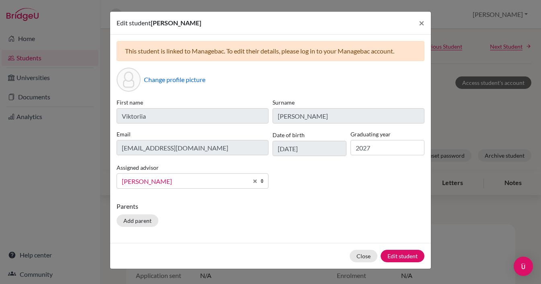
click at [179, 184] on span "[PERSON_NAME]" at bounding box center [185, 181] width 126 height 10
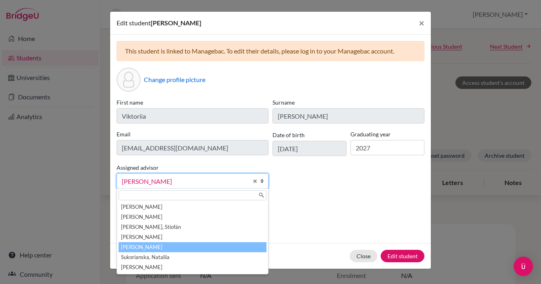
click at [161, 247] on li "[PERSON_NAME]" at bounding box center [193, 247] width 148 height 10
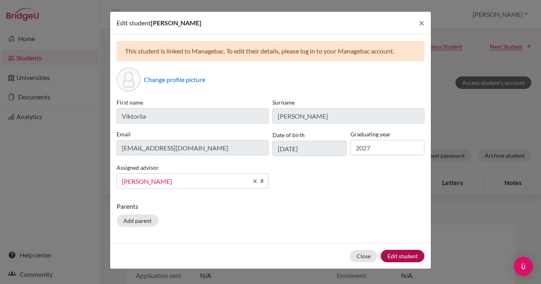
click at [409, 257] on button "Edit student" at bounding box center [402, 255] width 44 height 12
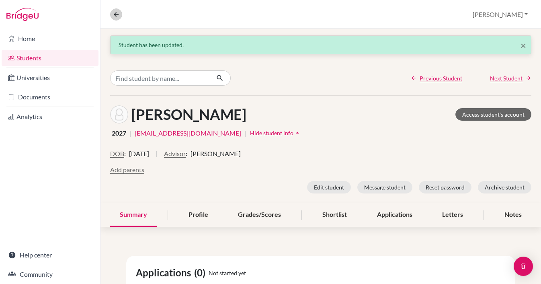
click at [119, 14] on icon at bounding box center [115, 14] width 7 height 7
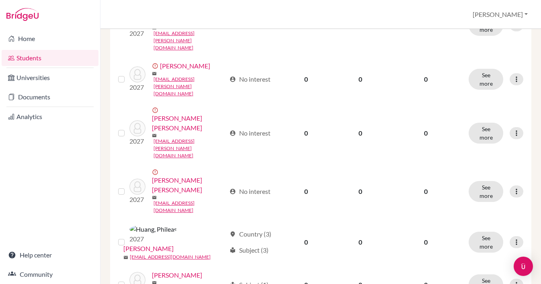
scroll to position [484, 0]
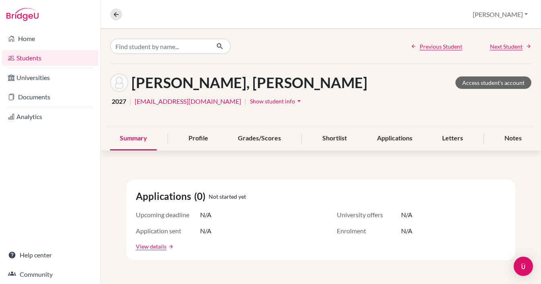
click at [261, 98] on span "Show student info" at bounding box center [272, 101] width 45 height 7
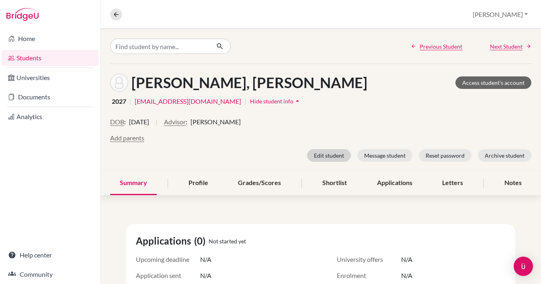
click at [329, 157] on button "Edit student" at bounding box center [329, 155] width 44 height 12
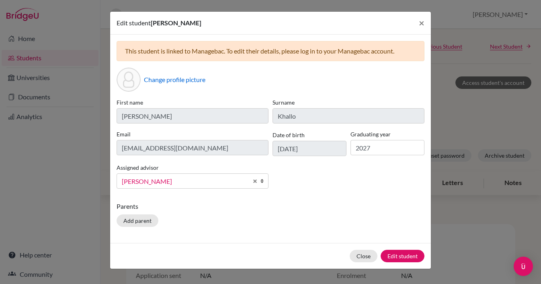
click at [188, 181] on span "[PERSON_NAME]" at bounding box center [185, 181] width 126 height 10
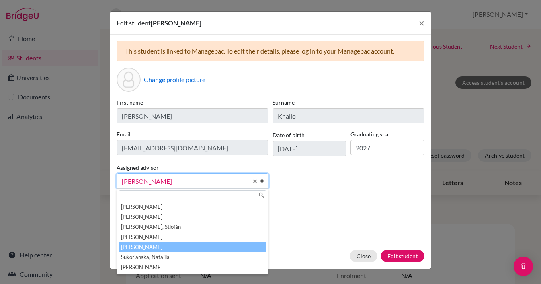
click at [161, 245] on li "[PERSON_NAME]" at bounding box center [193, 247] width 148 height 10
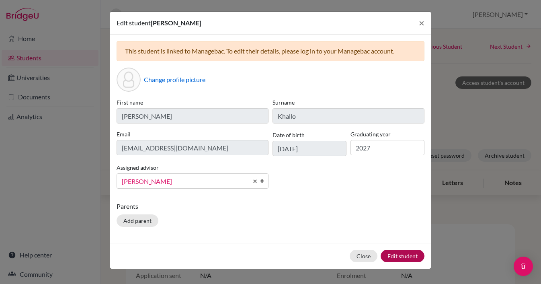
click at [411, 253] on button "Edit student" at bounding box center [402, 255] width 44 height 12
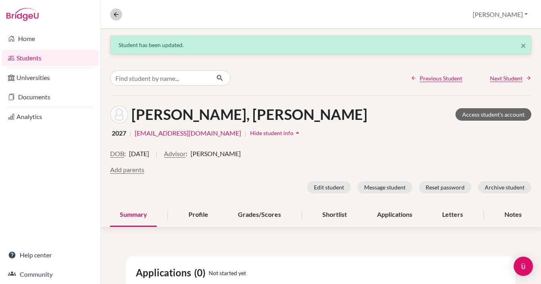
click at [118, 14] on icon at bounding box center [115, 14] width 7 height 7
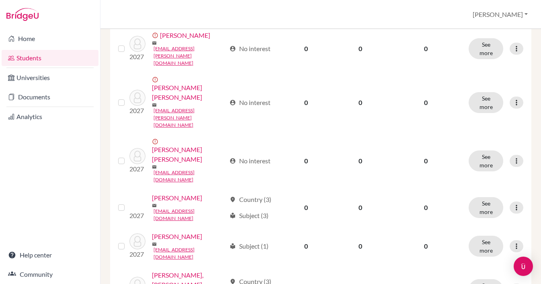
scroll to position [492, 0]
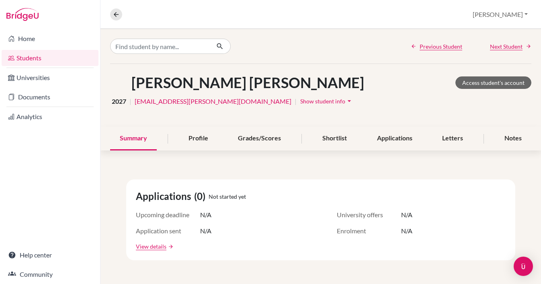
click at [300, 100] on span "Show student info" at bounding box center [322, 101] width 45 height 7
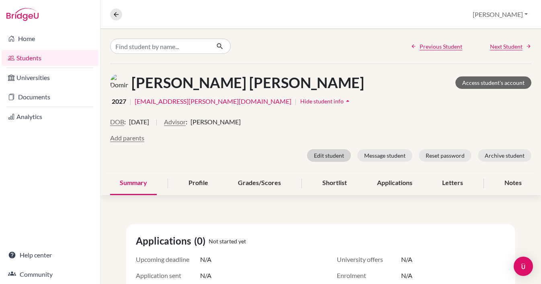
click at [331, 157] on button "Edit student" at bounding box center [329, 155] width 44 height 12
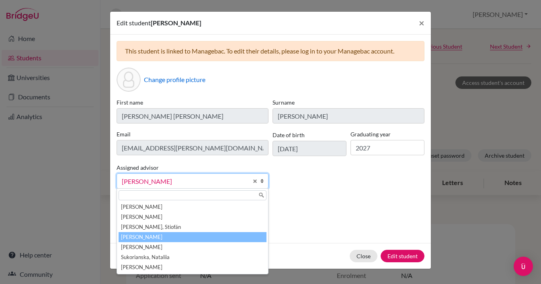
click at [178, 187] on link "[PERSON_NAME]" at bounding box center [192, 180] width 152 height 15
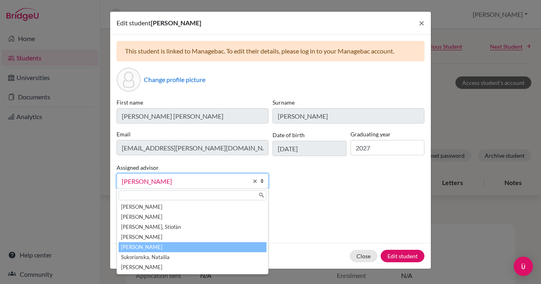
click at [157, 245] on li "[PERSON_NAME]" at bounding box center [193, 247] width 148 height 10
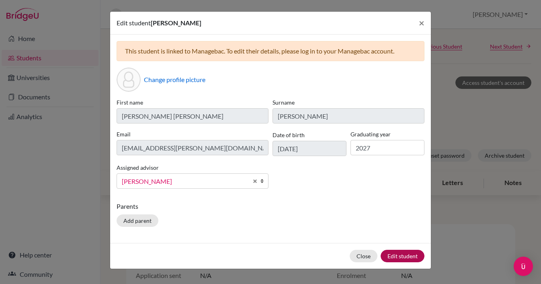
click at [393, 253] on button "Edit student" at bounding box center [402, 255] width 44 height 12
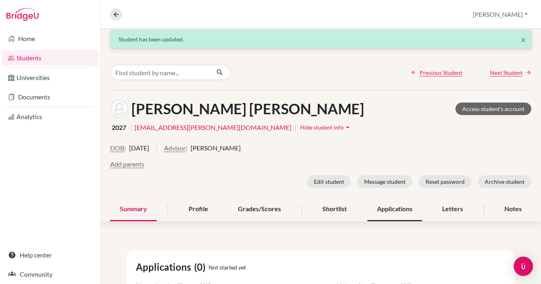
scroll to position [5, 0]
click at [116, 15] on icon at bounding box center [115, 14] width 7 height 7
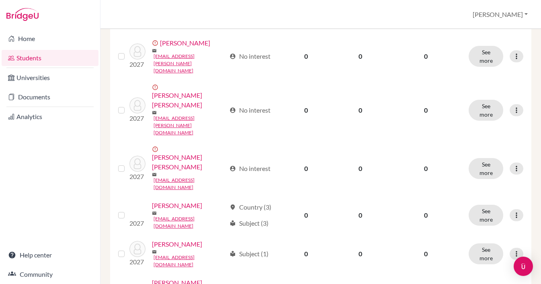
scroll to position [509, 0]
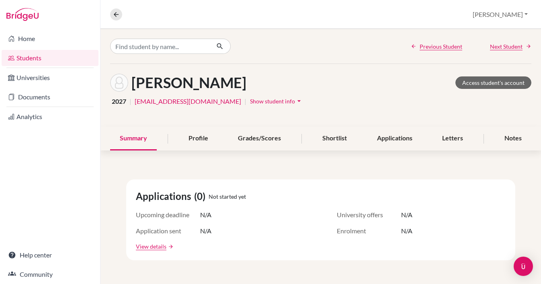
click at [250, 102] on span "Show student info" at bounding box center [272, 101] width 45 height 7
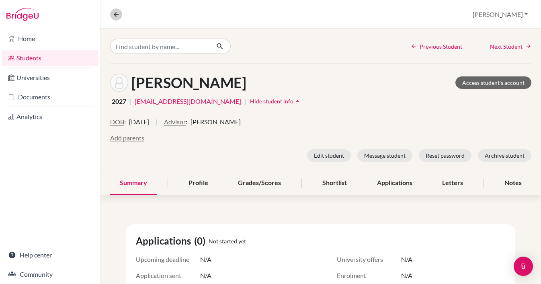
click at [116, 13] on icon at bounding box center [115, 14] width 7 height 7
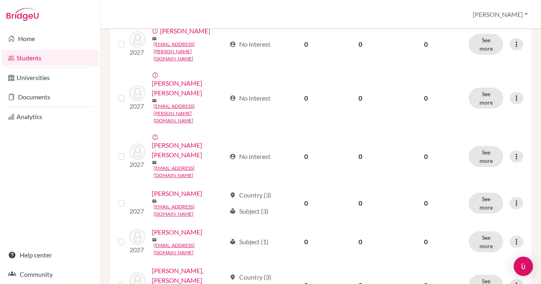
scroll to position [532, 0]
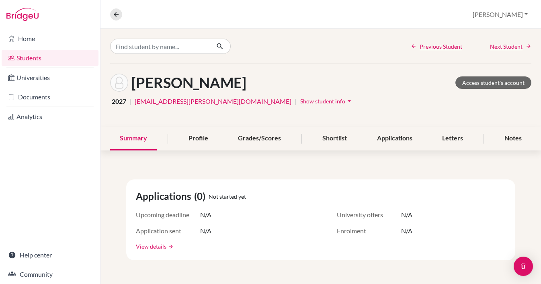
click at [300, 102] on span "Show student info" at bounding box center [322, 101] width 45 height 7
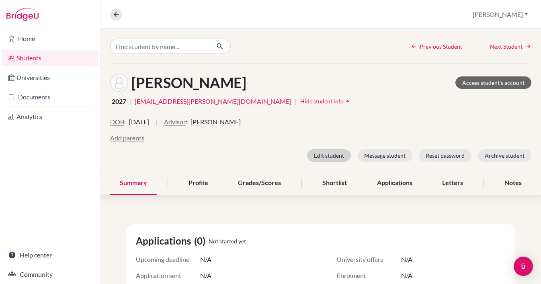
click at [329, 156] on button "Edit student" at bounding box center [329, 155] width 44 height 12
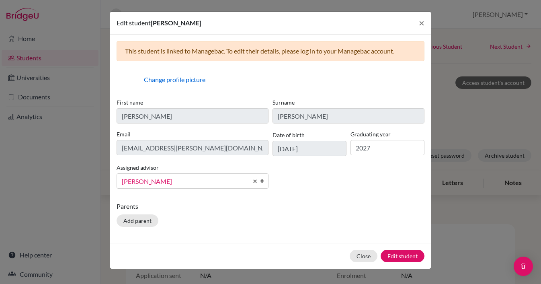
click at [172, 184] on span "[PERSON_NAME]" at bounding box center [185, 181] width 126 height 10
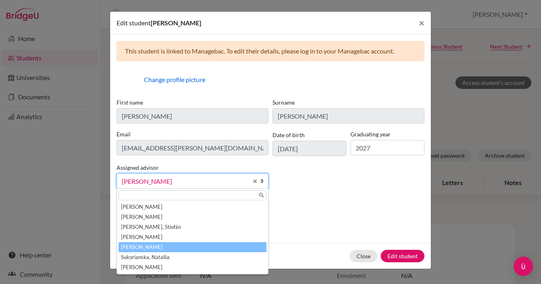
click at [146, 244] on li "[PERSON_NAME]" at bounding box center [193, 247] width 148 height 10
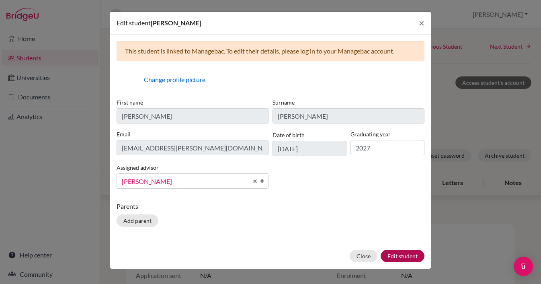
click at [407, 251] on button "Edit student" at bounding box center [402, 255] width 44 height 12
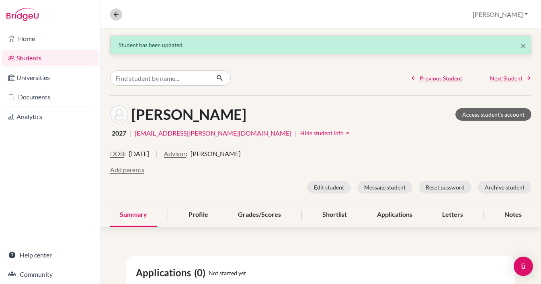
click at [116, 16] on icon at bounding box center [115, 14] width 7 height 7
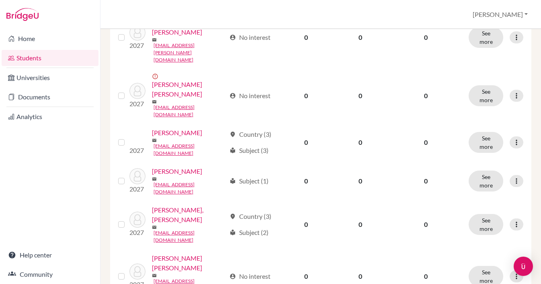
scroll to position [597, 0]
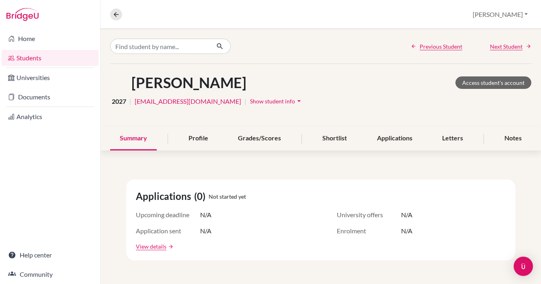
click at [266, 97] on button "Show student info arrow_drop_down" at bounding box center [276, 101] width 54 height 12
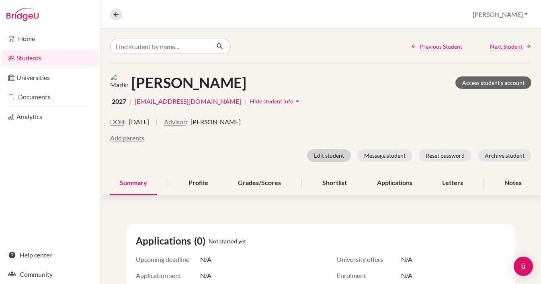
click at [318, 152] on button "Edit student" at bounding box center [329, 155] width 44 height 12
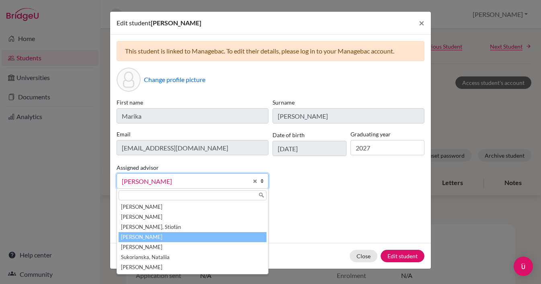
click at [151, 187] on link "[PERSON_NAME]" at bounding box center [192, 180] width 152 height 15
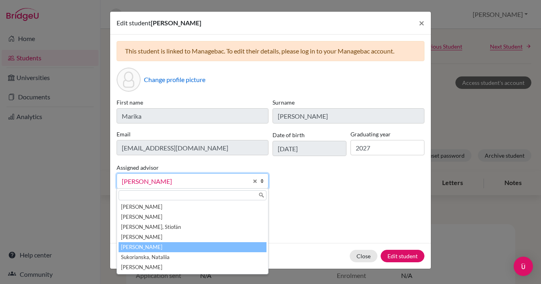
click at [156, 245] on li "[PERSON_NAME]" at bounding box center [193, 247] width 148 height 10
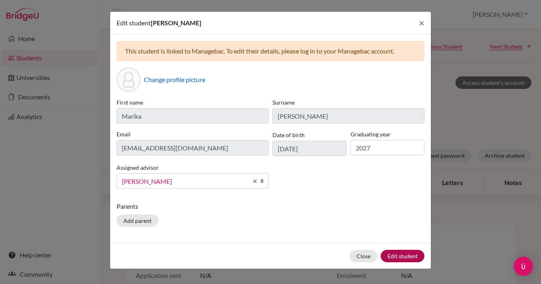
click at [400, 255] on button "Edit student" at bounding box center [402, 255] width 44 height 12
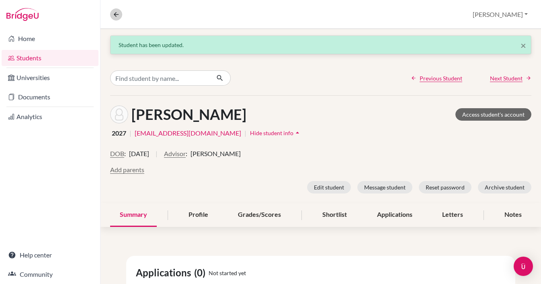
click at [119, 16] on icon at bounding box center [115, 14] width 7 height 7
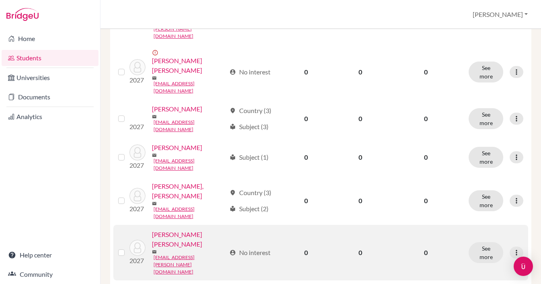
scroll to position [605, 0]
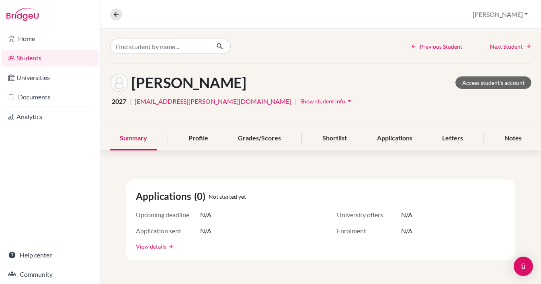
click at [300, 104] on span "Show student info" at bounding box center [322, 101] width 45 height 7
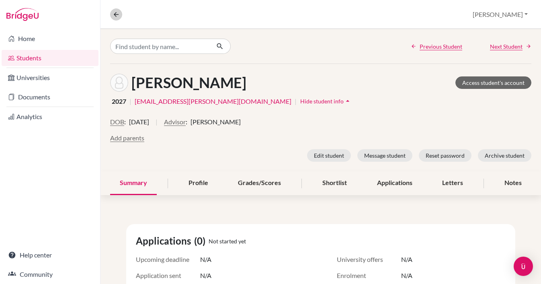
click at [116, 10] on button at bounding box center [116, 14] width 12 height 12
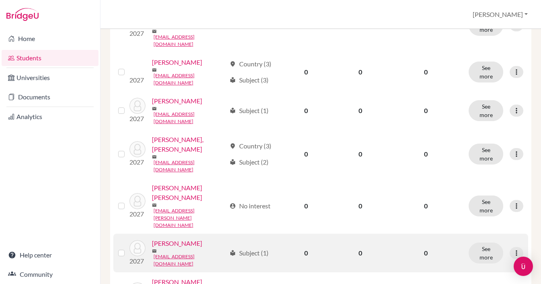
scroll to position [651, 0]
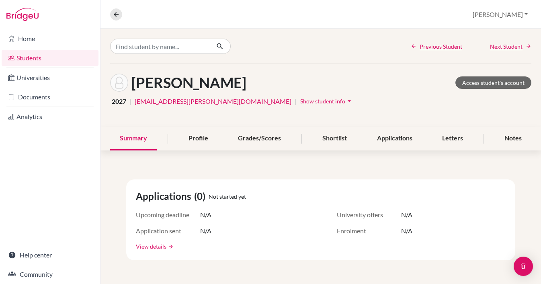
click at [300, 103] on span "Show student info" at bounding box center [322, 101] width 45 height 7
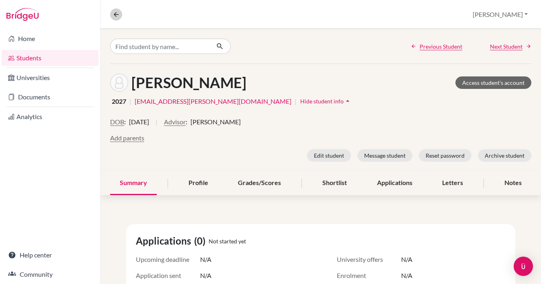
click at [111, 15] on button at bounding box center [116, 14] width 12 height 12
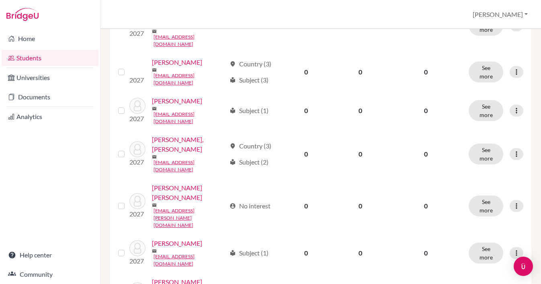
scroll to position [651, 0]
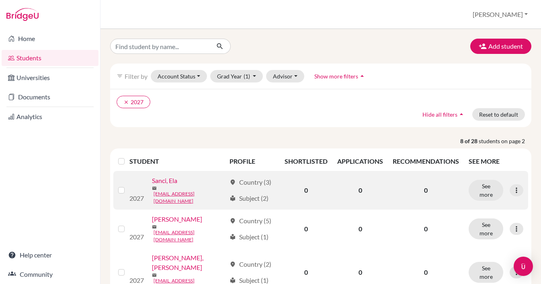
click at [168, 182] on link "Sanci, Ela" at bounding box center [180, 181] width 25 height 10
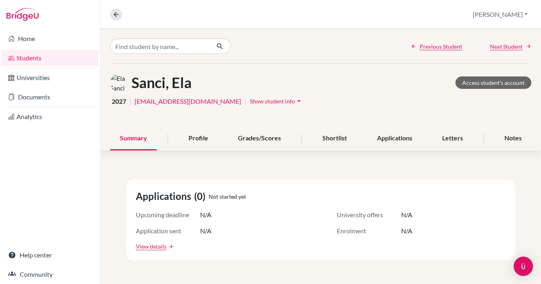
click at [255, 102] on span "Show student info" at bounding box center [272, 101] width 45 height 7
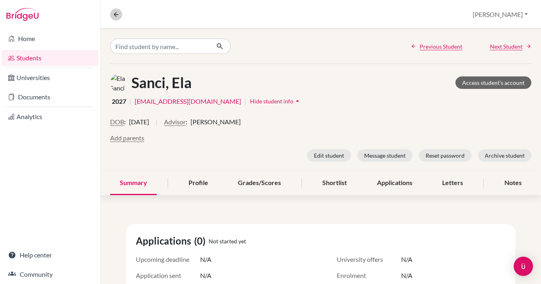
click at [116, 18] on icon at bounding box center [115, 14] width 7 height 7
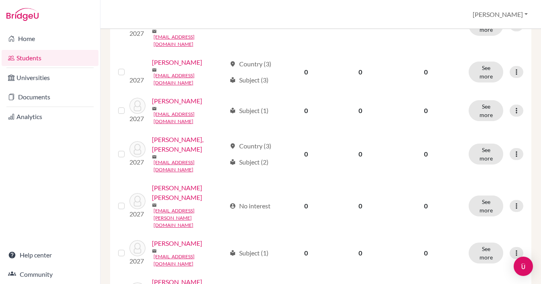
scroll to position [651, 0]
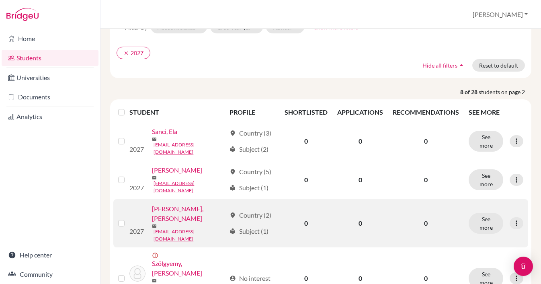
scroll to position [53, 0]
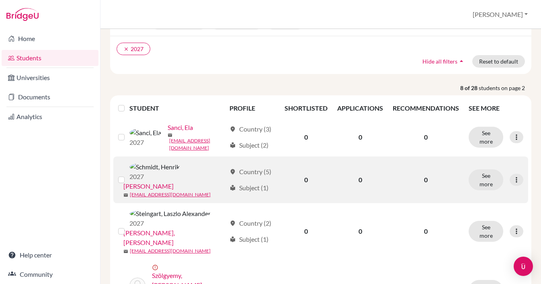
click at [174, 181] on link "Schmidt, Henrik" at bounding box center [148, 186] width 50 height 10
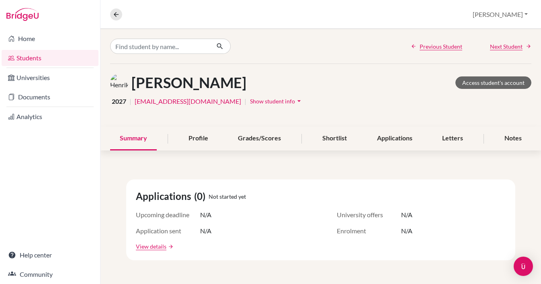
click at [265, 102] on span "Show student info" at bounding box center [272, 101] width 45 height 7
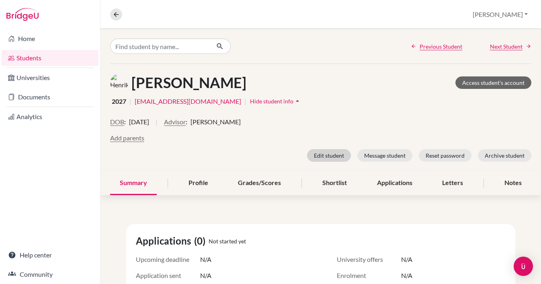
click at [321, 157] on button "Edit student" at bounding box center [329, 155] width 44 height 12
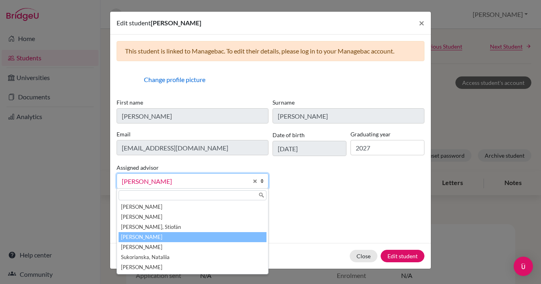
click at [178, 182] on span "[PERSON_NAME]" at bounding box center [185, 181] width 126 height 10
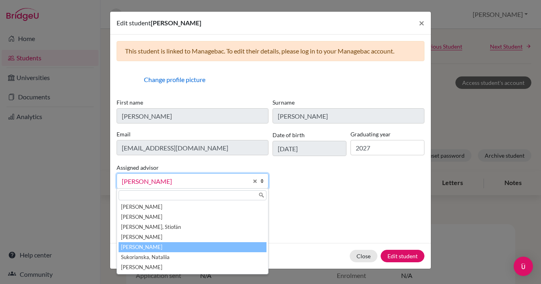
click at [145, 249] on li "[PERSON_NAME]" at bounding box center [193, 247] width 148 height 10
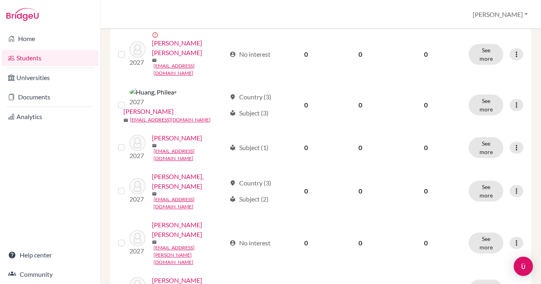
scroll to position [651, 0]
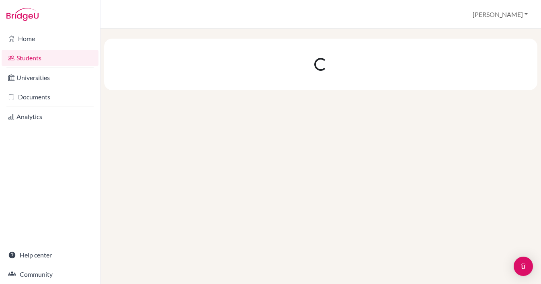
scroll to position [0, 0]
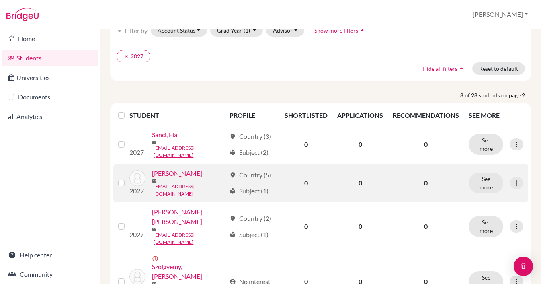
scroll to position [48, 0]
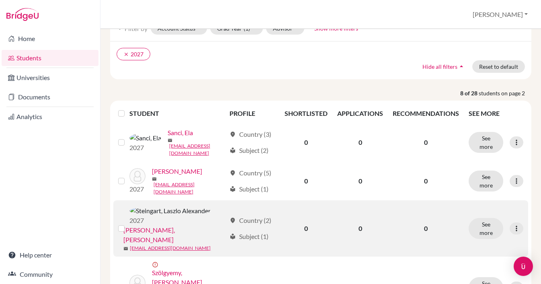
click at [194, 225] on link "Steingart, Laszlo Alexander" at bounding box center [174, 234] width 102 height 19
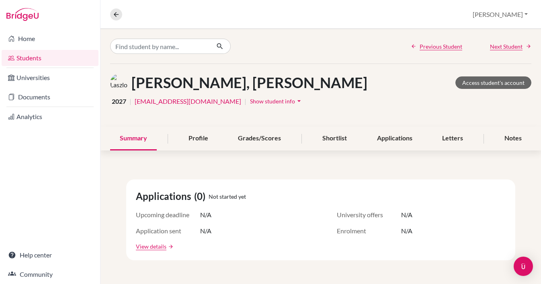
click at [260, 100] on span "Show student info" at bounding box center [272, 101] width 45 height 7
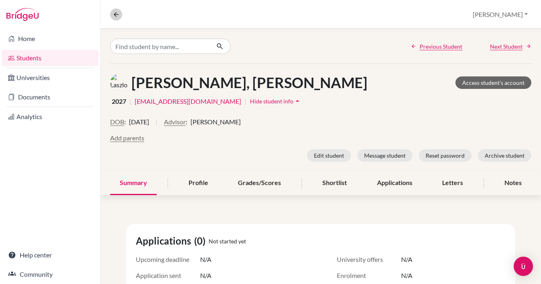
click at [116, 12] on icon at bounding box center [115, 14] width 7 height 7
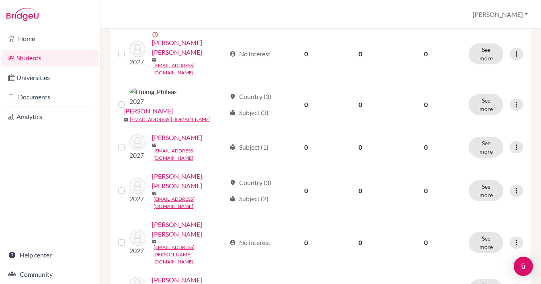
scroll to position [651, 0]
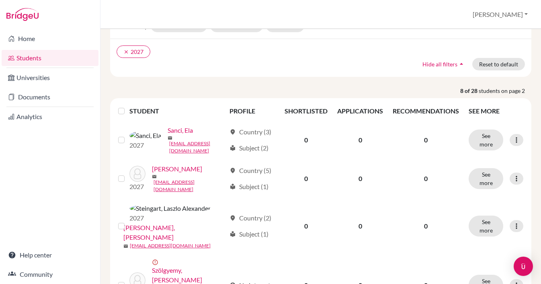
scroll to position [88, 0]
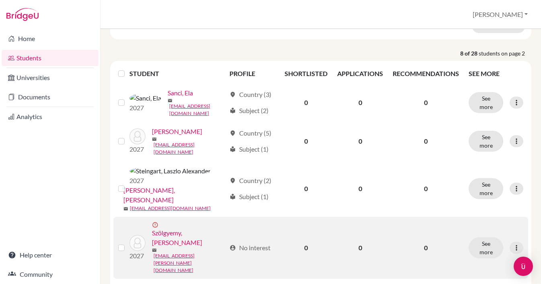
click at [179, 228] on link "Szölgyemy, Julia" at bounding box center [189, 237] width 74 height 19
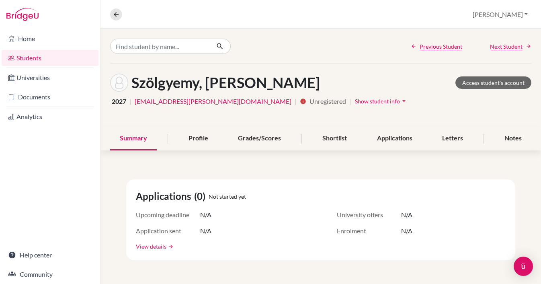
click at [355, 100] on span "Show student info" at bounding box center [377, 101] width 45 height 7
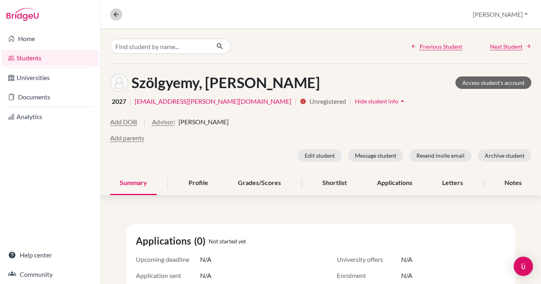
click at [116, 16] on icon at bounding box center [115, 14] width 7 height 7
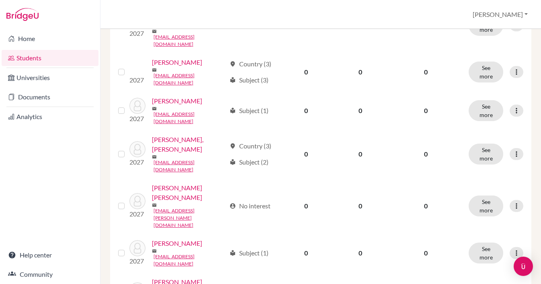
scroll to position [651, 0]
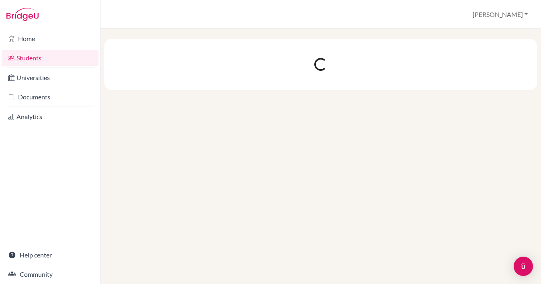
scroll to position [0, 0]
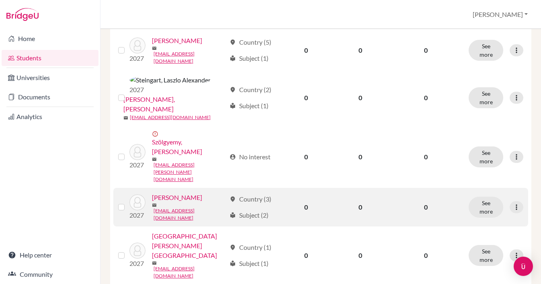
scroll to position [177, 0]
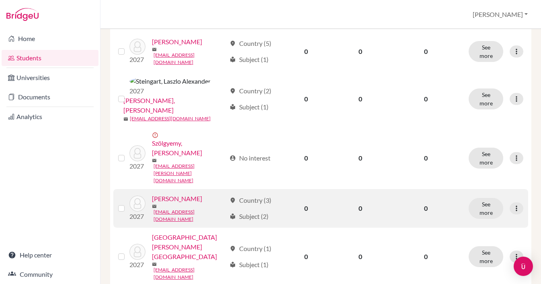
click at [196, 194] on link "van Thiel, Annika" at bounding box center [177, 199] width 50 height 10
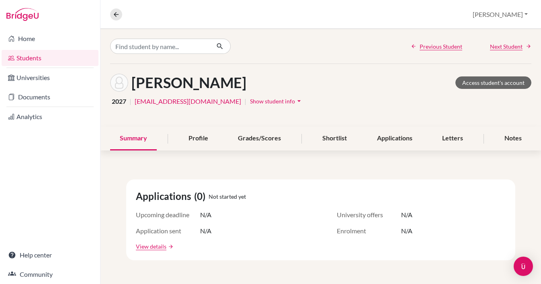
click at [275, 99] on span "Show student info" at bounding box center [272, 101] width 45 height 7
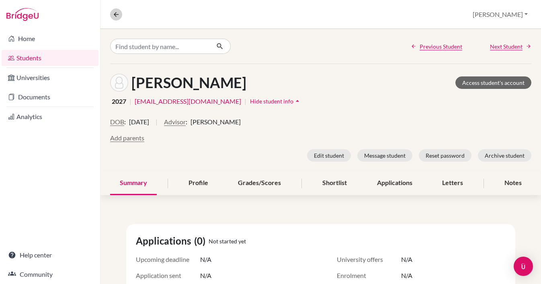
click at [118, 14] on icon at bounding box center [115, 14] width 7 height 7
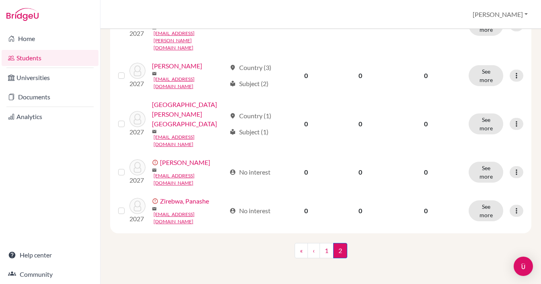
scroll to position [224, 0]
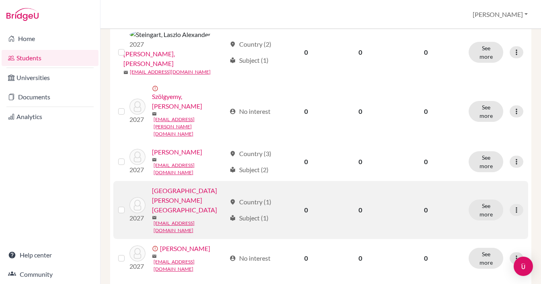
click at [191, 186] on link "Westerhausen, Sophia" at bounding box center [189, 200] width 74 height 29
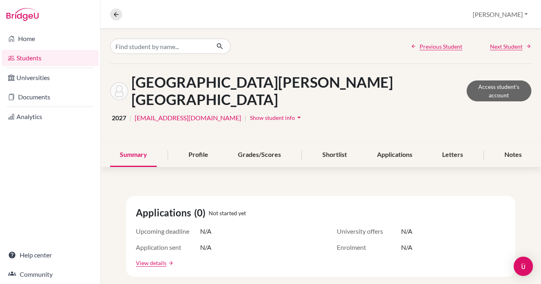
click at [266, 114] on span "Show student info" at bounding box center [272, 117] width 45 height 7
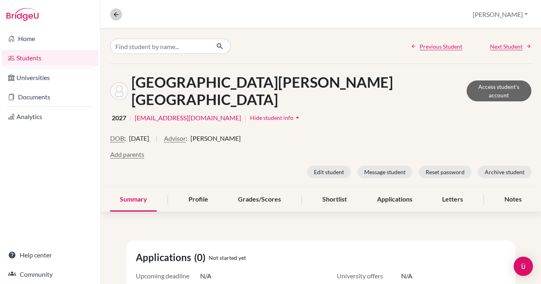
click at [117, 16] on icon at bounding box center [115, 14] width 7 height 7
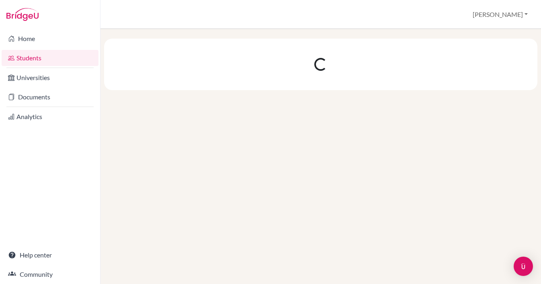
scroll to position [224, 0]
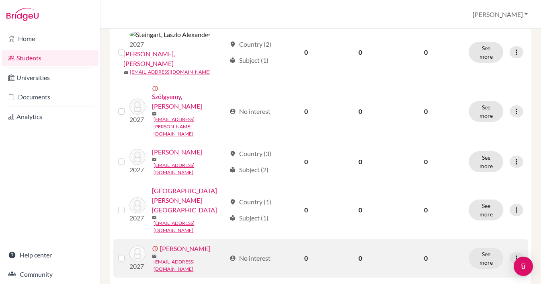
click at [179, 243] on link "Yu, Xiaoyu" at bounding box center [185, 248] width 50 height 10
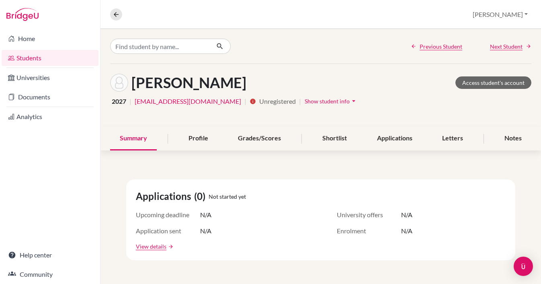
click at [325, 97] on button "Show student info arrow_drop_down" at bounding box center [331, 101] width 54 height 12
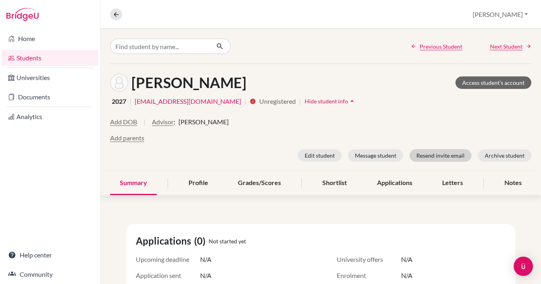
click at [445, 157] on button "Resend invite email" at bounding box center [440, 155] width 62 height 12
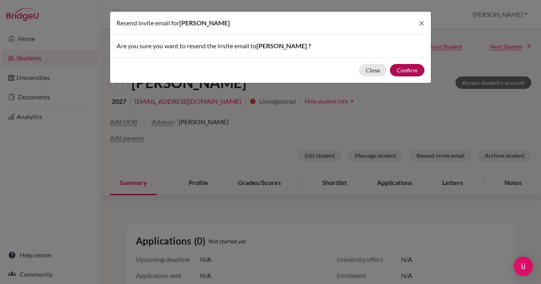
click at [409, 73] on button "Confirm" at bounding box center [407, 70] width 35 height 12
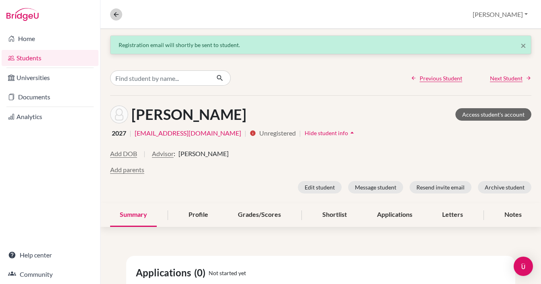
click at [119, 14] on icon at bounding box center [115, 14] width 7 height 7
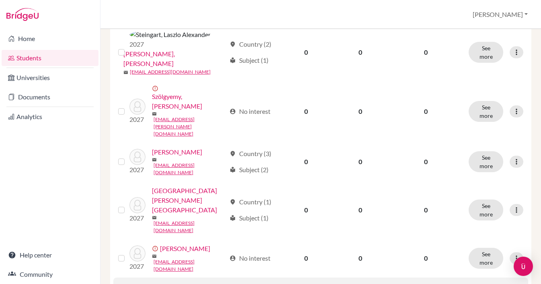
click at [190, 282] on link "Zirebwa, Panashe" at bounding box center [184, 287] width 49 height 10
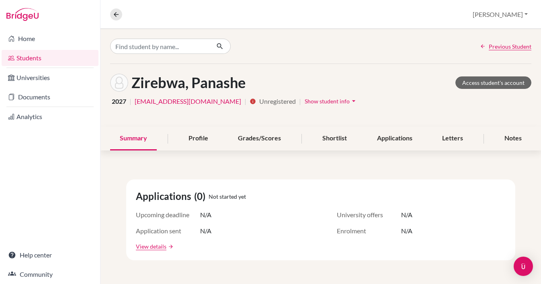
click at [323, 99] on span "Show student info" at bounding box center [326, 101] width 45 height 7
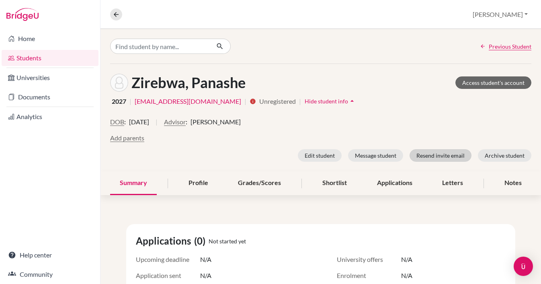
click at [443, 154] on button "Resend invite email" at bounding box center [440, 155] width 62 height 12
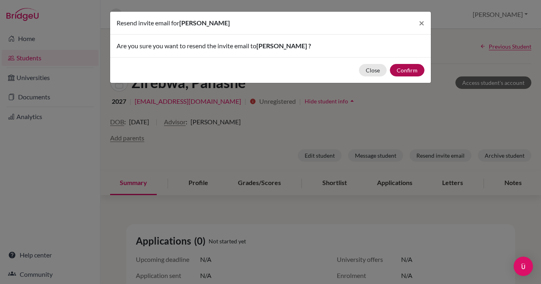
click at [409, 70] on button "Confirm" at bounding box center [407, 70] width 35 height 12
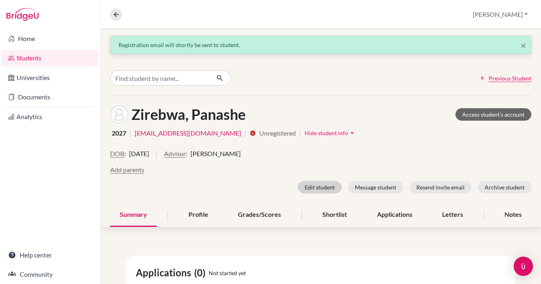
click at [317, 189] on button "Edit student" at bounding box center [320, 187] width 44 height 12
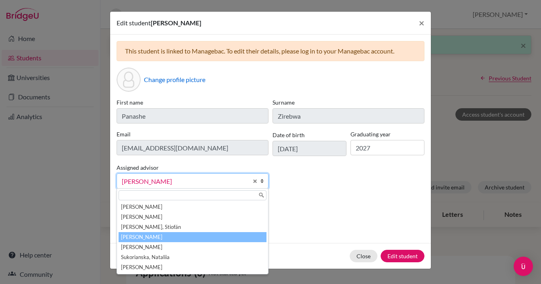
click at [182, 179] on span "[PERSON_NAME]" at bounding box center [185, 181] width 126 height 10
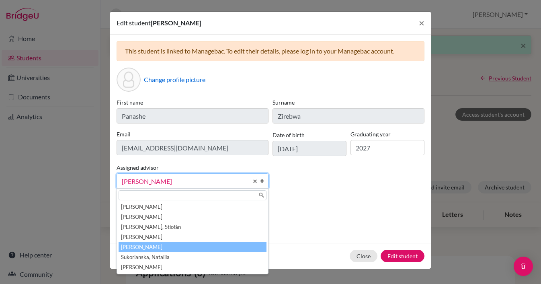
click at [165, 247] on li "[PERSON_NAME]" at bounding box center [193, 247] width 148 height 10
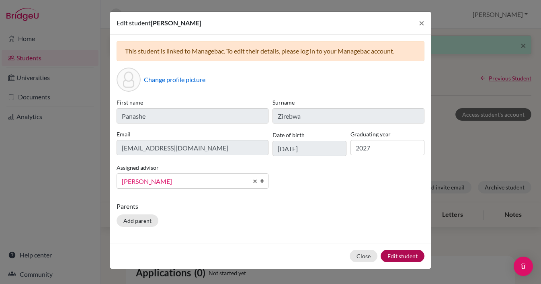
click at [397, 253] on button "Edit student" at bounding box center [402, 255] width 44 height 12
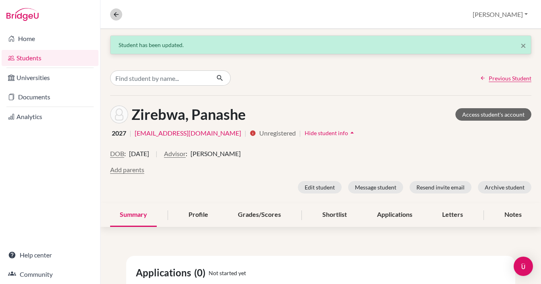
click at [117, 10] on button at bounding box center [116, 14] width 12 height 12
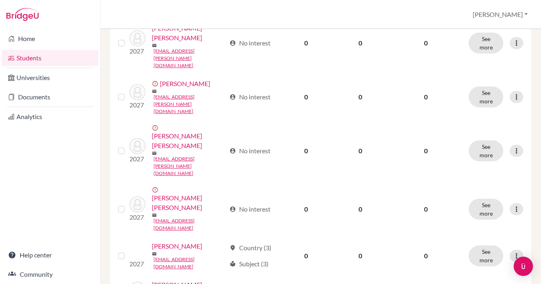
scroll to position [489, 0]
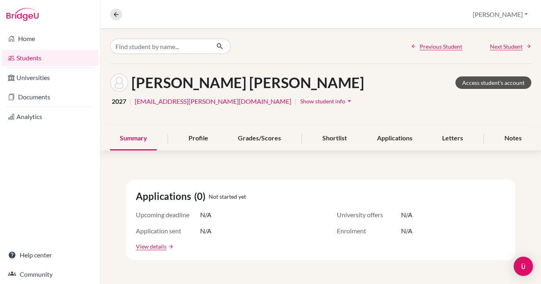
click at [503, 80] on link "Access student's account" at bounding box center [493, 82] width 76 height 12
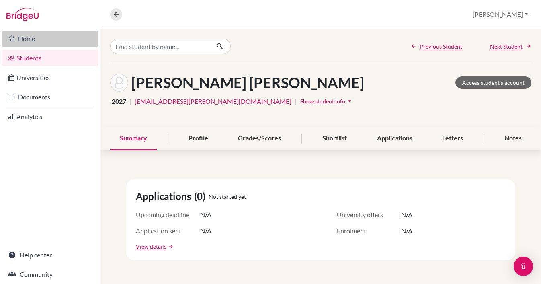
click at [28, 43] on link "Home" at bounding box center [50, 39] width 97 height 16
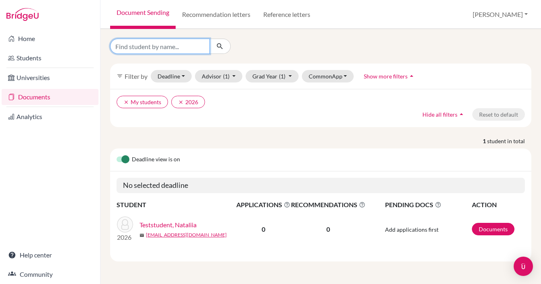
click at [186, 43] on input "Find student by name..." at bounding box center [160, 46] width 100 height 15
type input "andre"
click at [220, 46] on button "submit" at bounding box center [219, 46] width 21 height 15
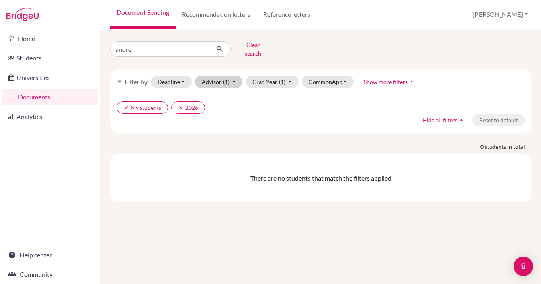
click at [227, 78] on span "(1)" at bounding box center [226, 81] width 6 height 7
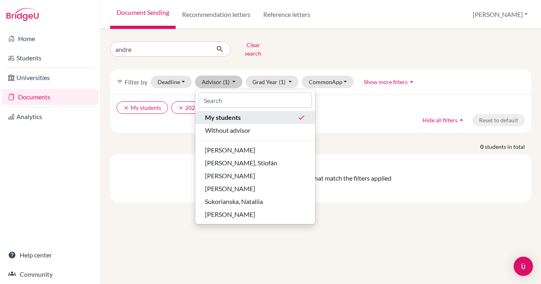
click at [241, 112] on div "My students done" at bounding box center [255, 117] width 100 height 10
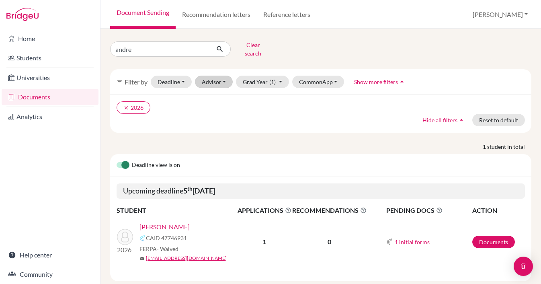
click at [224, 76] on button "Advisor" at bounding box center [214, 82] width 38 height 12
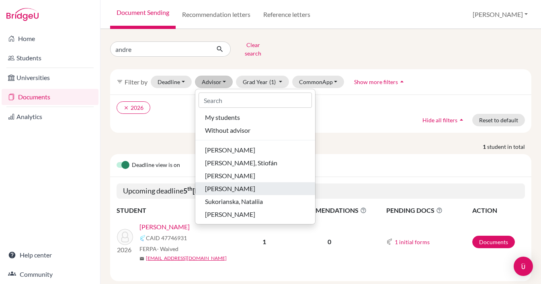
click at [249, 184] on span "[PERSON_NAME]" at bounding box center [230, 189] width 50 height 10
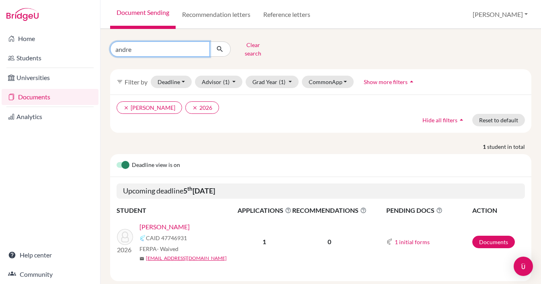
click at [124, 48] on input "andre" at bounding box center [160, 48] width 100 height 15
click at [200, 46] on input "andre" at bounding box center [160, 48] width 100 height 15
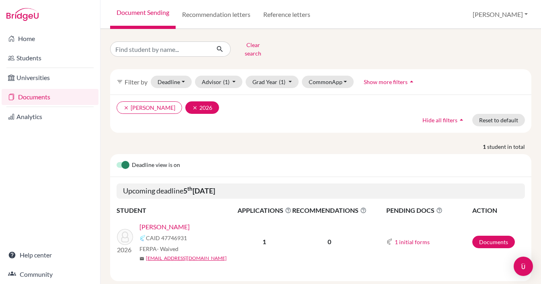
click at [192, 105] on icon "clear" at bounding box center [195, 108] width 6 height 6
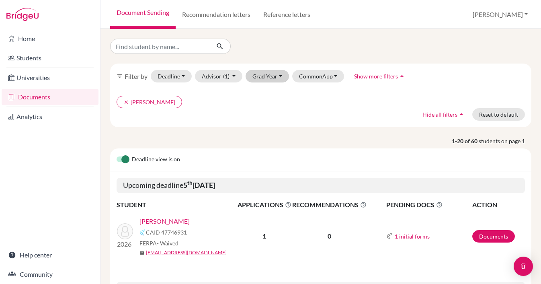
click at [280, 73] on button "Grad Year" at bounding box center [266, 76] width 43 height 12
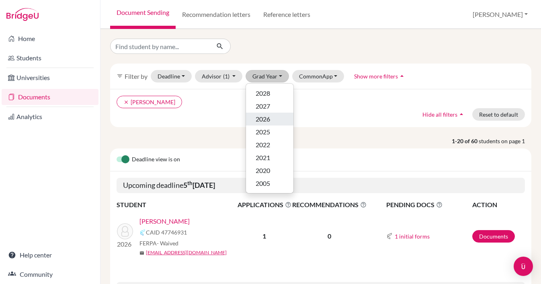
click at [270, 119] on span "2026" at bounding box center [262, 119] width 14 height 10
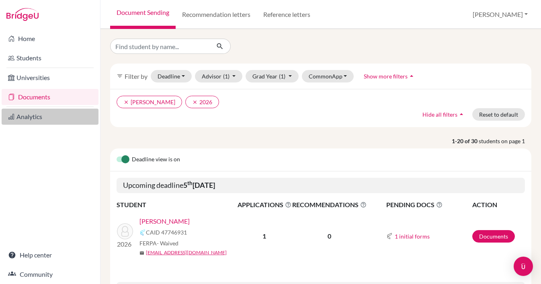
click at [30, 116] on link "Analytics" at bounding box center [50, 116] width 97 height 16
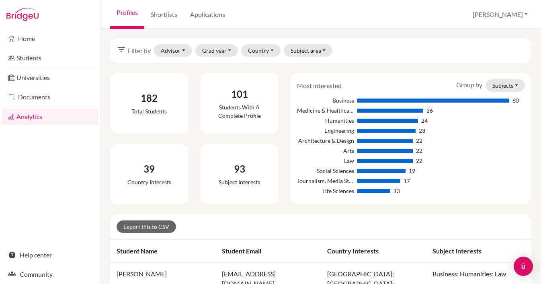
scroll to position [2, 0]
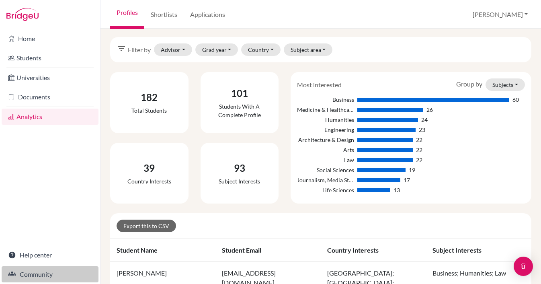
click at [43, 273] on link "Community" at bounding box center [50, 274] width 97 height 16
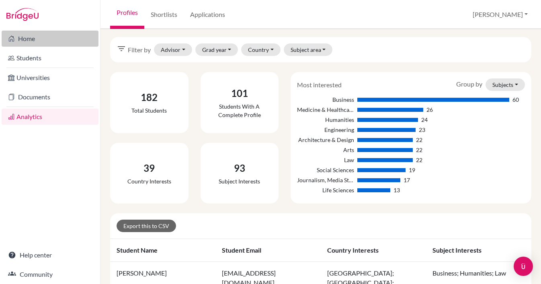
click at [29, 38] on link "Home" at bounding box center [50, 39] width 97 height 16
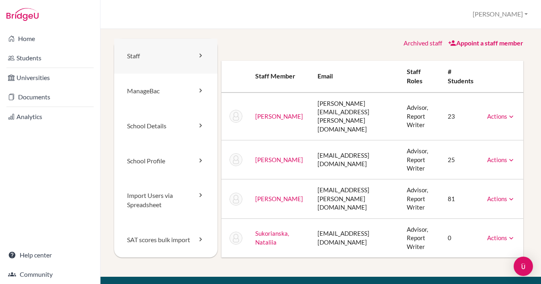
click at [129, 58] on link "Staff" at bounding box center [165, 56] width 103 height 35
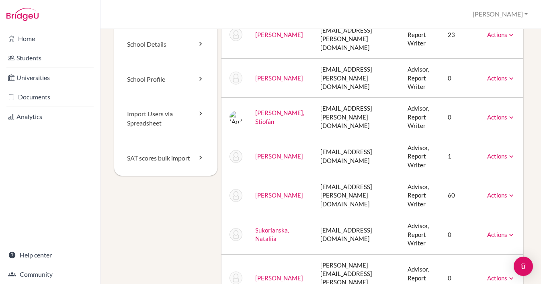
scroll to position [83, 0]
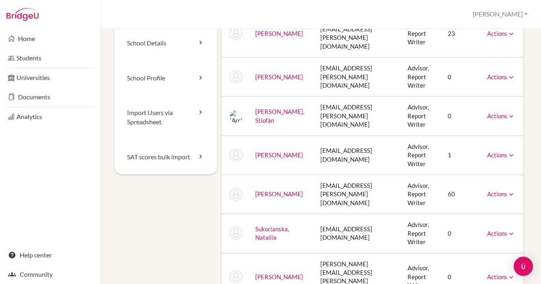
click at [267, 151] on link "[PERSON_NAME]" at bounding box center [279, 154] width 48 height 7
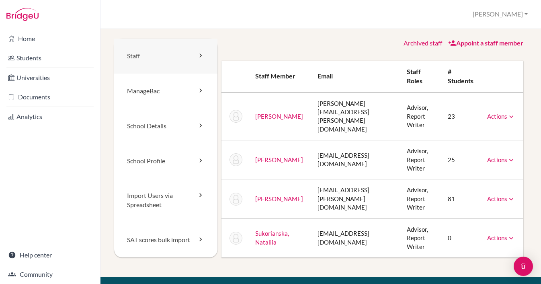
click at [130, 57] on link "Staff" at bounding box center [165, 56] width 103 height 35
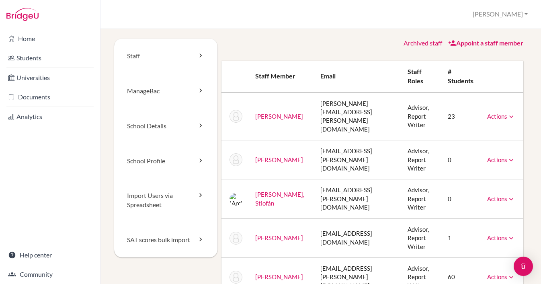
click at [515, 234] on icon at bounding box center [511, 238] width 8 height 8
click at [494, 257] on link "Reset Password" at bounding box center [480, 263] width 68 height 12
click at [484, 45] on link "Appoint a staff member" at bounding box center [485, 43] width 75 height 8
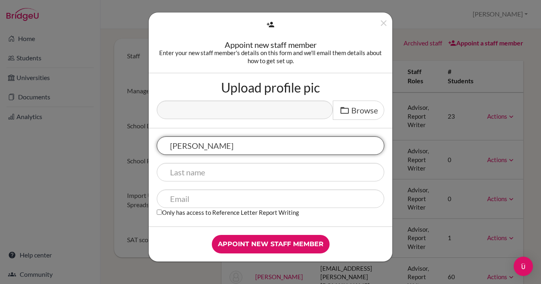
type input "[PERSON_NAME]"
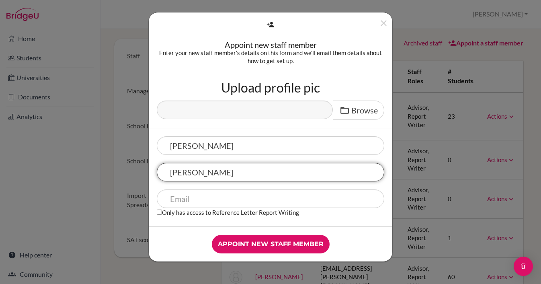
type input "[PERSON_NAME]"
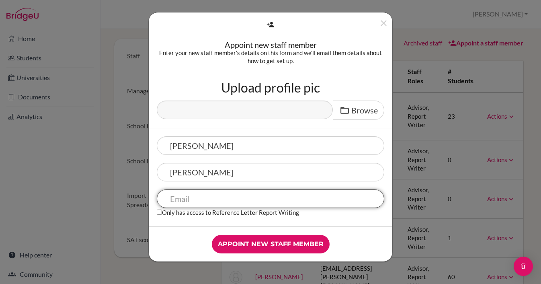
paste input "[PERSON_NAME][EMAIL_ADDRESS][PERSON_NAME][DOMAIN_NAME]"
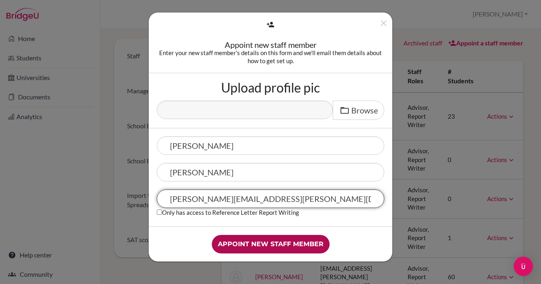
type input "[PERSON_NAME][EMAIL_ADDRESS][PERSON_NAME][DOMAIN_NAME]"
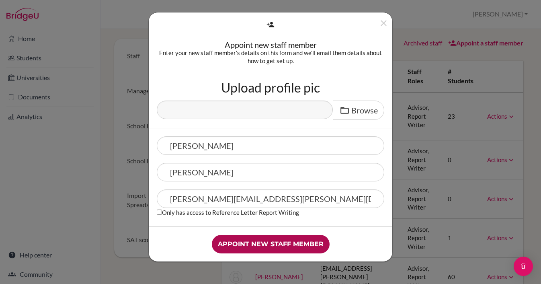
click at [290, 240] on input "Appoint new staff member" at bounding box center [271, 244] width 118 height 18
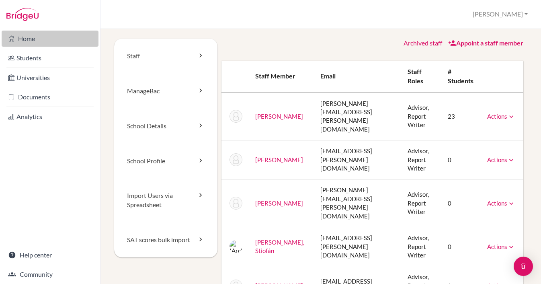
click at [30, 38] on link "Home" at bounding box center [50, 39] width 97 height 16
